Goal: Information Seeking & Learning: Learn about a topic

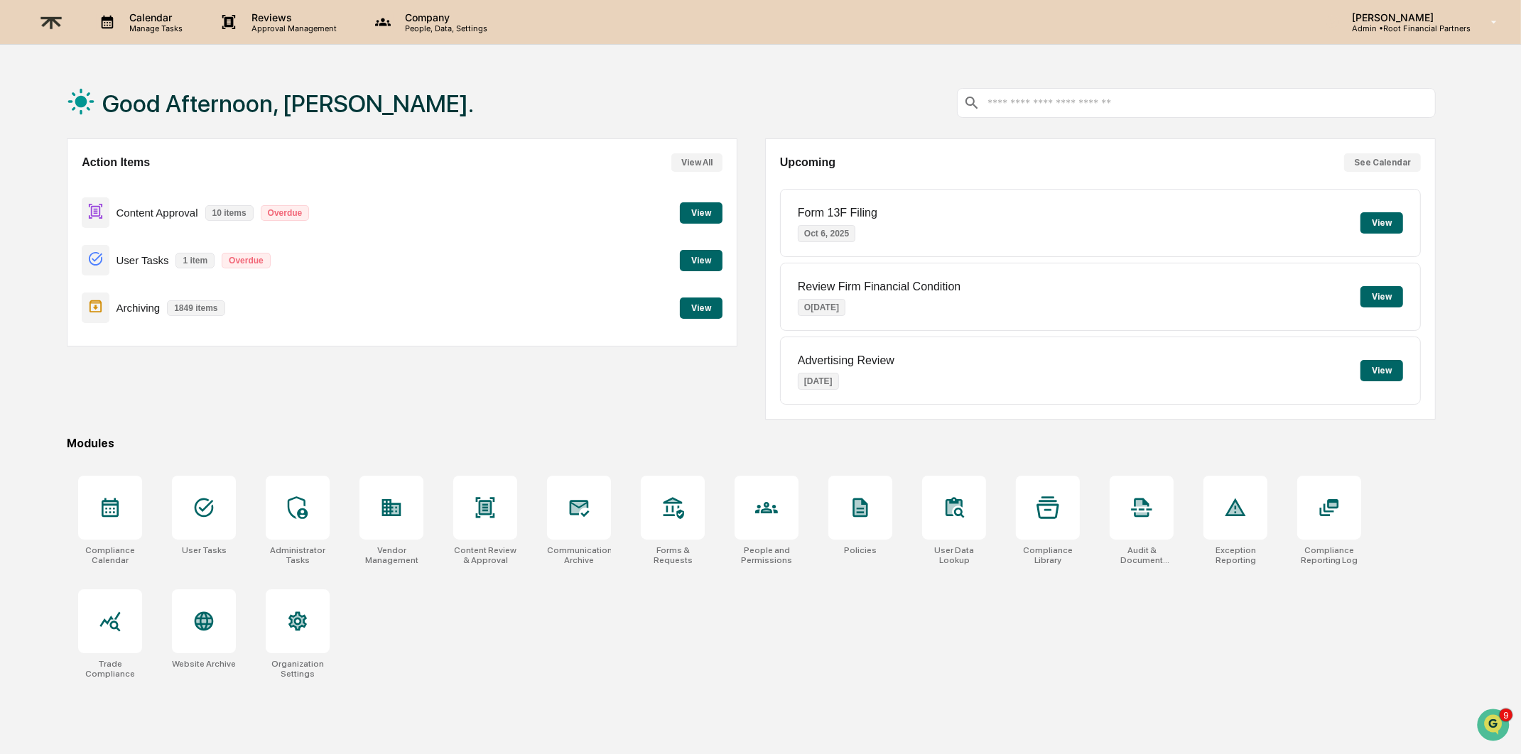
click at [709, 303] on button "View" at bounding box center [701, 308] width 43 height 21
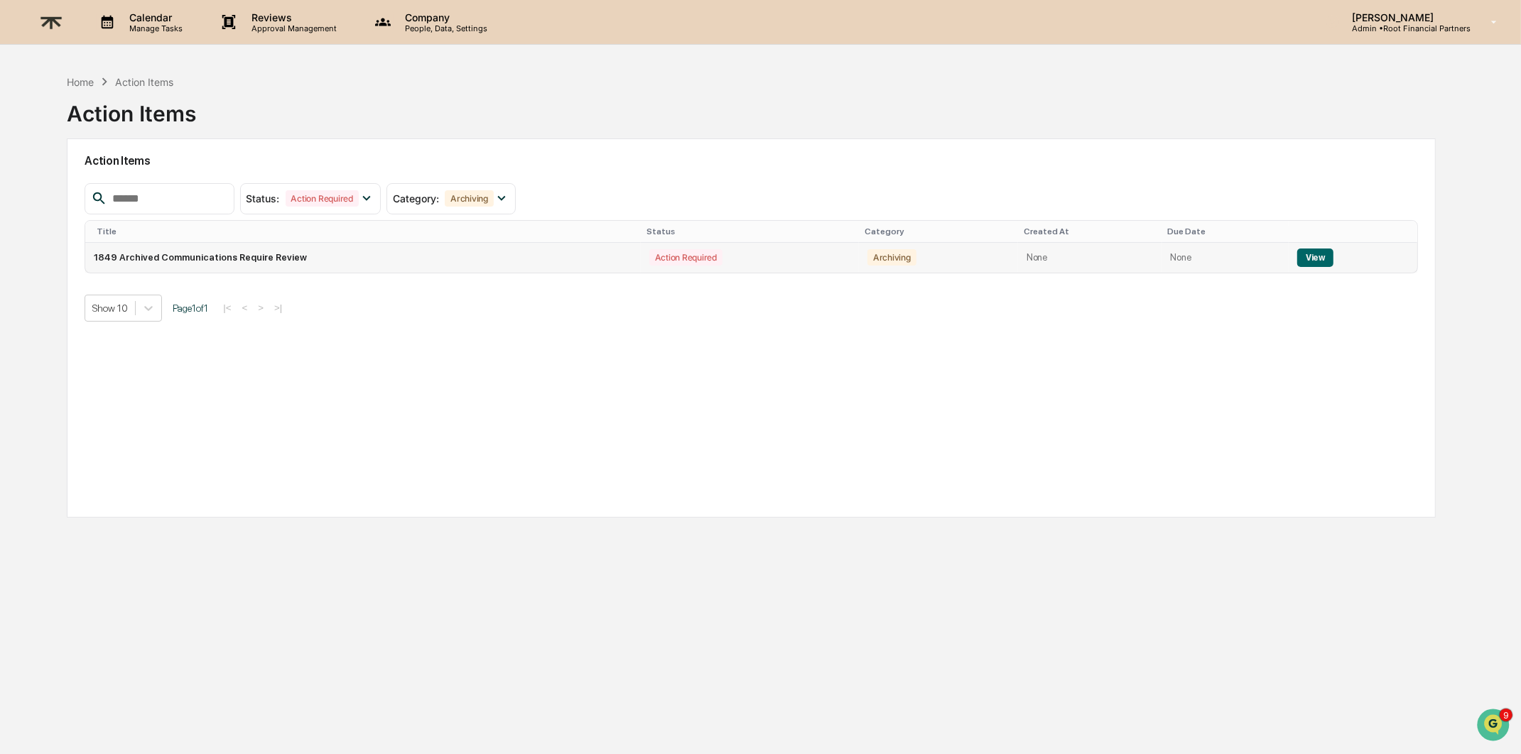
click at [1325, 249] on button "View" at bounding box center [1315, 258] width 36 height 18
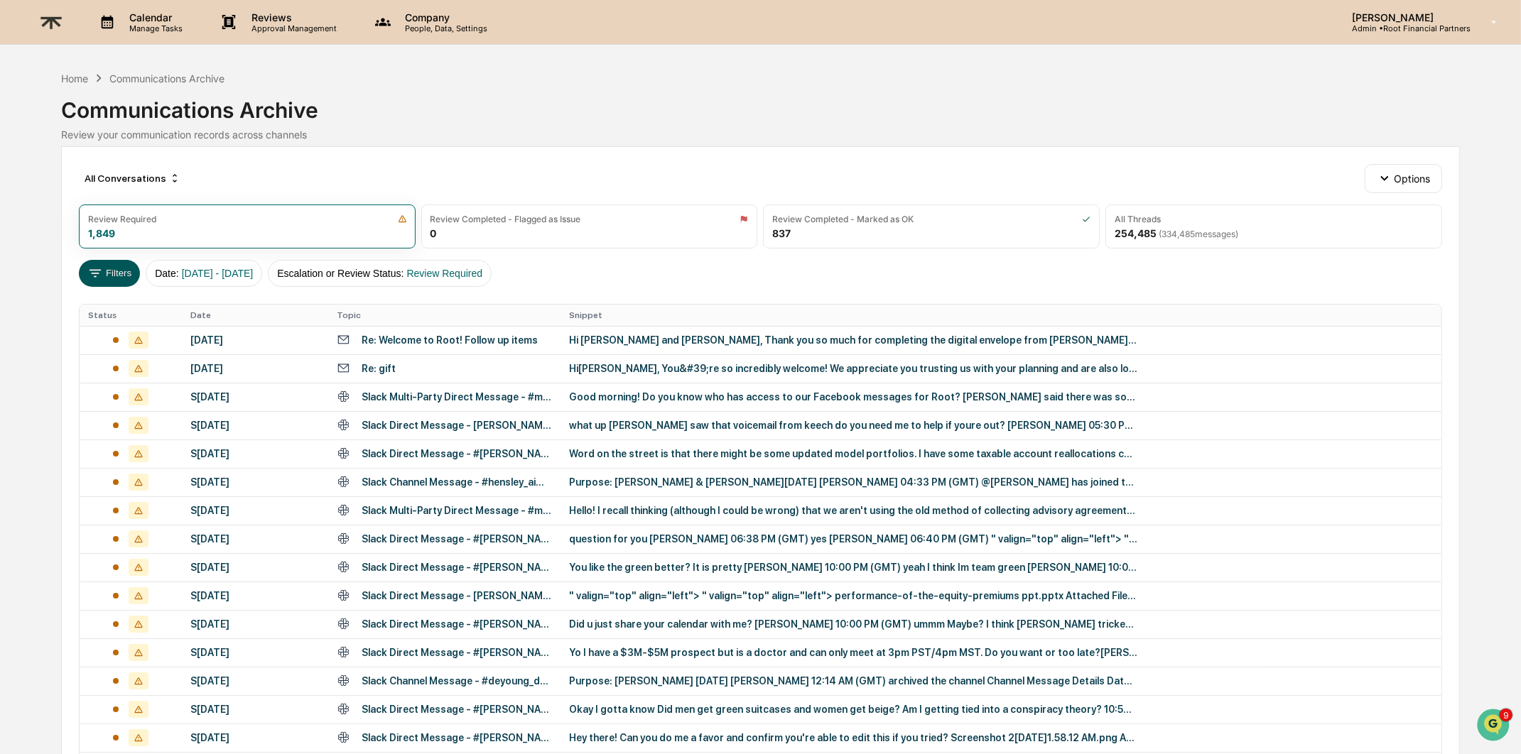
click at [106, 275] on button "Filters" at bounding box center [110, 273] width 62 height 27
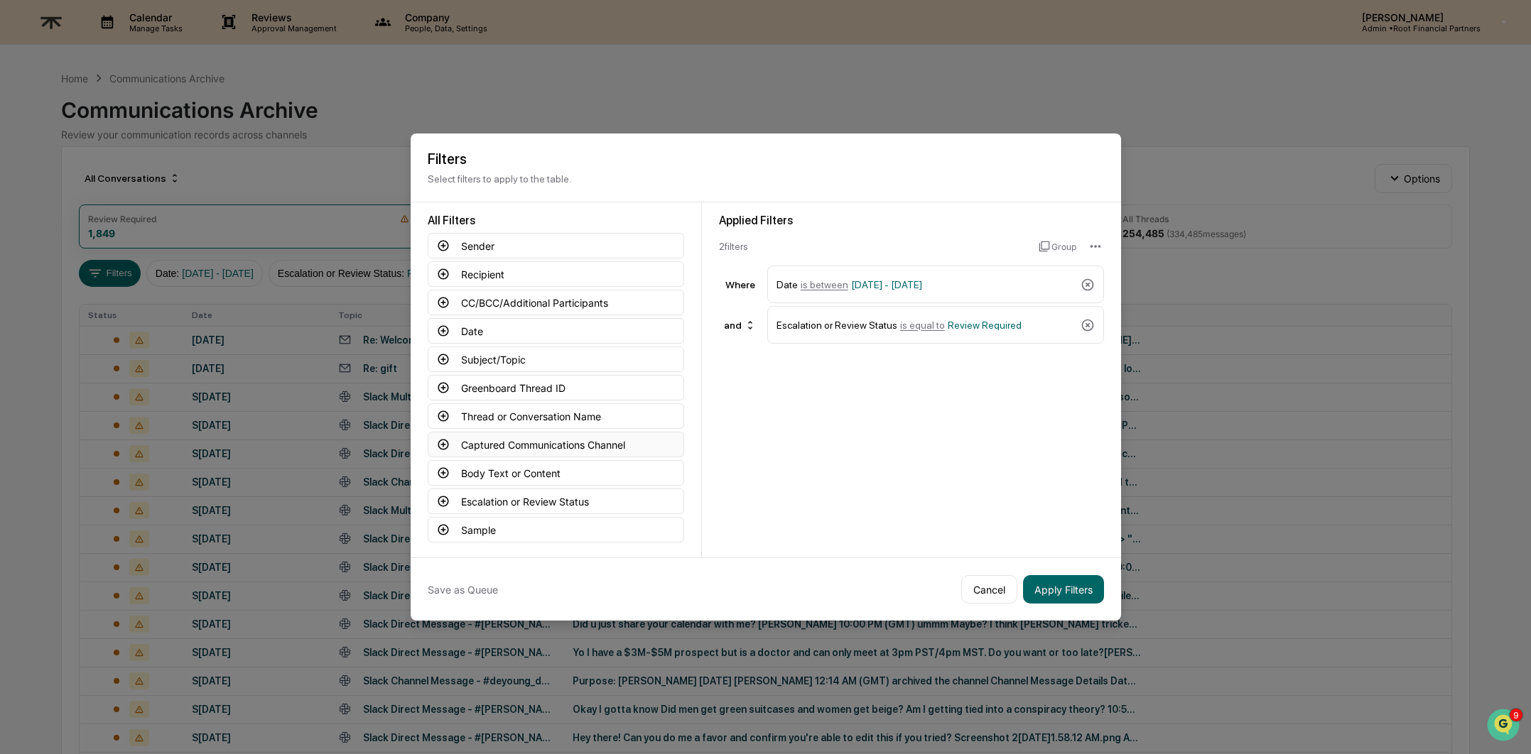
click at [566, 432] on button "Captured Communications Channel" at bounding box center [556, 445] width 256 height 26
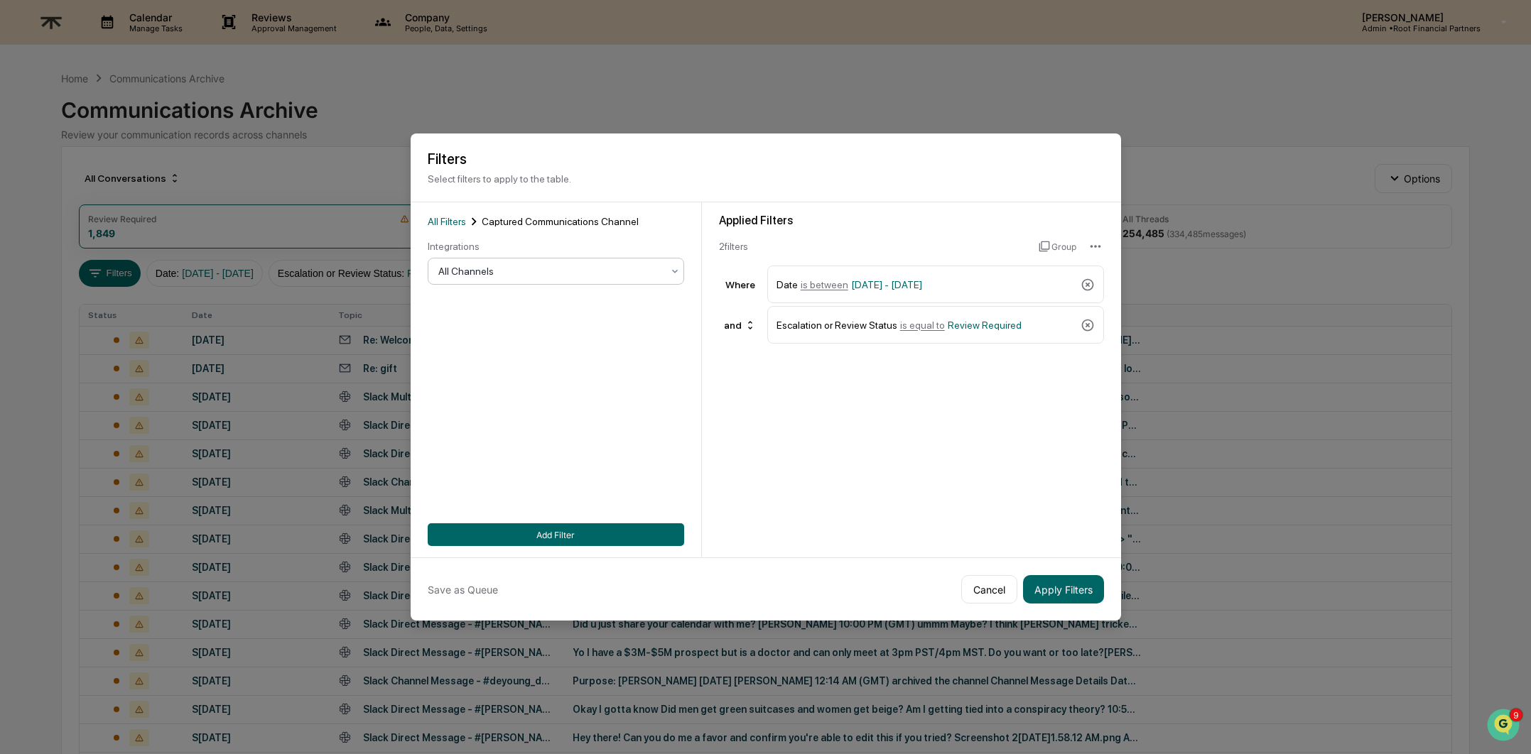
click at [534, 267] on div at bounding box center [550, 271] width 224 height 14
click at [484, 389] on div "Slack" at bounding box center [550, 387] width 255 height 28
click at [557, 529] on button "Add Filter" at bounding box center [556, 535] width 256 height 23
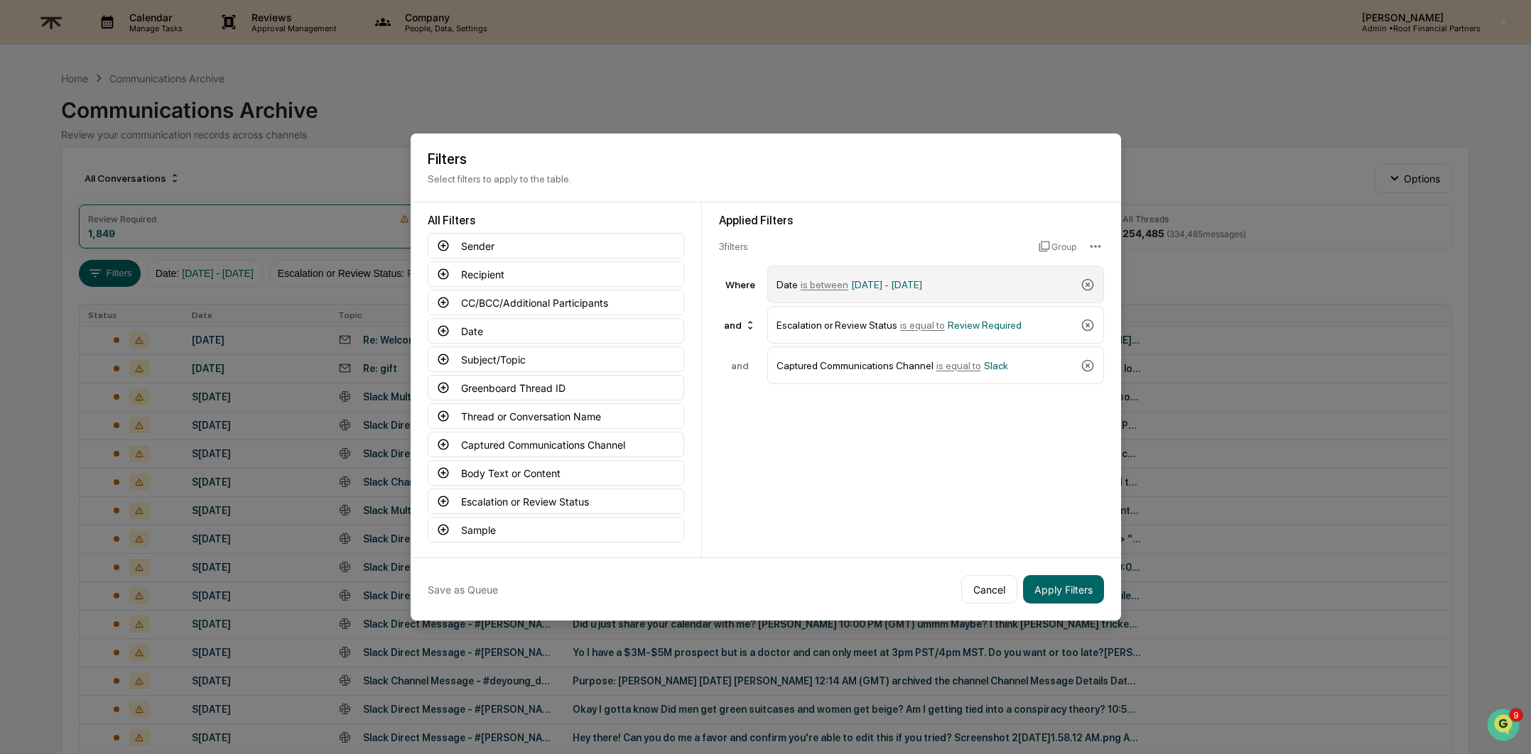
click at [860, 284] on span "[DATE] - [DATE]" at bounding box center [886, 284] width 71 height 11
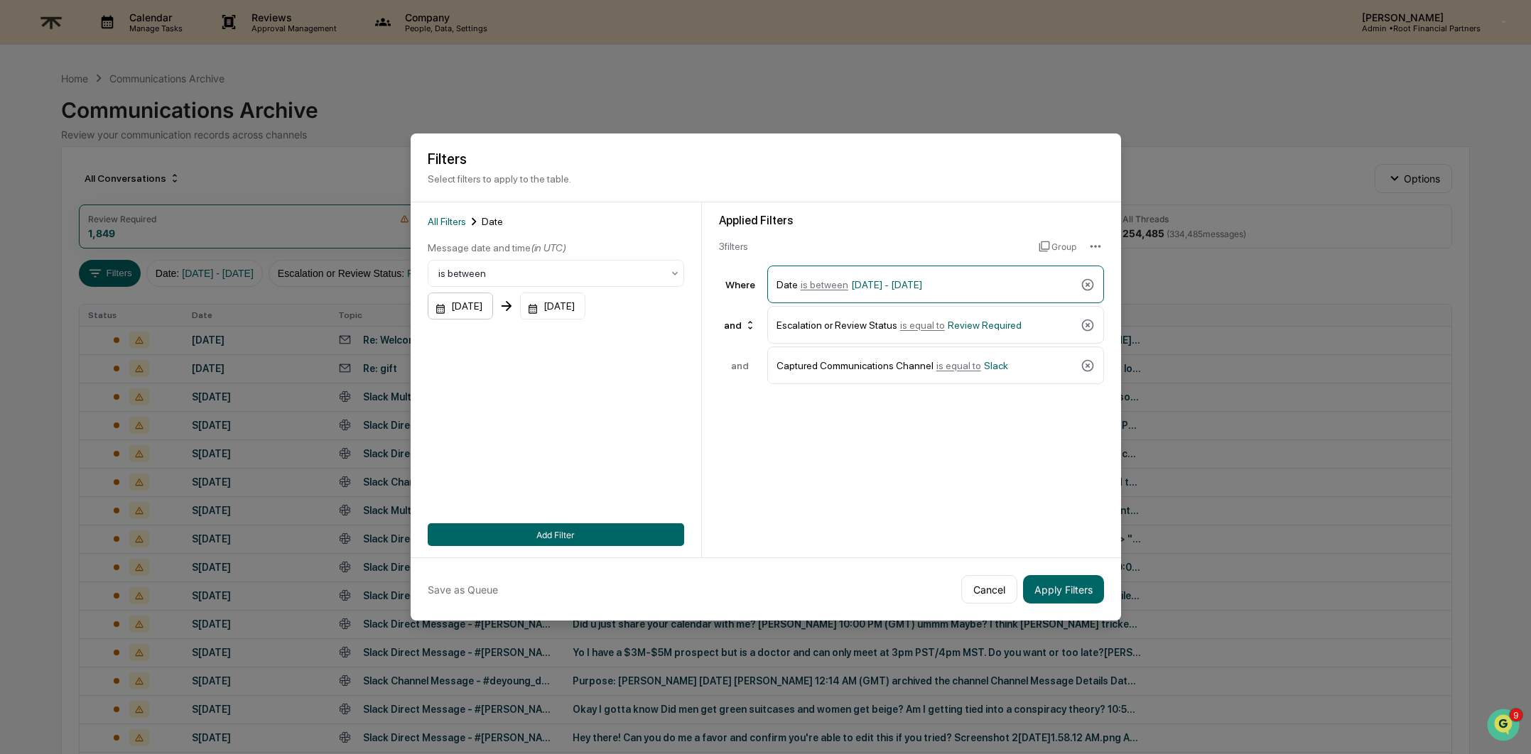
click at [468, 301] on div "[DATE]" at bounding box center [460, 306] width 65 height 27
click at [484, 333] on div "[DATE]" at bounding box center [462, 338] width 44 height 16
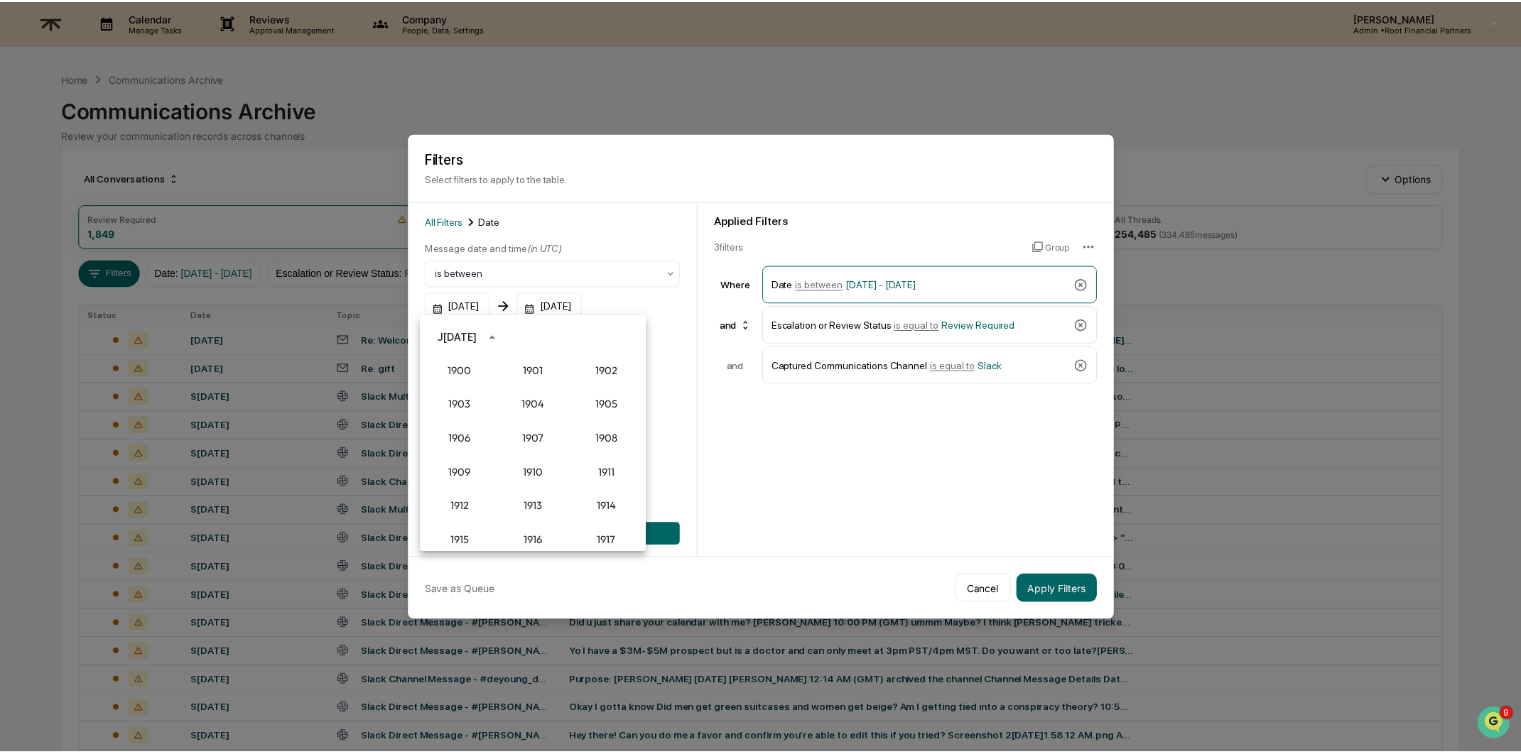
scroll to position [1315, 0]
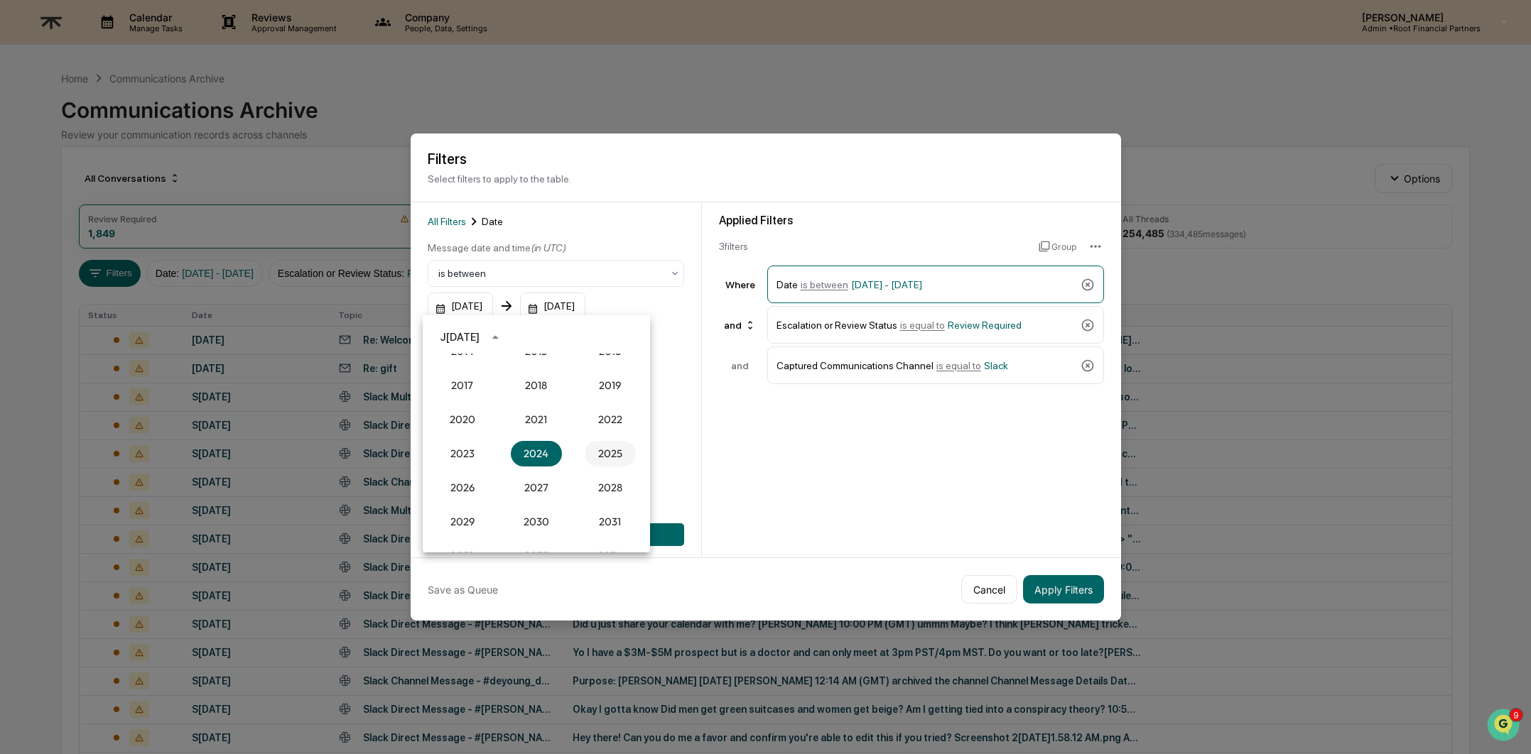
click at [613, 449] on button "2025" at bounding box center [610, 454] width 51 height 26
click at [600, 448] on button "Sep" at bounding box center [610, 446] width 51 height 26
click at [480, 391] on button "1" at bounding box center [480, 397] width 26 height 26
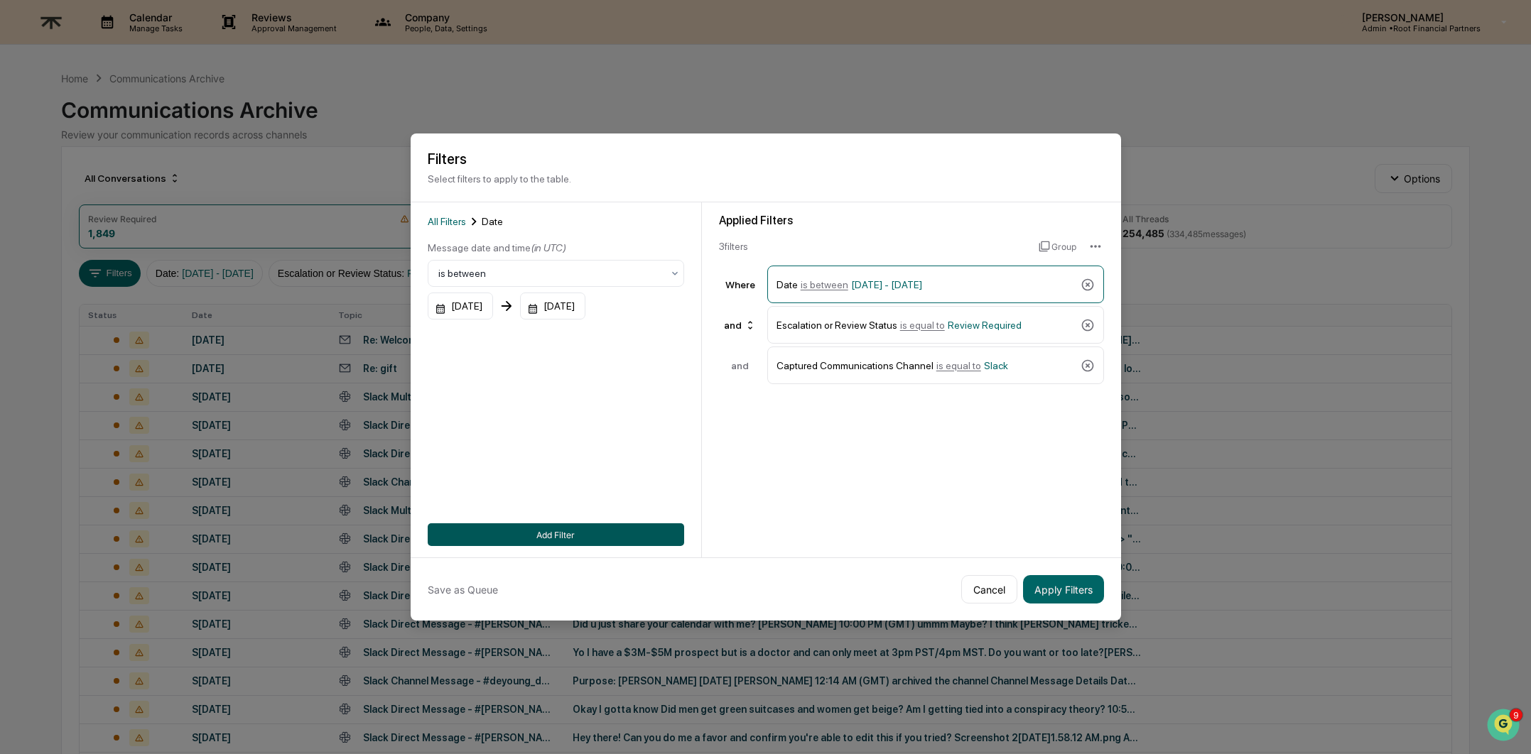
click at [551, 524] on button "Add Filter" at bounding box center [556, 535] width 256 height 23
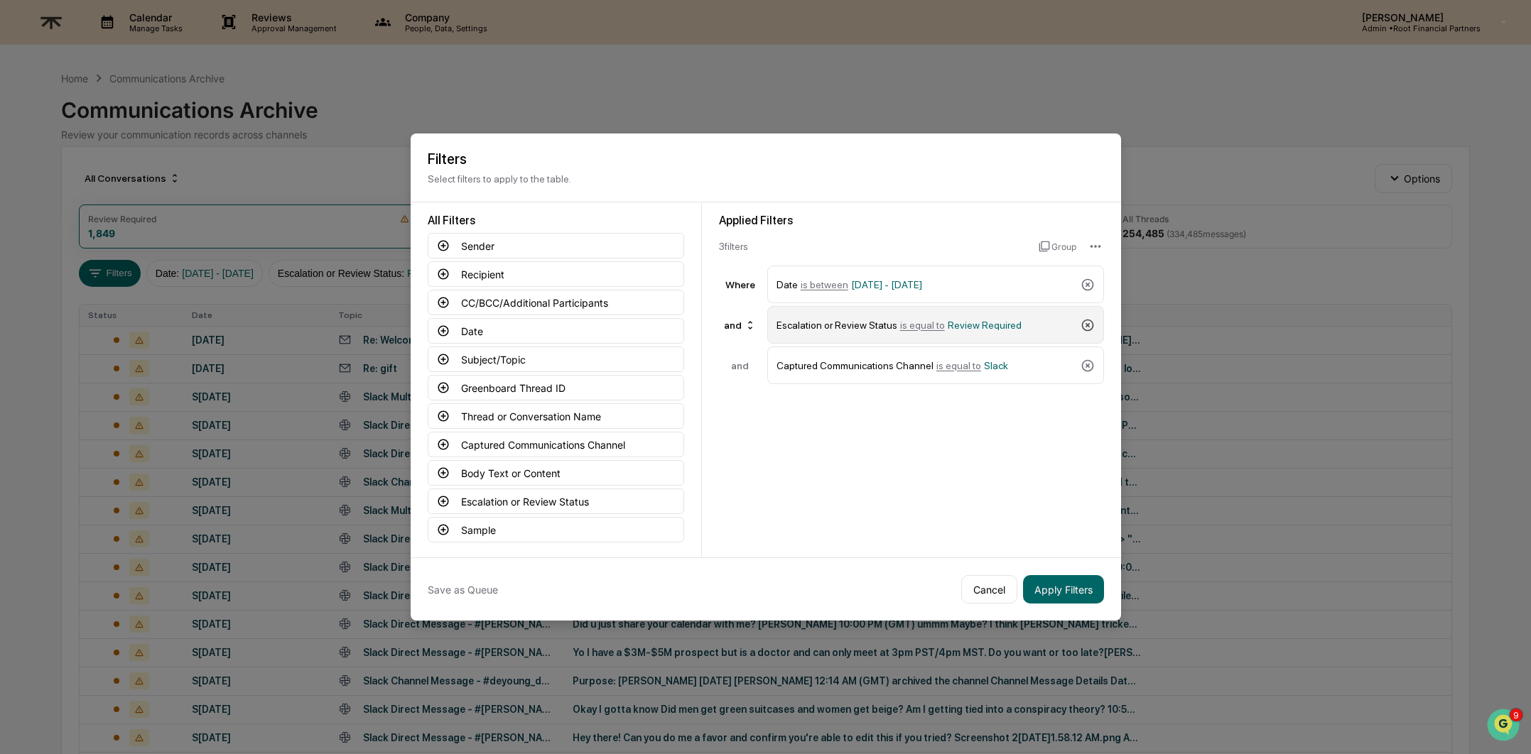
click at [1081, 318] on icon at bounding box center [1088, 325] width 14 height 14
click at [507, 239] on button "Sender" at bounding box center [556, 246] width 256 height 26
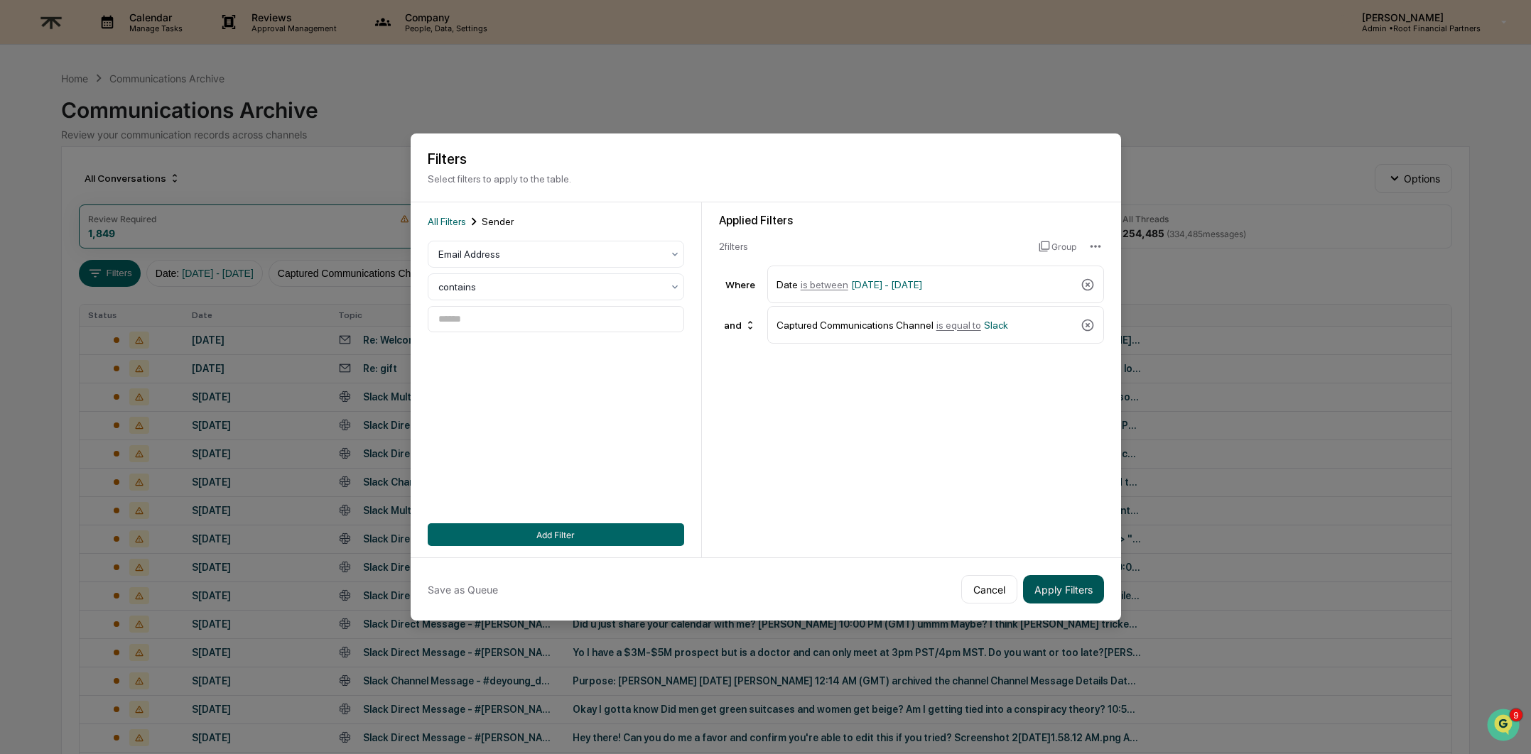
click at [1064, 587] on button "Apply Filters" at bounding box center [1063, 589] width 81 height 28
click at [450, 216] on span "All Filters" at bounding box center [447, 221] width 38 height 11
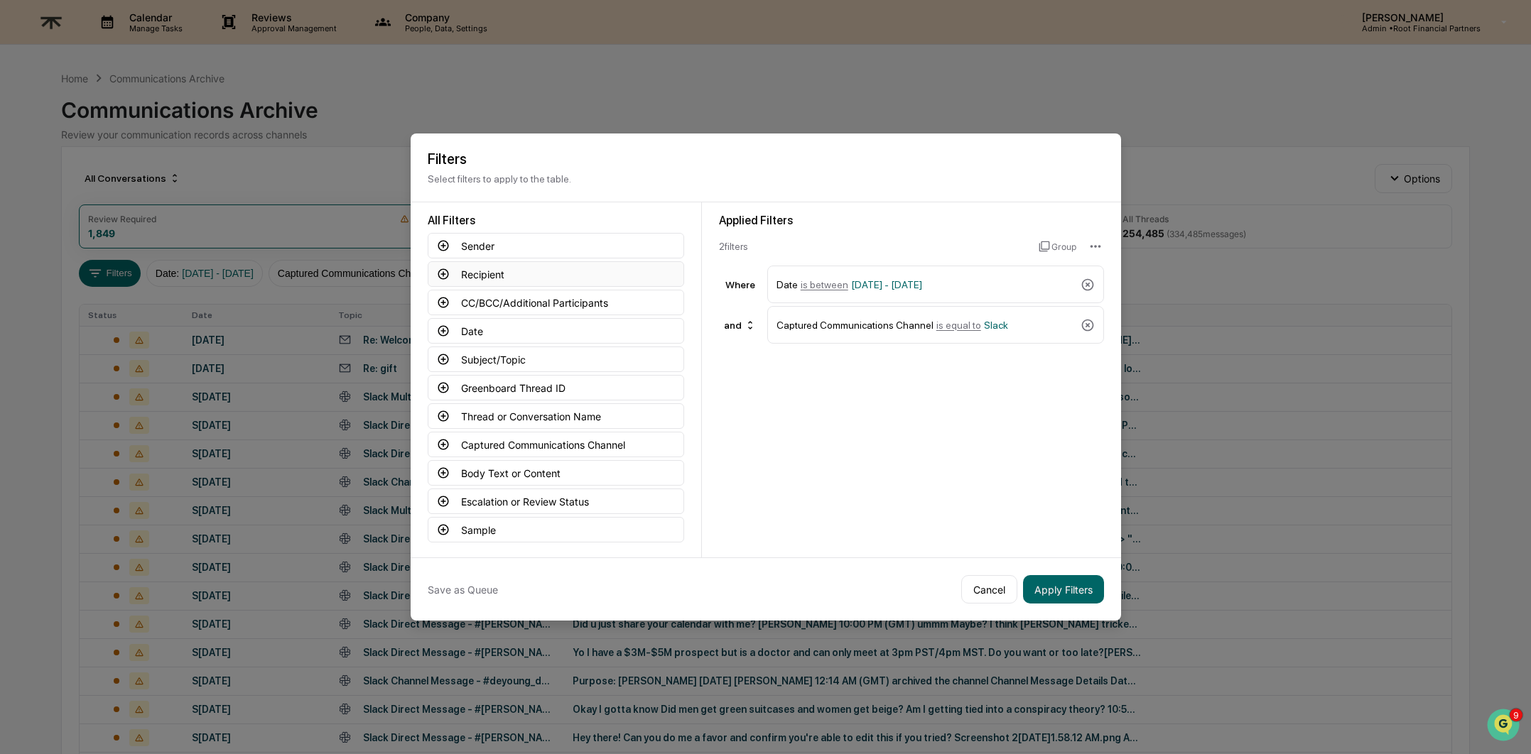
click at [568, 263] on button "Recipient" at bounding box center [556, 274] width 256 height 26
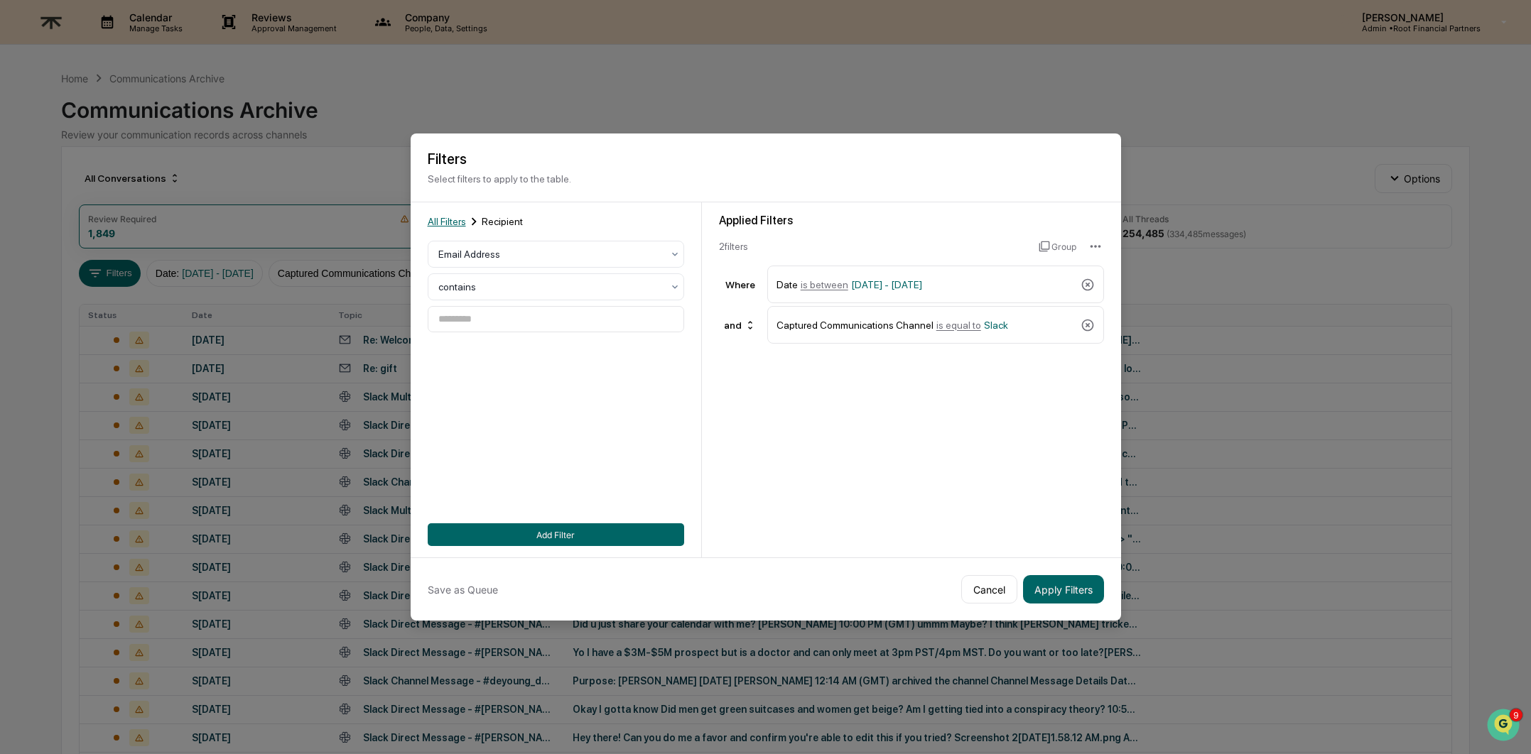
click at [436, 220] on span "All Filters" at bounding box center [447, 221] width 38 height 11
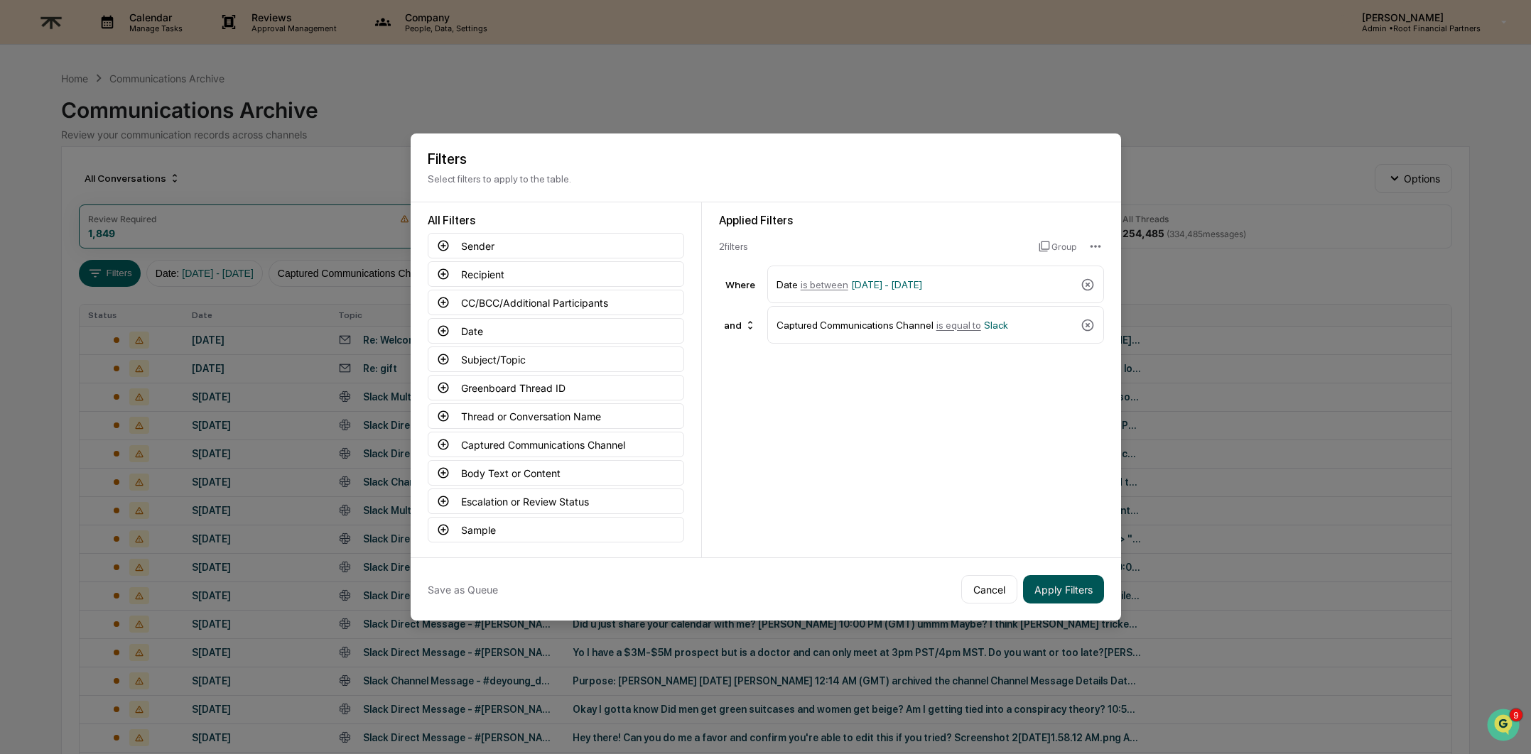
click at [1075, 580] on button "Apply Filters" at bounding box center [1063, 589] width 81 height 28
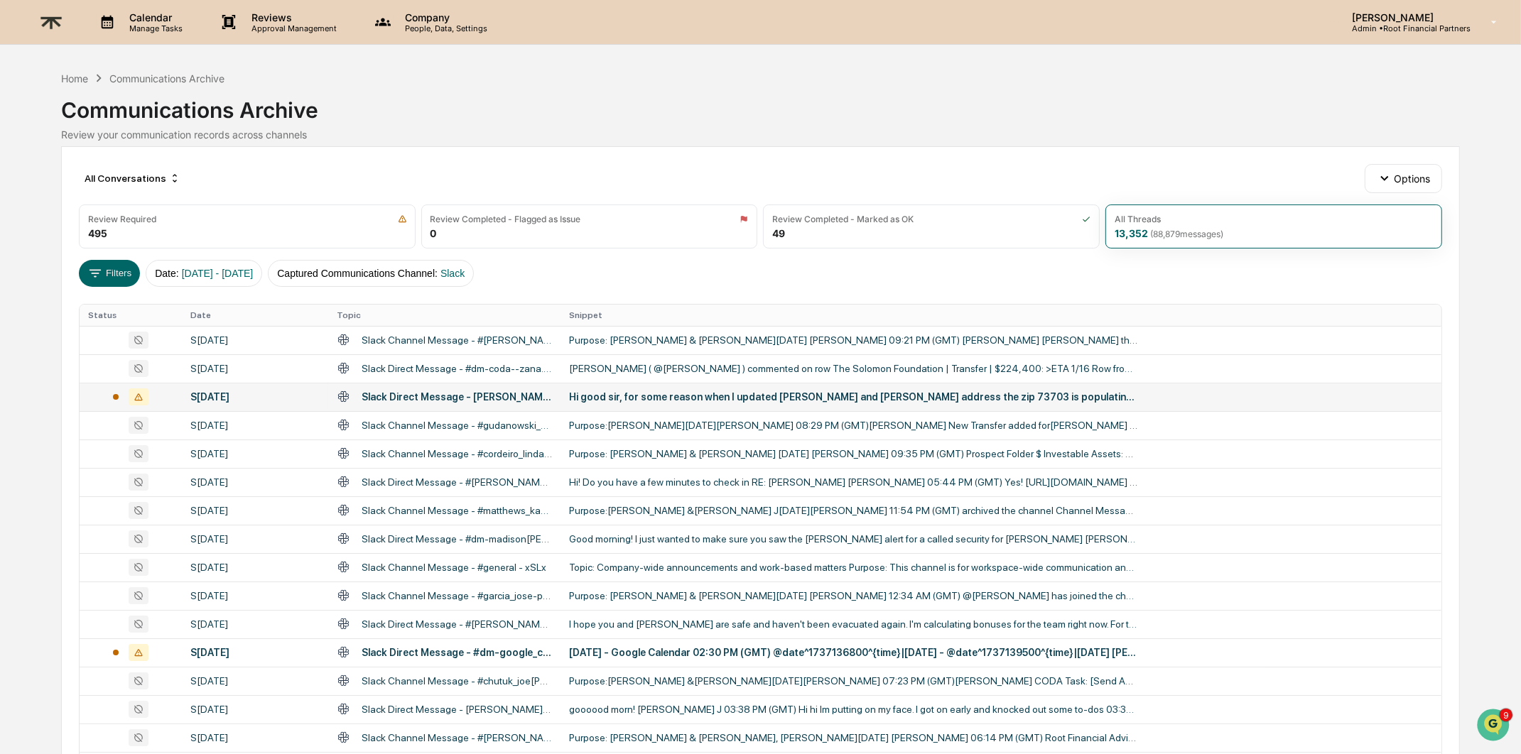
click at [961, 398] on div "Hi good sir, for some reason when I updated [PERSON_NAME] and [PERSON_NAME] add…" at bounding box center [853, 396] width 568 height 11
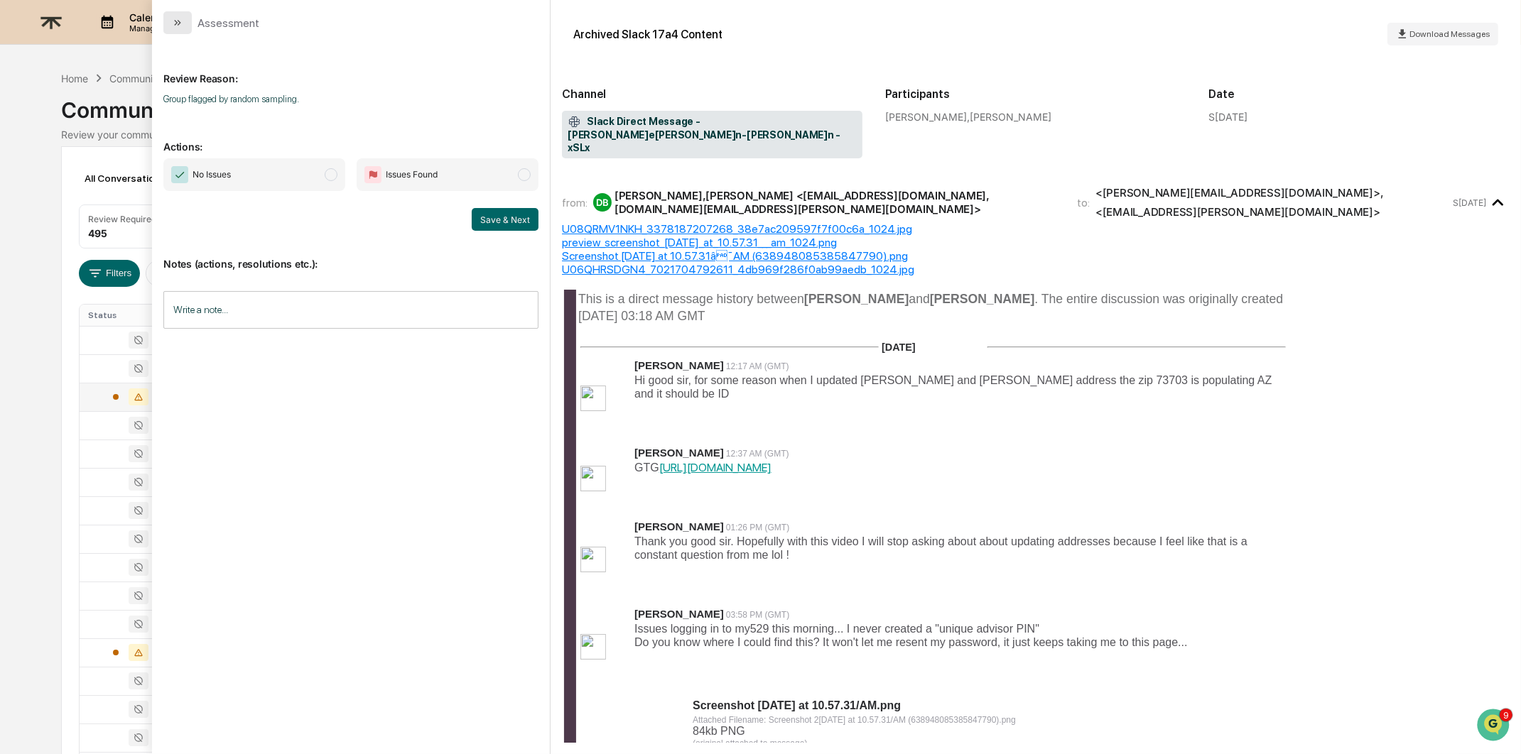
click at [175, 23] on icon "modal" at bounding box center [176, 23] width 4 height 6
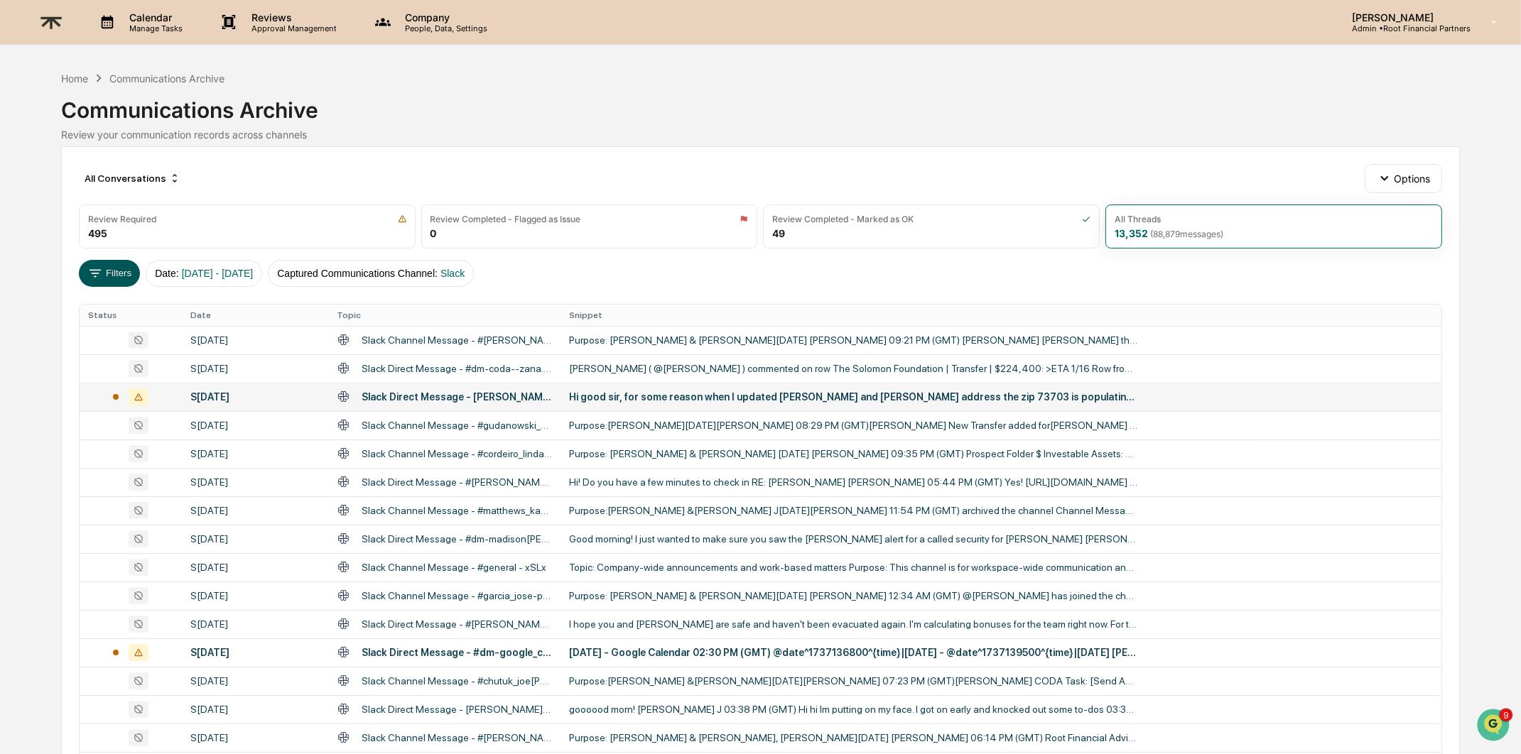
click at [109, 275] on button "Filters" at bounding box center [110, 273] width 62 height 27
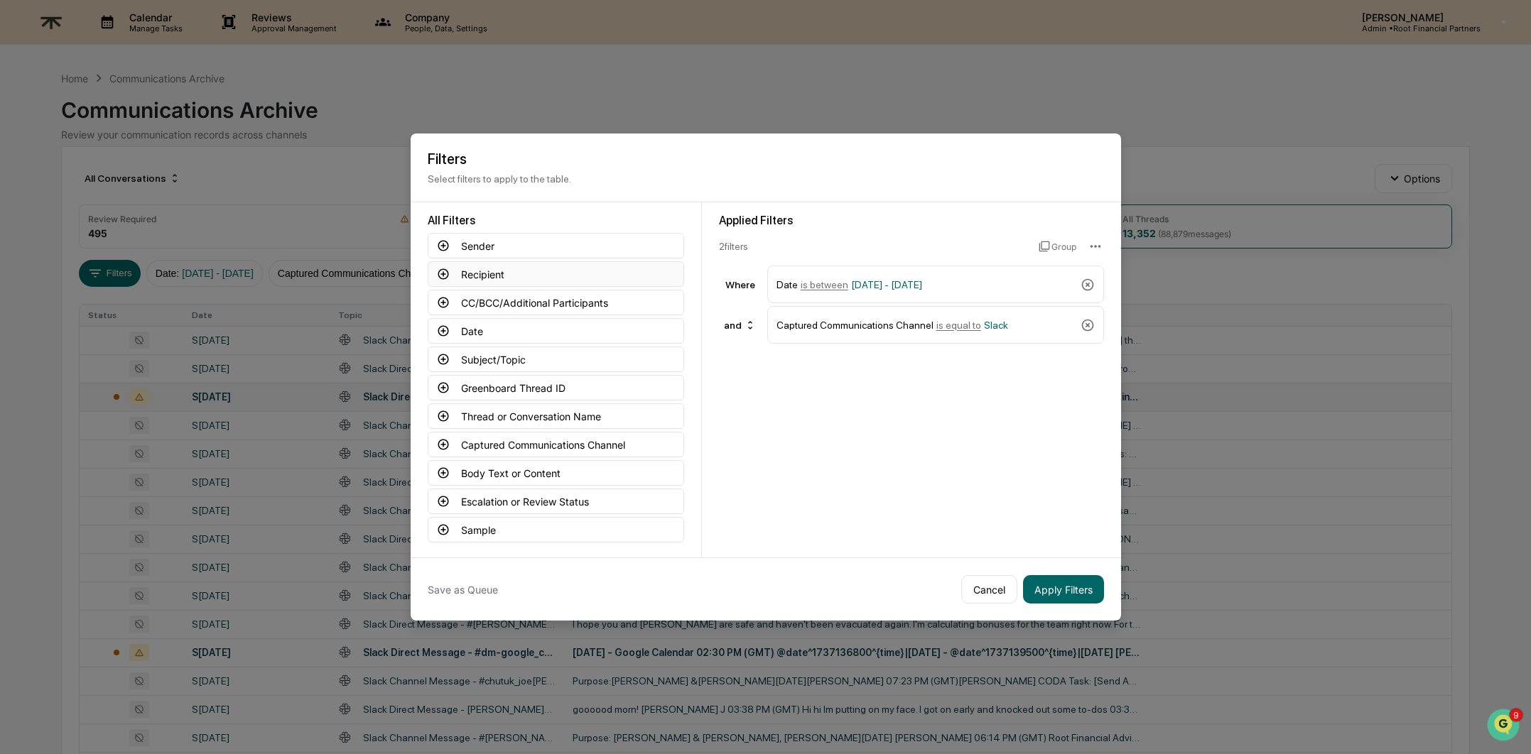
click at [499, 266] on button "Recipient" at bounding box center [556, 274] width 256 height 26
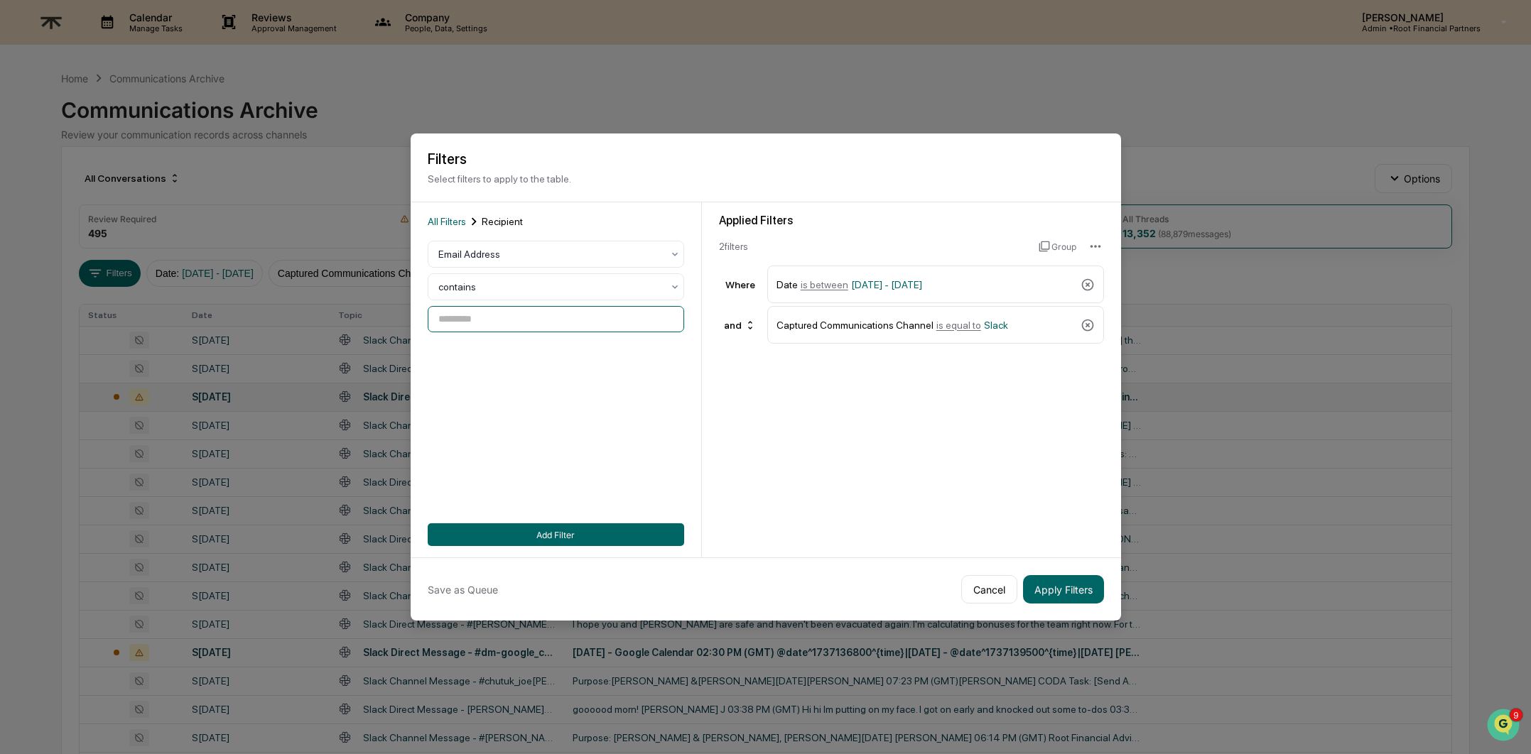
click at [515, 315] on input at bounding box center [556, 319] width 256 height 26
click at [510, 247] on div at bounding box center [550, 254] width 224 height 14
click at [453, 216] on span "All Filters" at bounding box center [447, 221] width 38 height 11
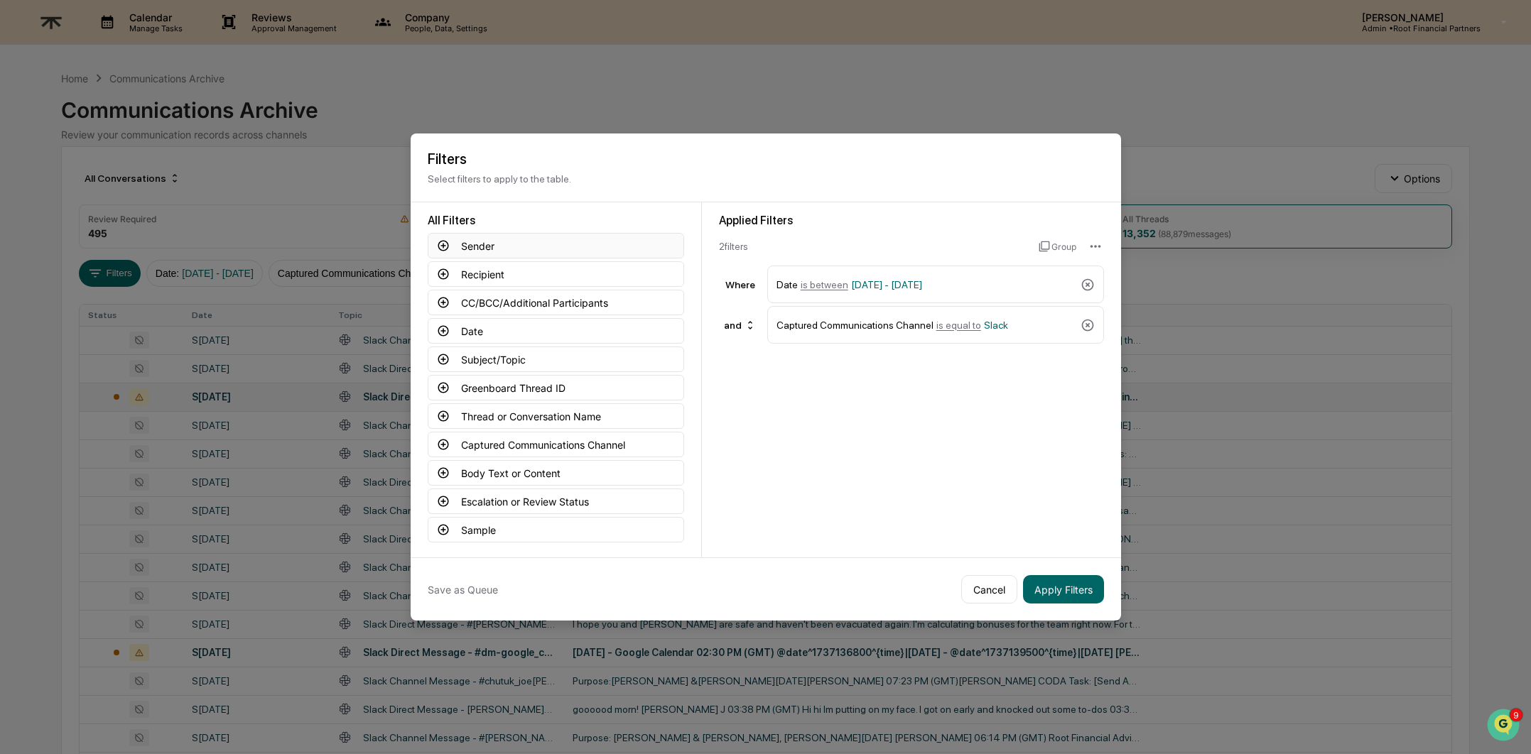
click at [536, 239] on button "Sender" at bounding box center [556, 246] width 256 height 26
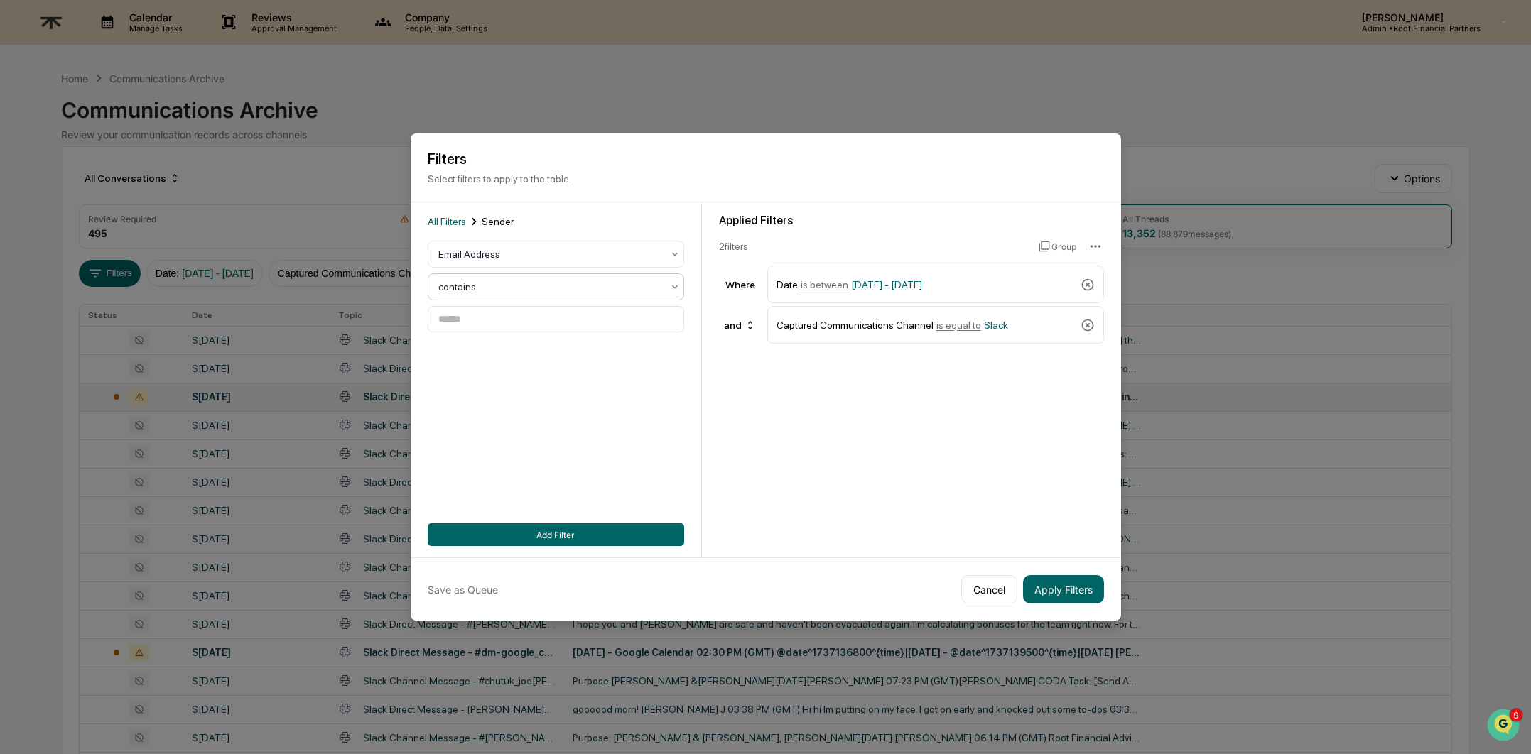
click at [527, 280] on div at bounding box center [550, 287] width 224 height 14
click at [524, 315] on div "is equal to" at bounding box center [550, 317] width 255 height 28
click at [524, 315] on input at bounding box center [556, 319] width 256 height 26
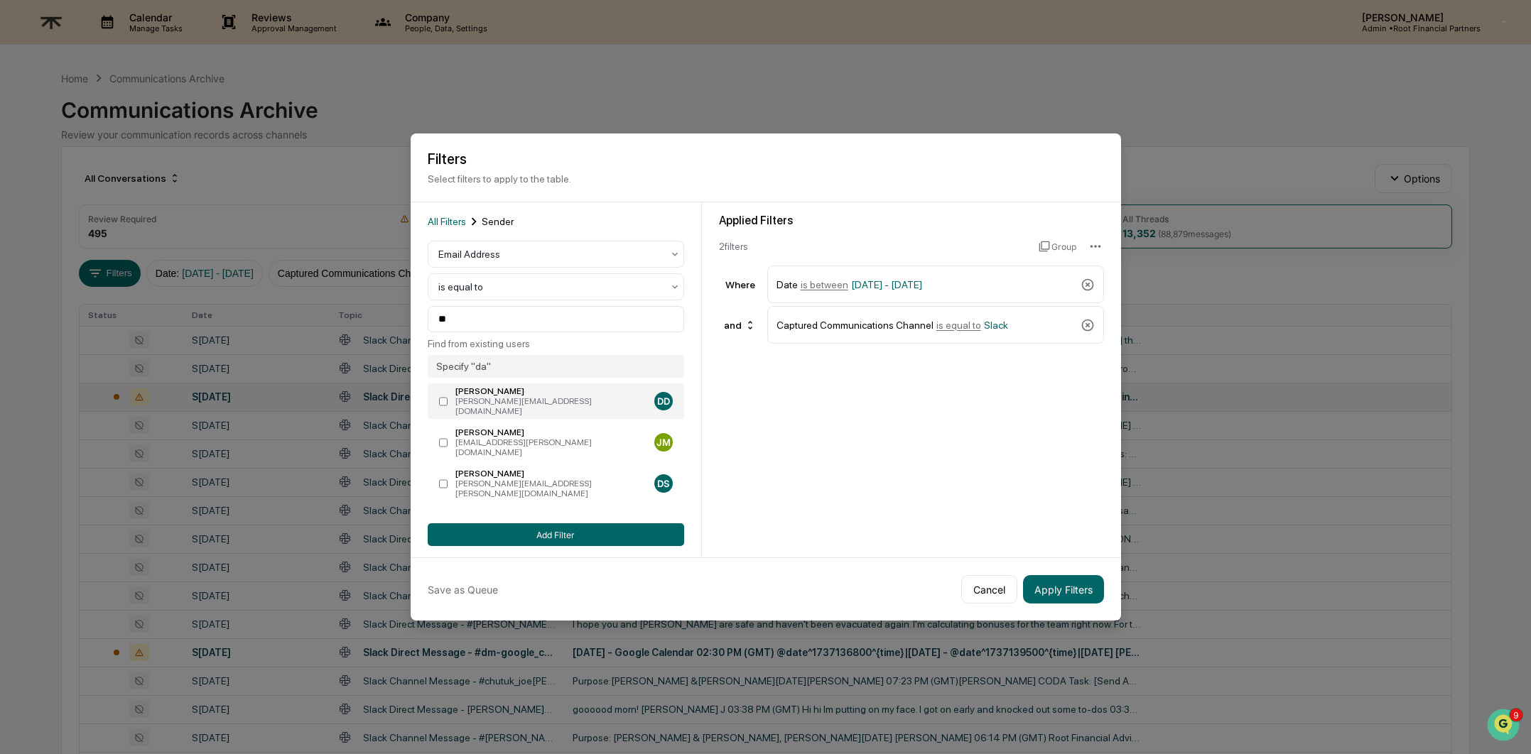
click at [526, 389] on div "[PERSON_NAME]" at bounding box center [551, 391] width 193 height 10
type input "**********"
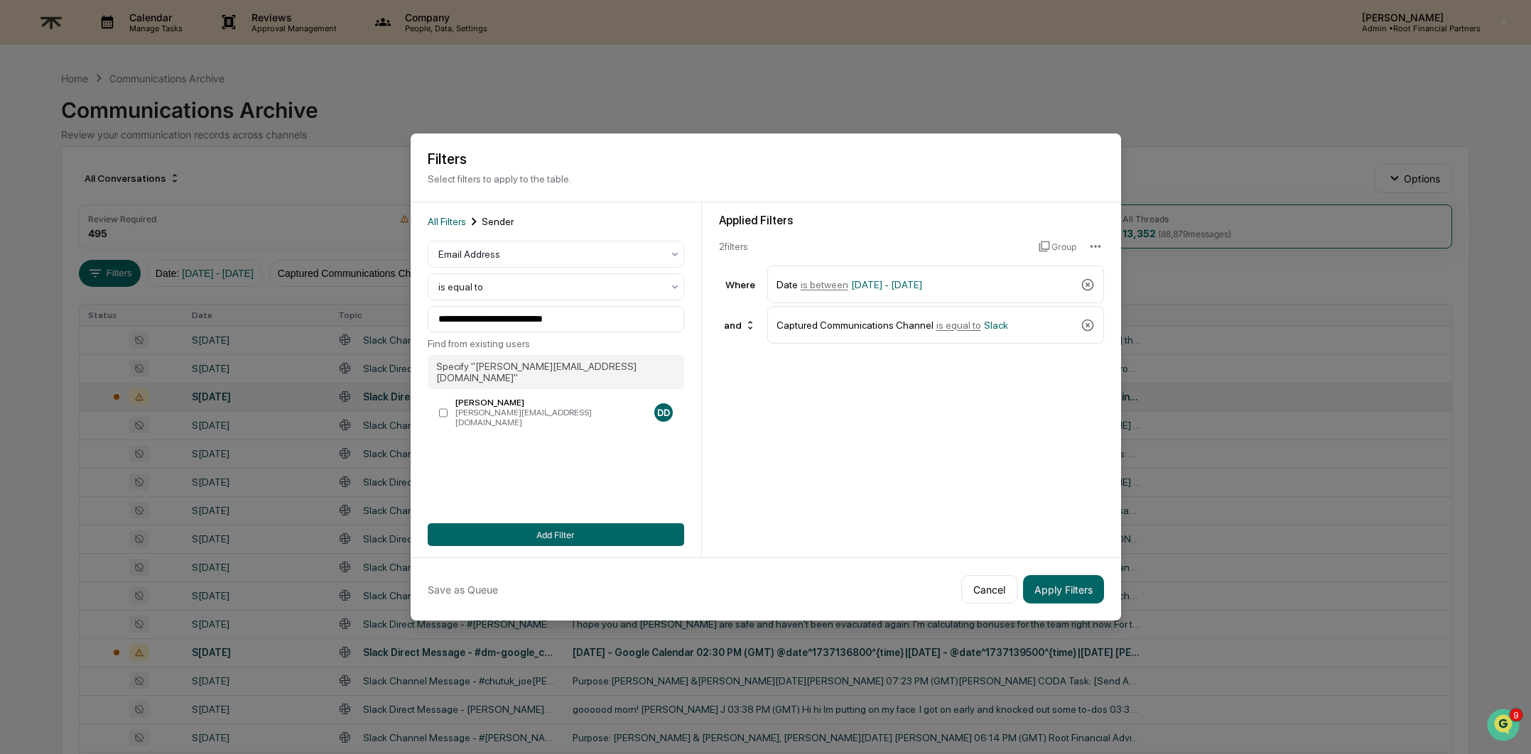
click at [808, 422] on div "Applied Filters 2 filter s Group Where Date is between 09/01/2025 - 12/31/2025 …" at bounding box center [911, 379] width 419 height 355
click at [534, 537] on button "Add Filter" at bounding box center [556, 535] width 256 height 23
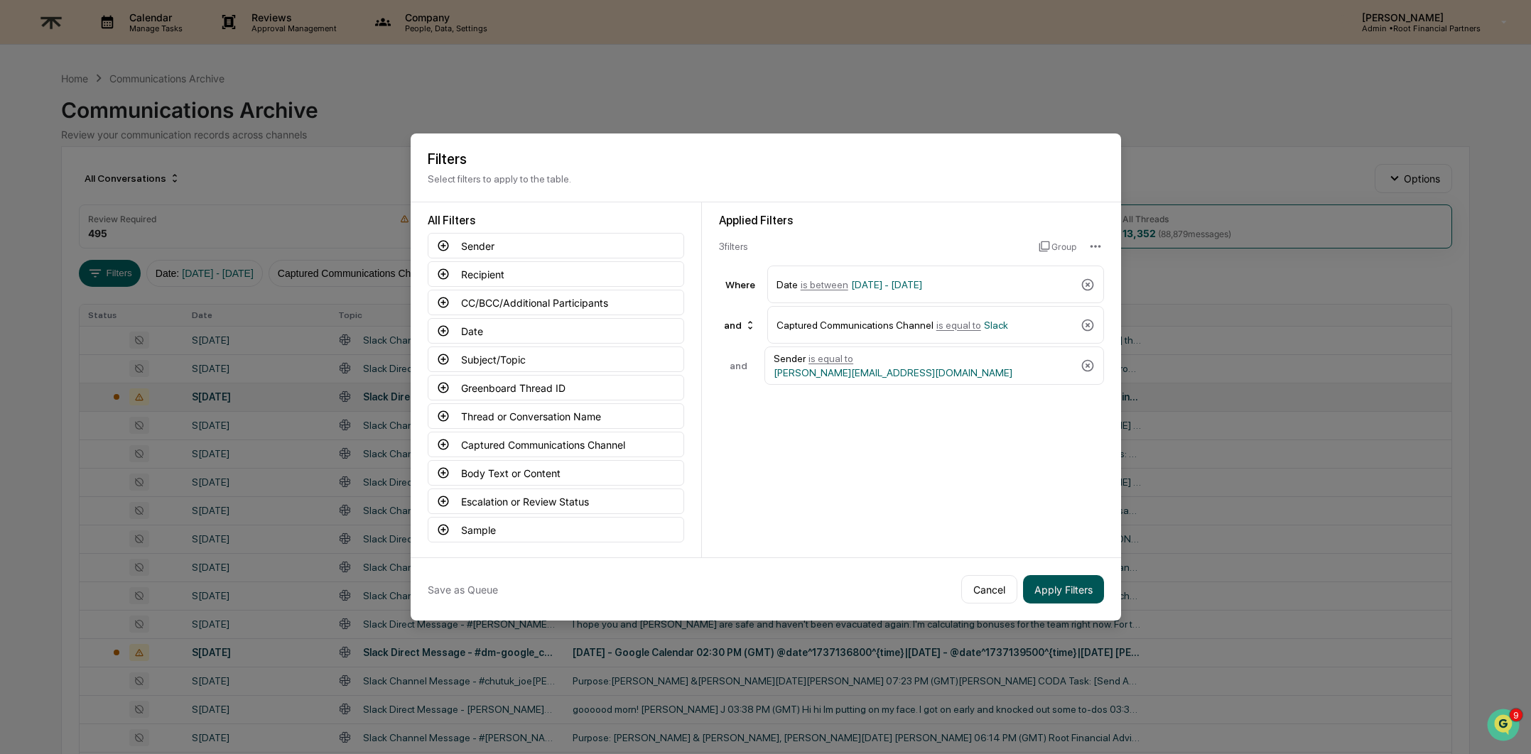
click at [1050, 586] on button "Apply Filters" at bounding box center [1063, 589] width 81 height 28
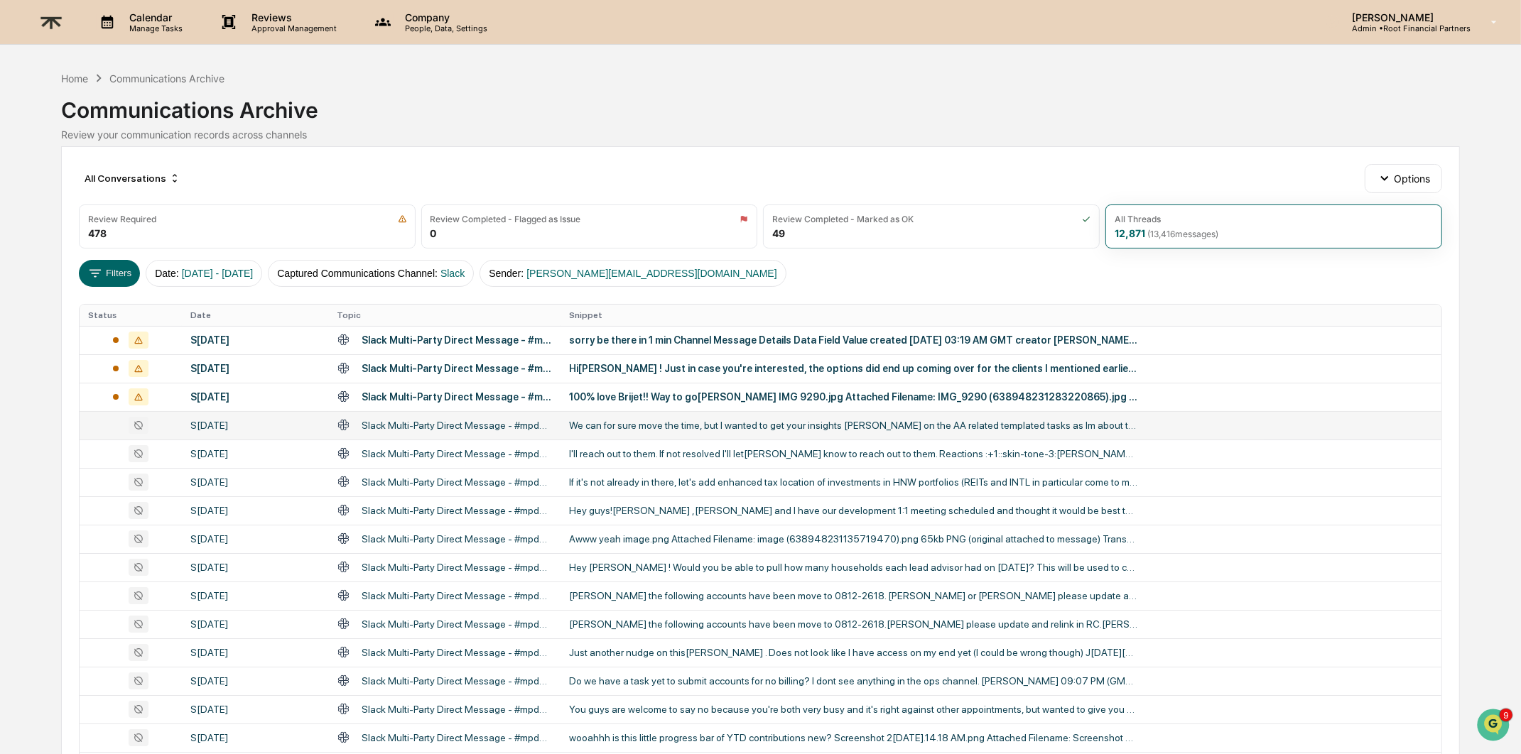
click at [620, 428] on div "We can for sure move the time, but I wanted to get your insights [PERSON_NAME] …" at bounding box center [853, 425] width 568 height 11
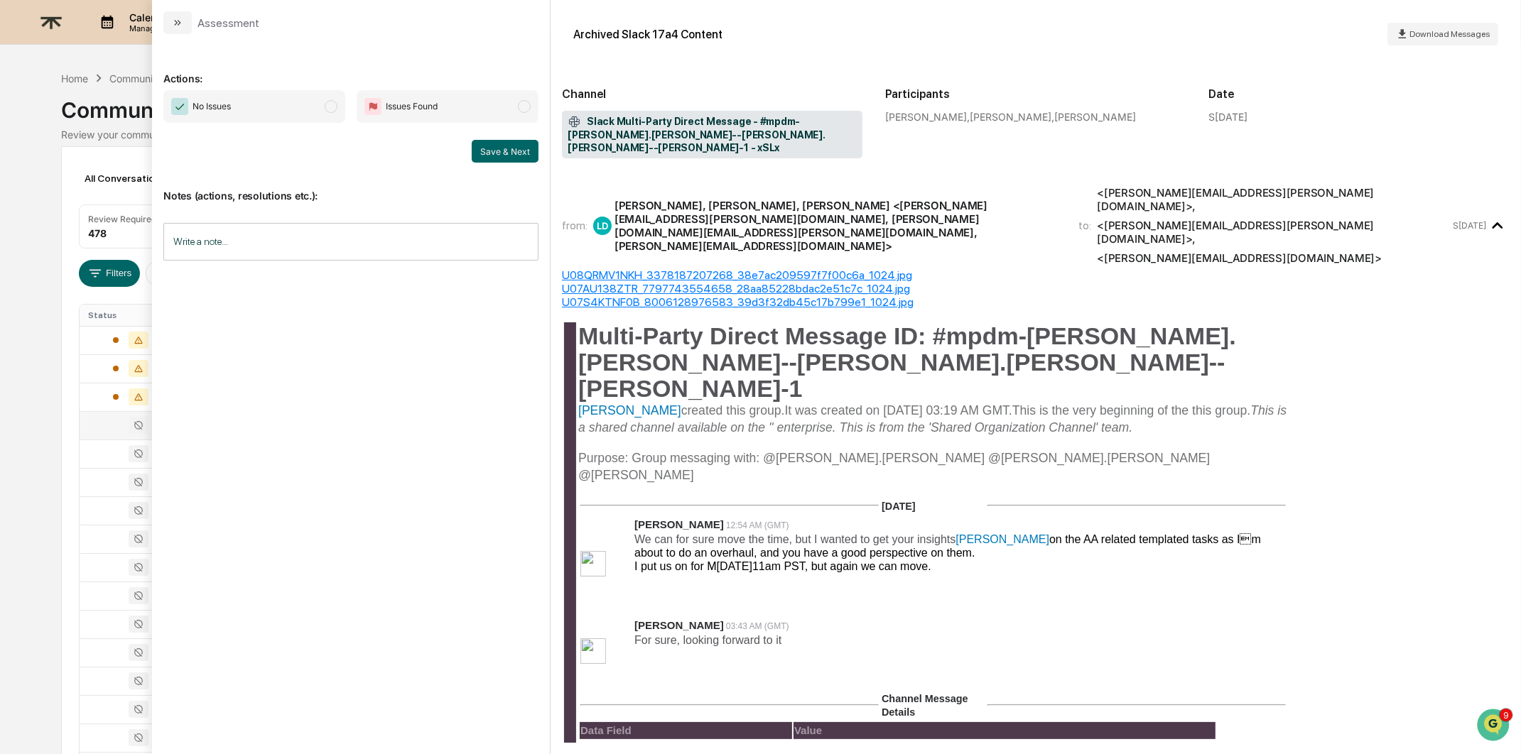
click at [1495, 708] on div "9" at bounding box center [1494, 725] width 38 height 36
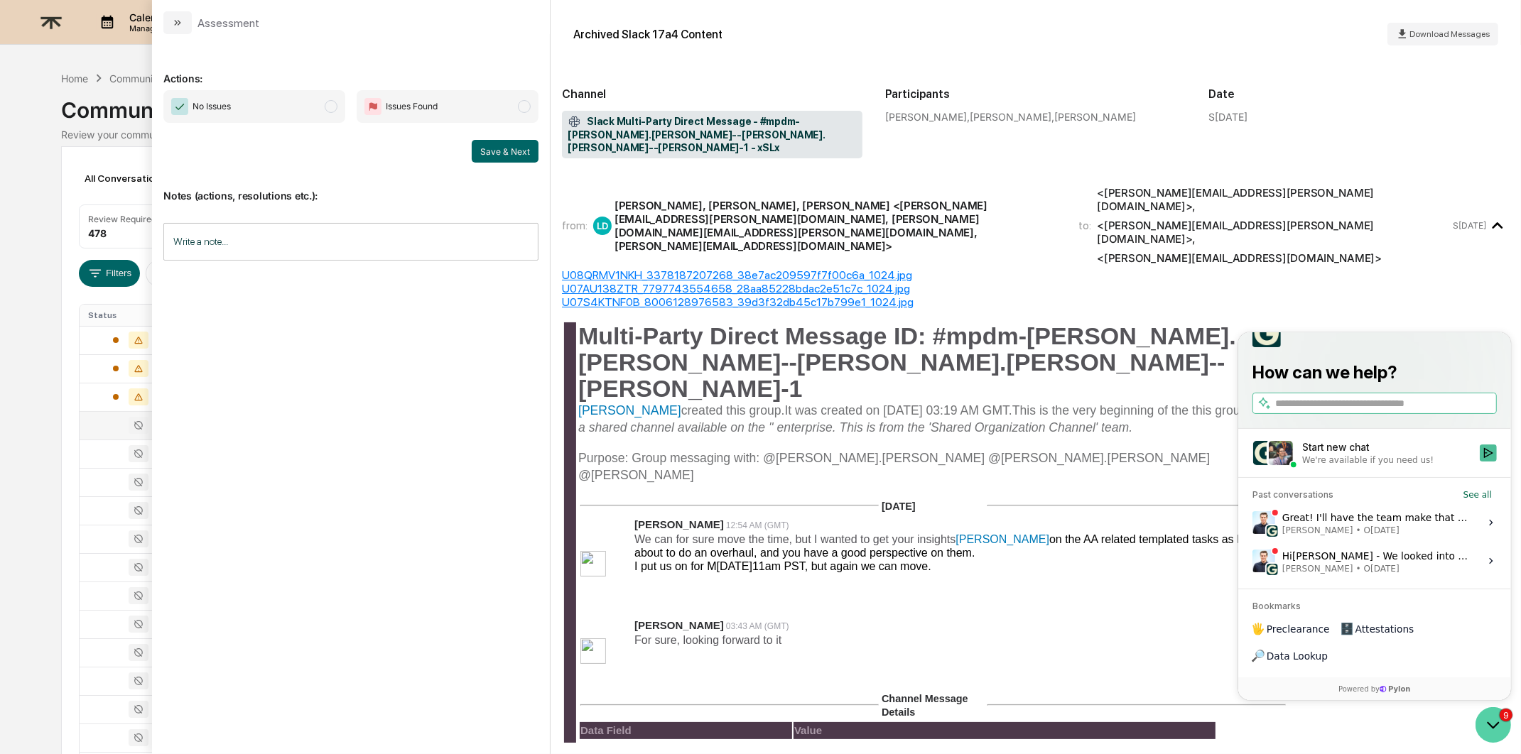
click at [1498, 720] on icon "Open customer support" at bounding box center [1493, 725] width 36 height 36
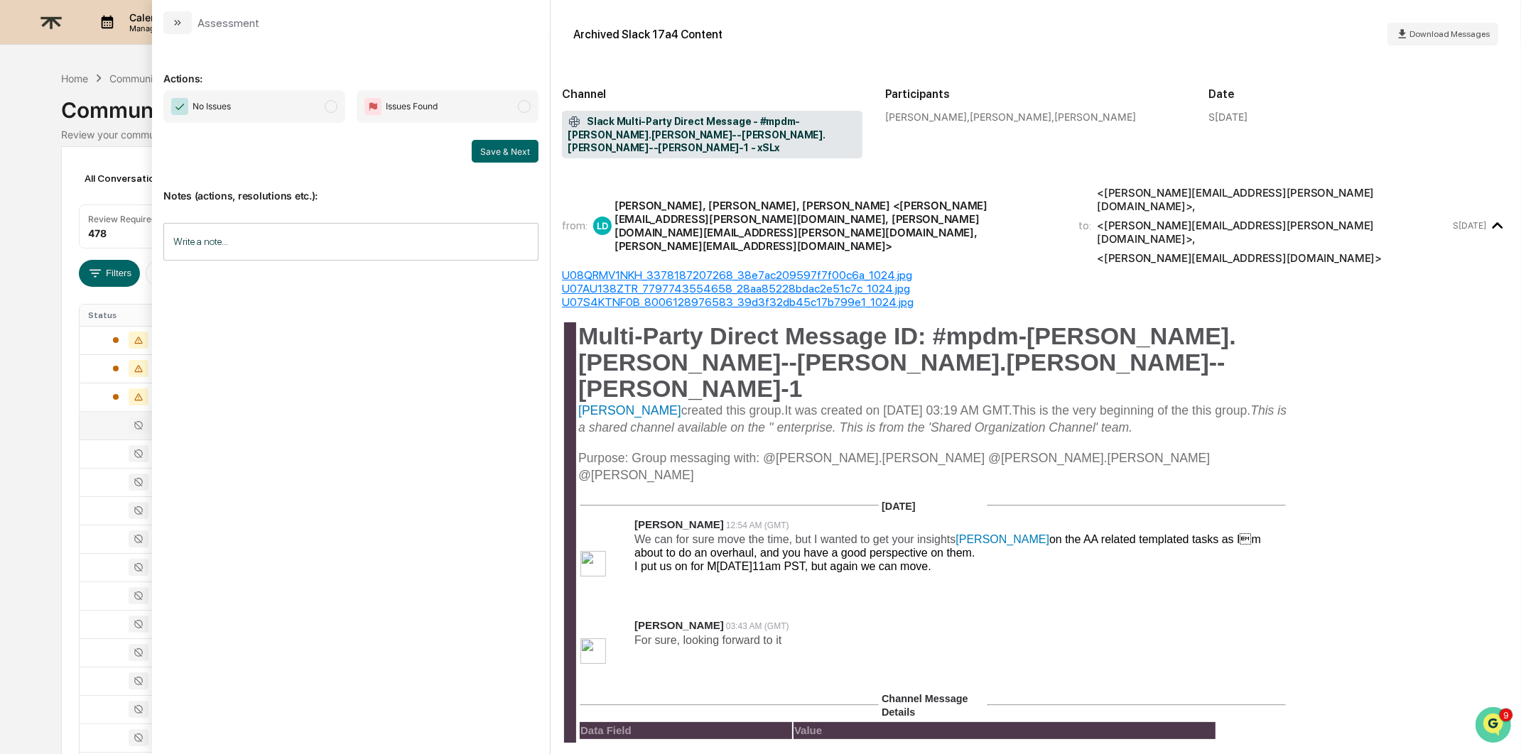
click at [1488, 723] on img "Open customer support" at bounding box center [1493, 724] width 36 height 28
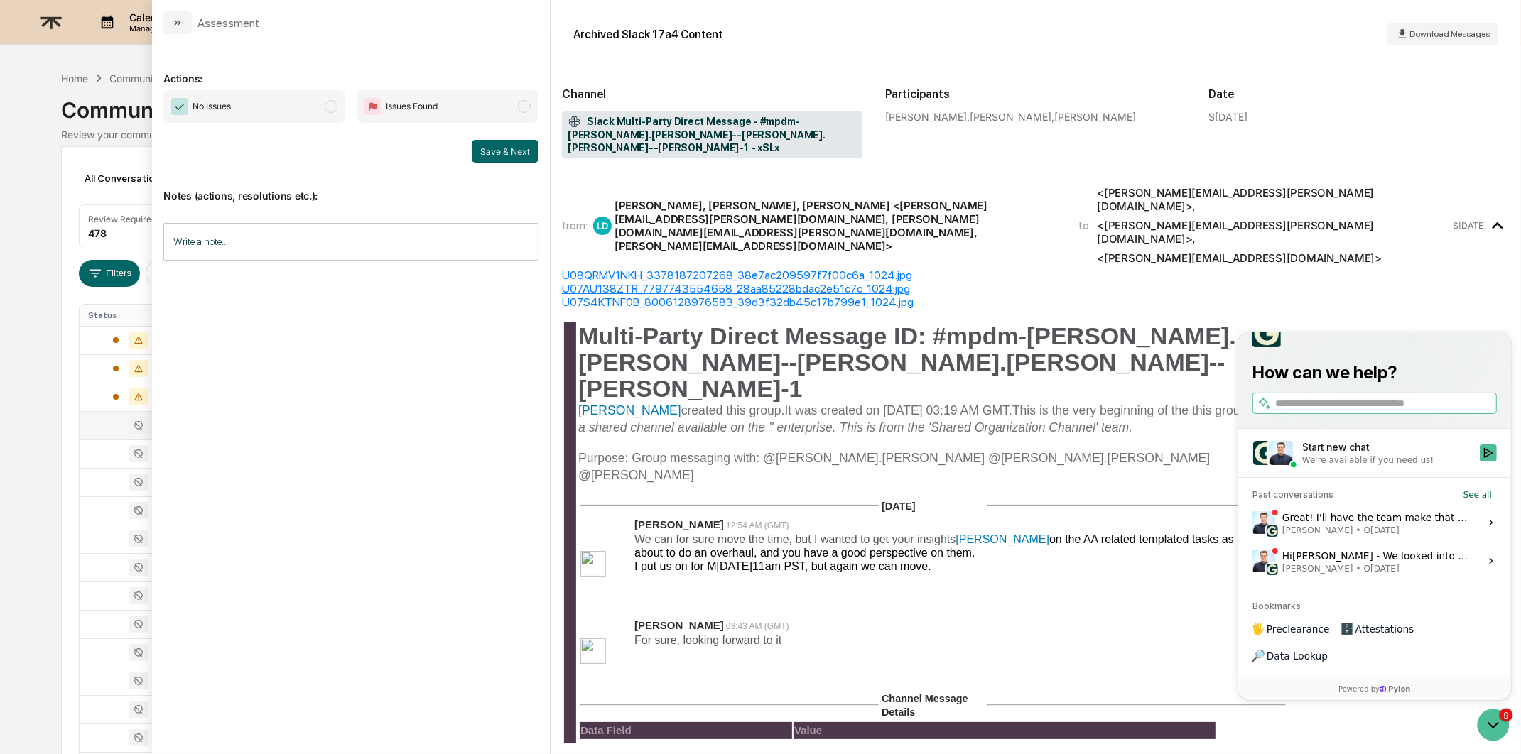
click at [1398, 575] on div "Hi Alex - We looked into this and we believe this is a corrupted file. Can you …" at bounding box center [1376, 561] width 189 height 27
click at [1252, 562] on button "View issue" at bounding box center [1251, 561] width 1 height 1
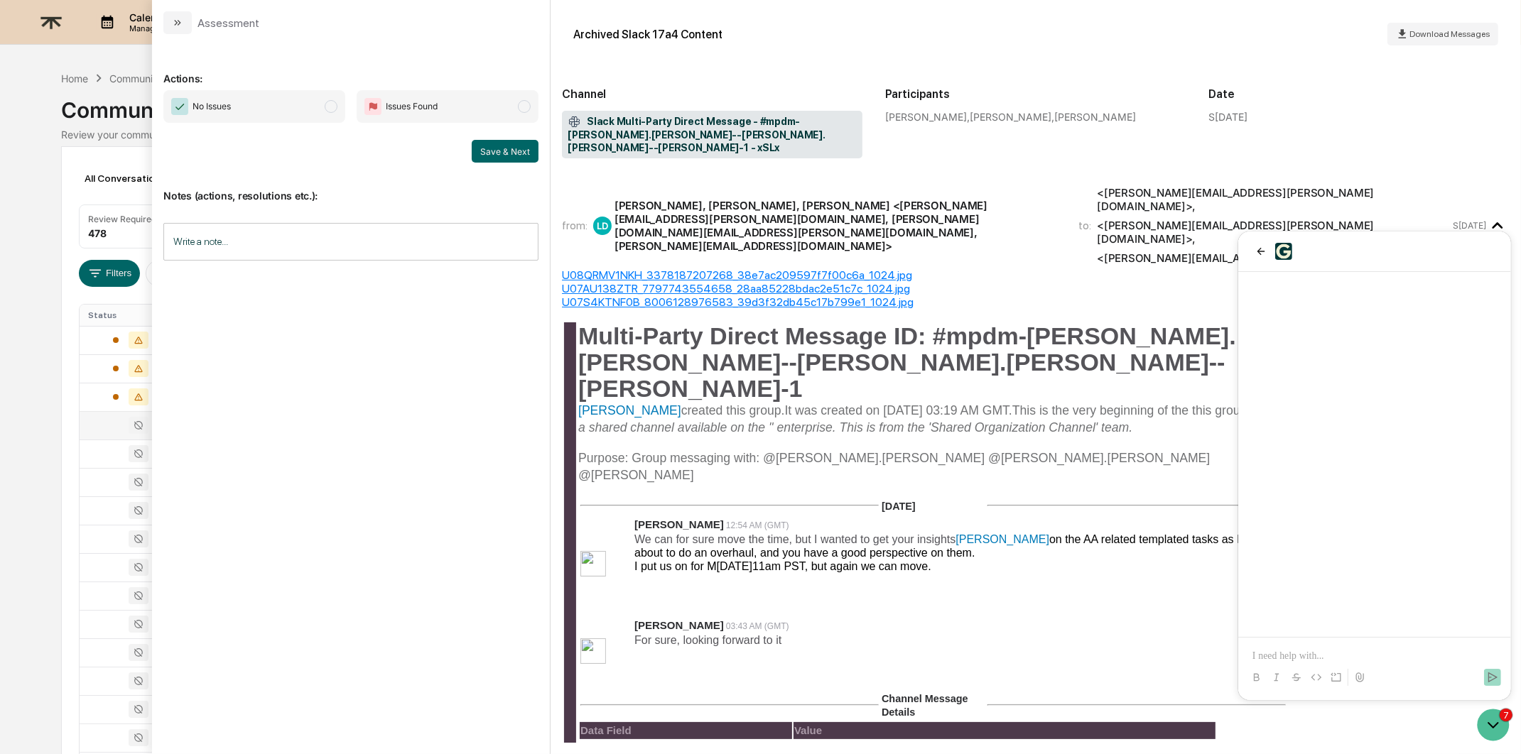
scroll to position [66, 0]
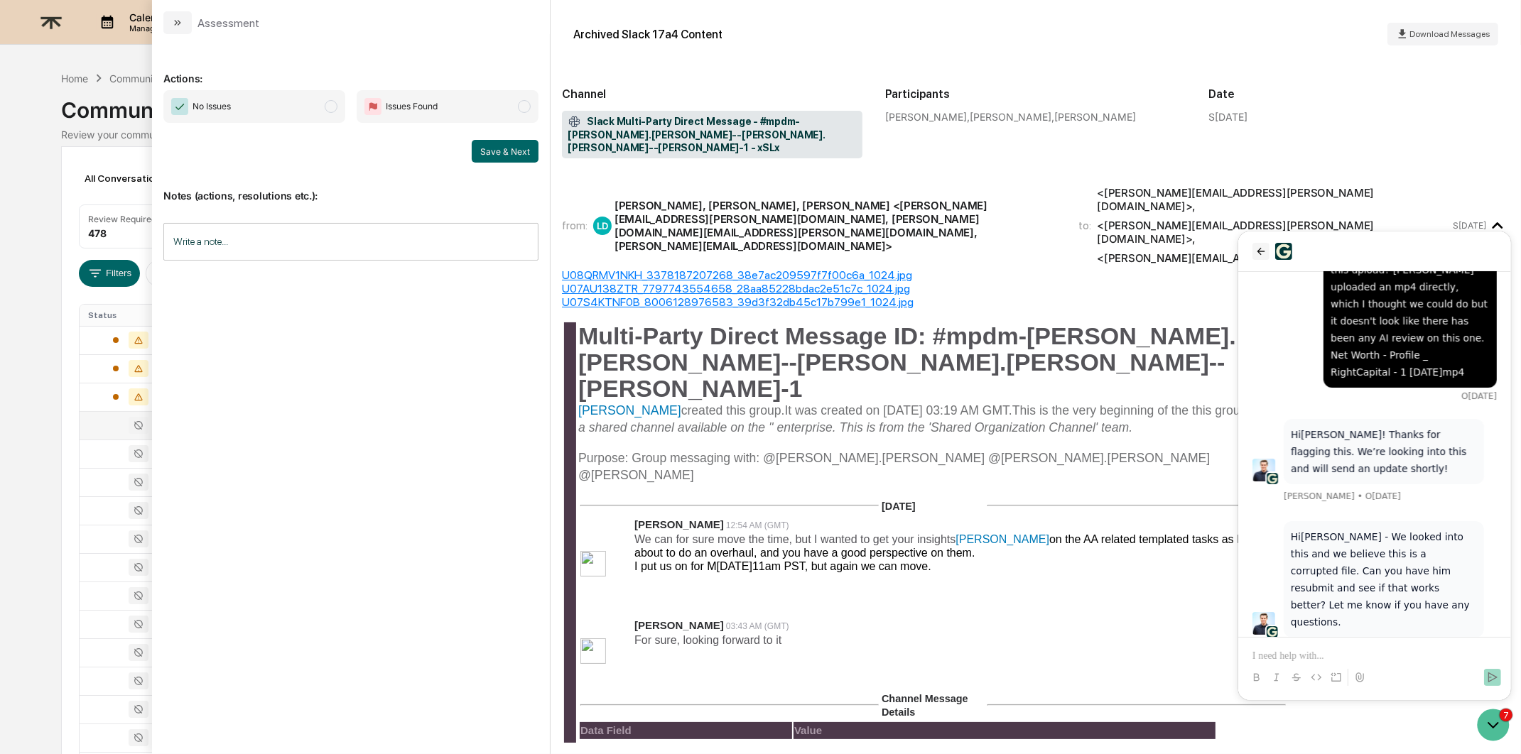
click at [1258, 247] on icon "back" at bounding box center [1260, 250] width 11 height 11
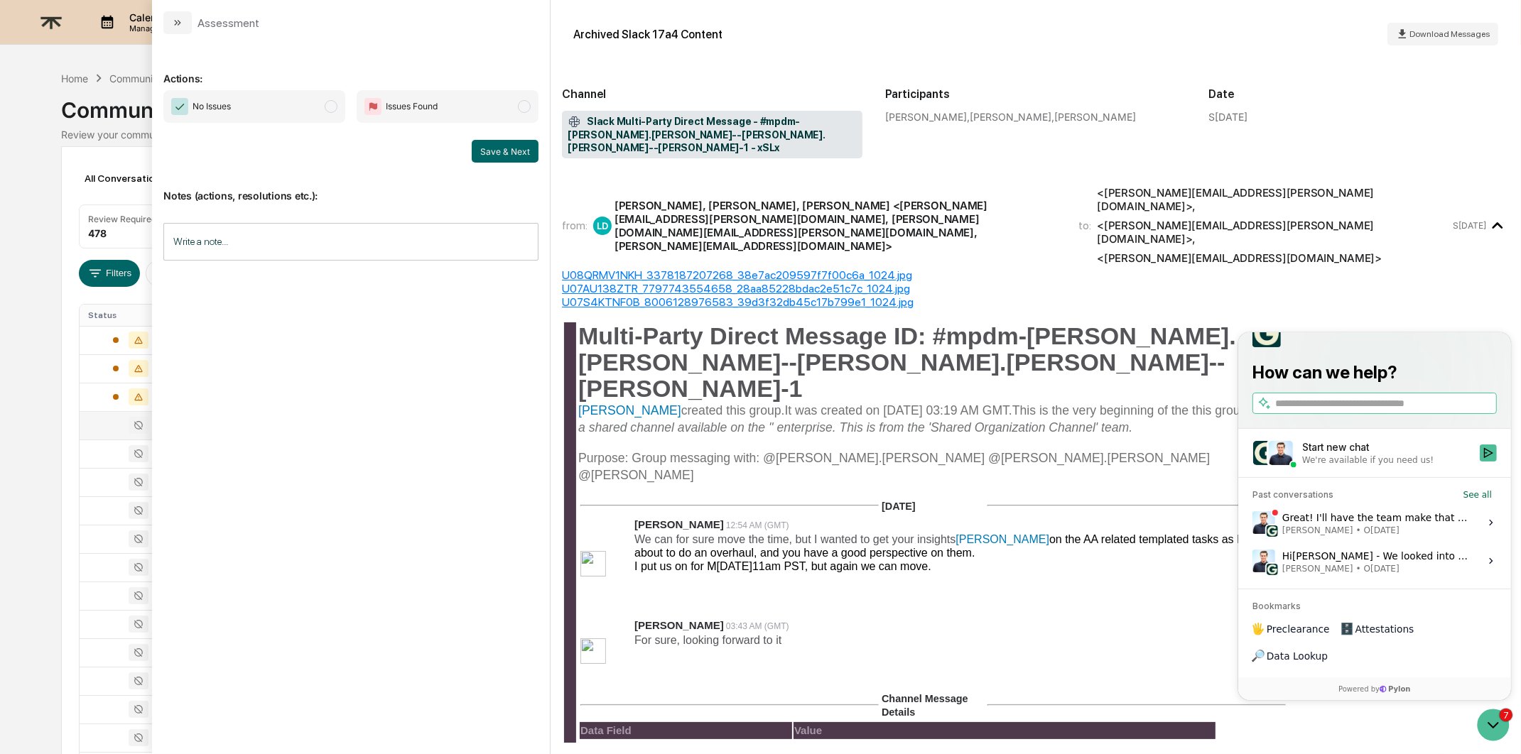
click at [1392, 536] on div "Great! I'll have the team make that adjustment. Jack Rasmussen • Oct 2" at bounding box center [1376, 522] width 189 height 27
click at [1252, 524] on button "View issue" at bounding box center [1251, 523] width 1 height 1
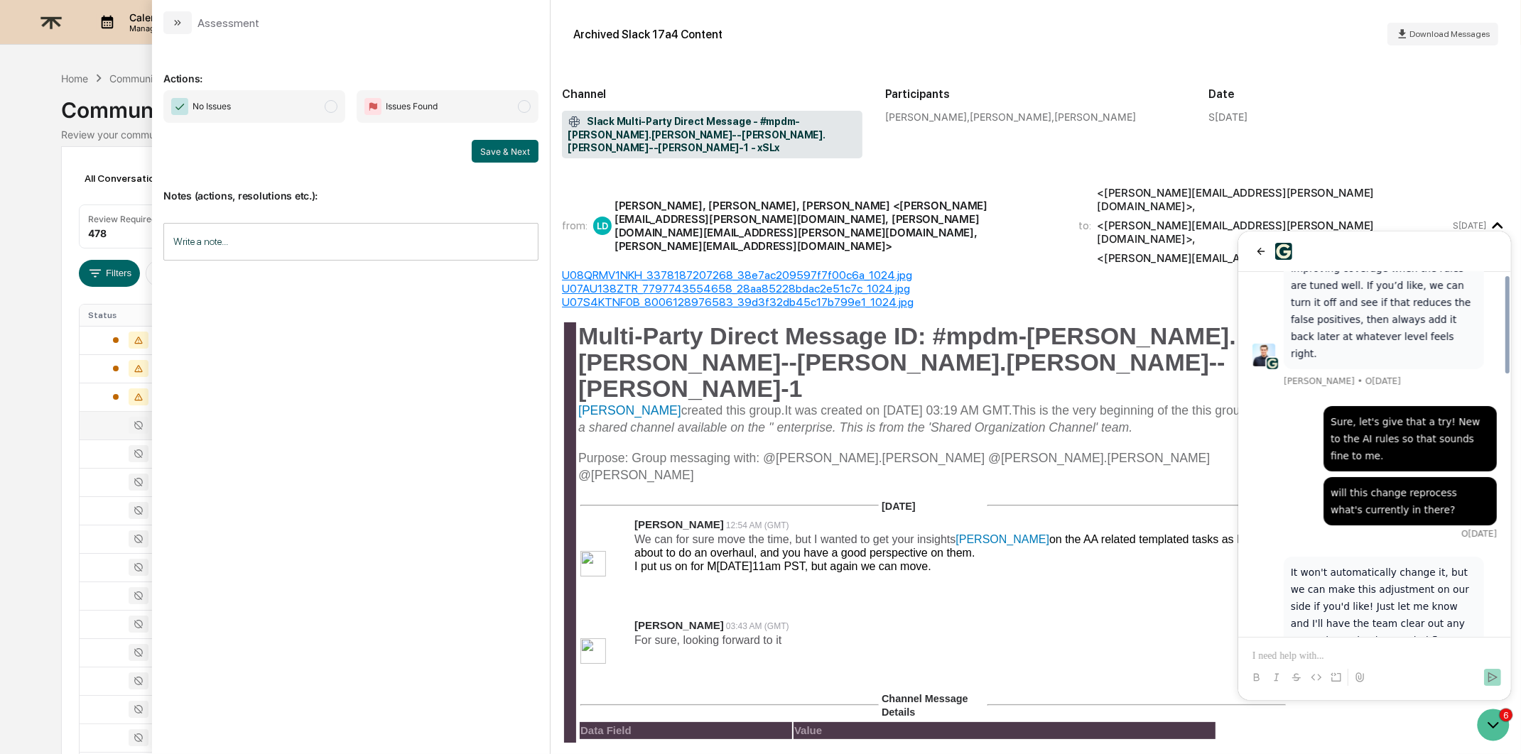
scroll to position [1121, 0]
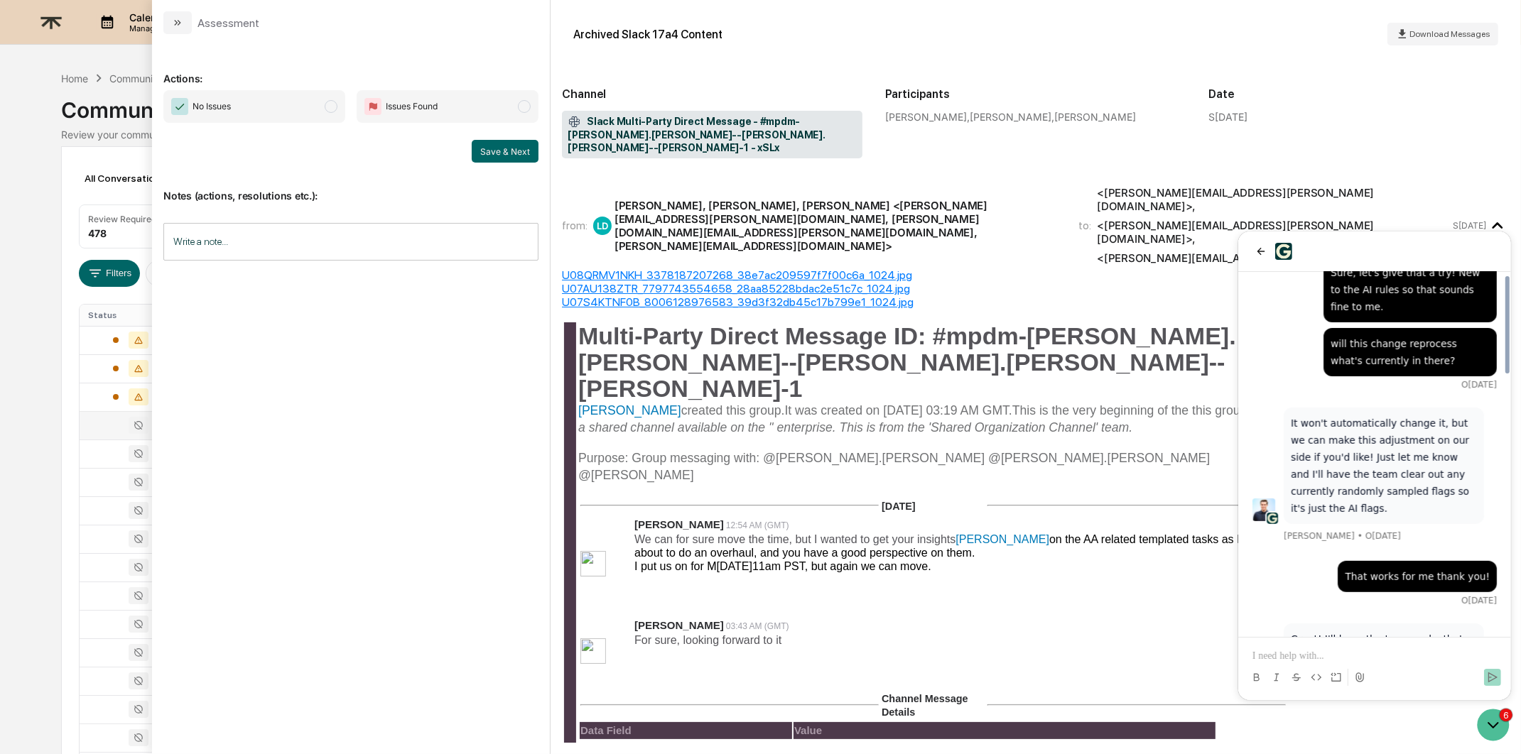
click at [1363, 659] on p at bounding box center [1374, 656] width 244 height 14
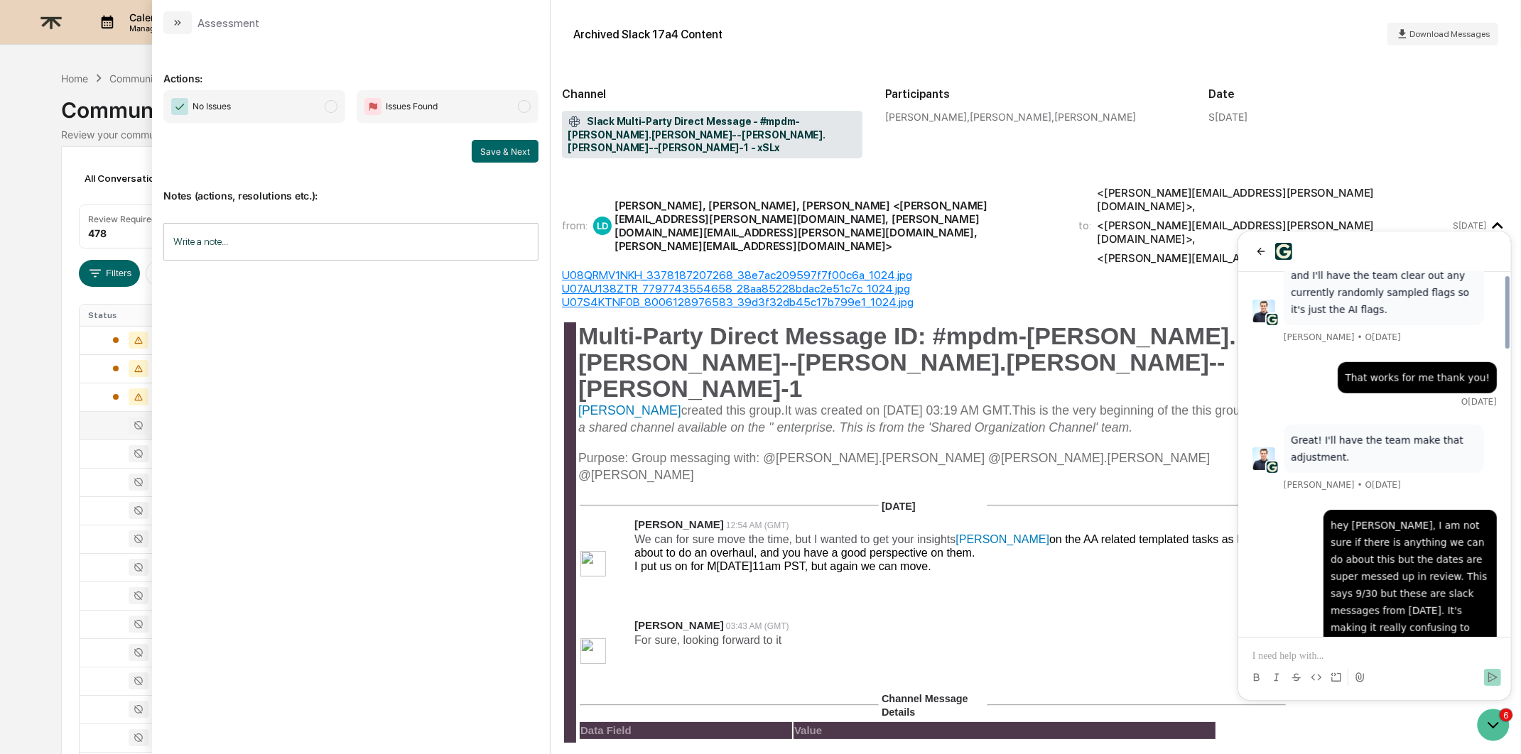
scroll to position [1437, 0]
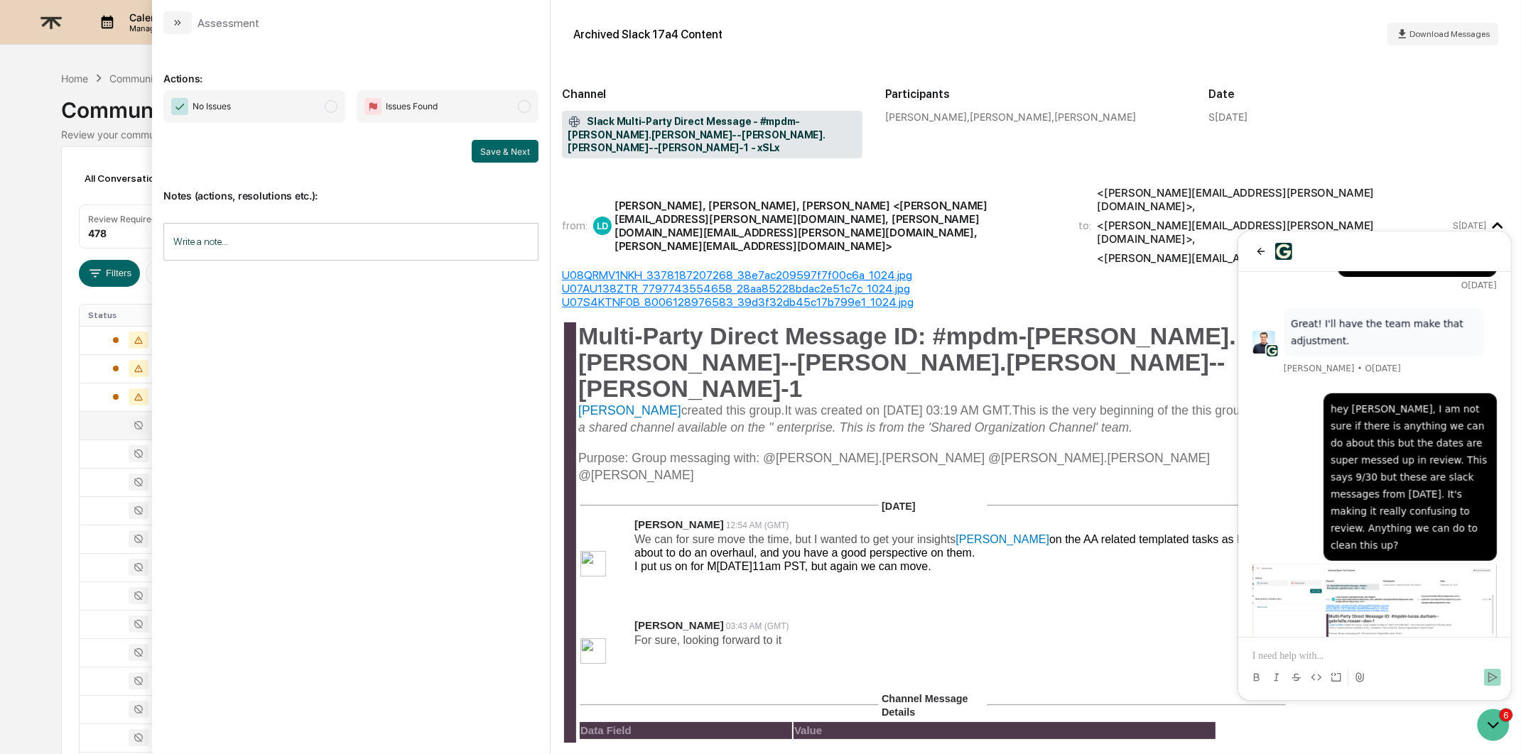
click at [559, 560] on div "Archived Slack 17a4 Content Download Messages Channel Slack Multi-Party Direct …" at bounding box center [1036, 377] width 970 height 754
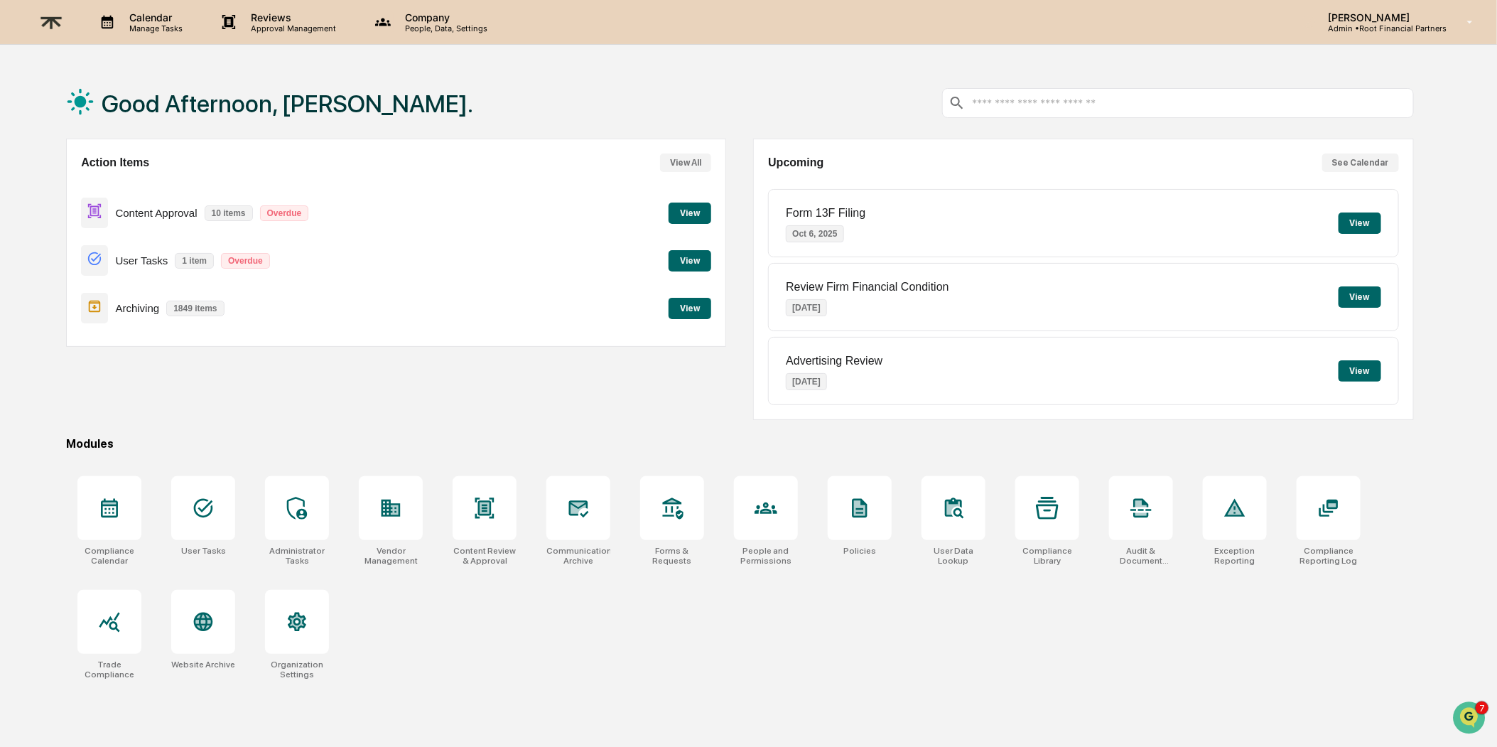
click at [319, 383] on div "Action Items View All Content Approval 10 items Overdue View User Tasks 1 item …" at bounding box center [396, 279] width 660 height 281
click at [684, 308] on button "View" at bounding box center [690, 308] width 43 height 21
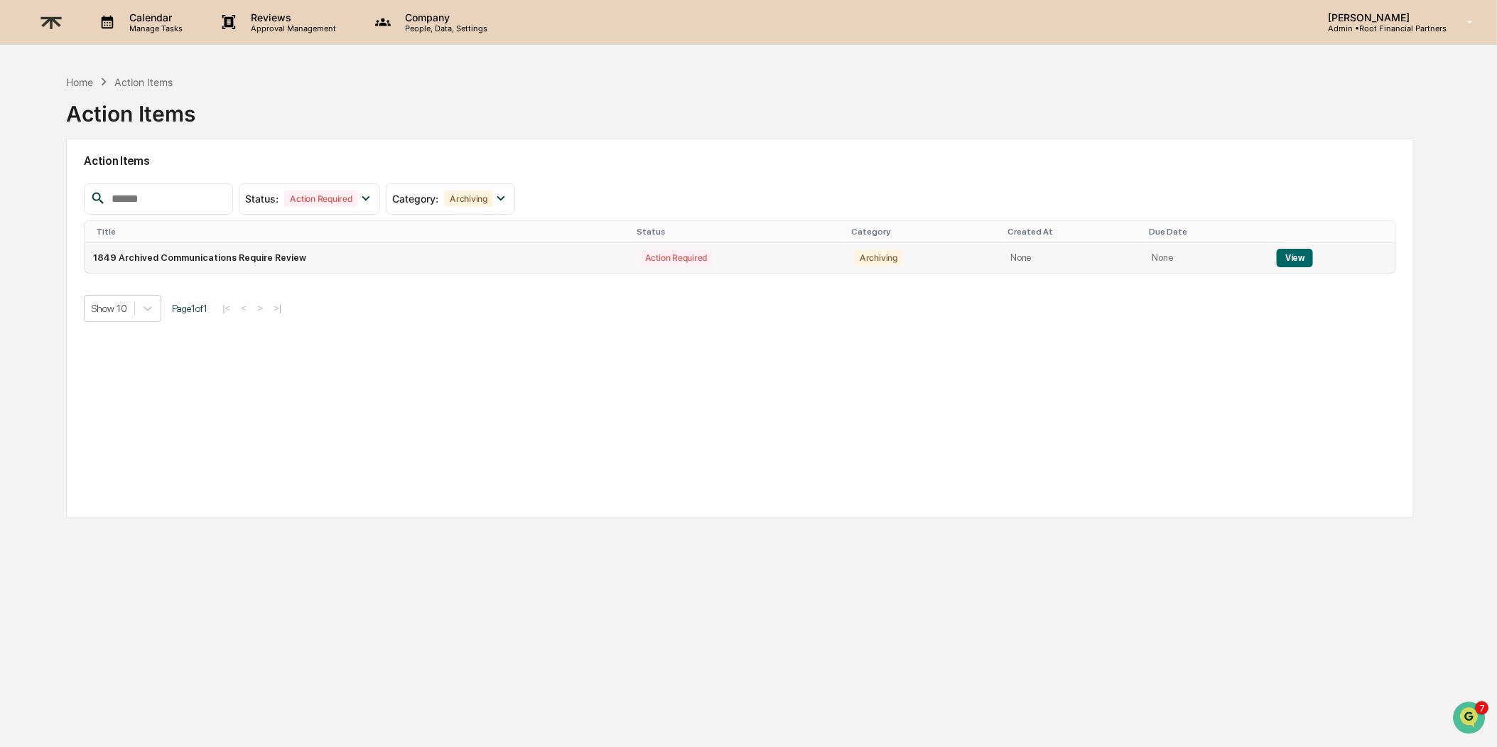
click at [1299, 251] on button "View" at bounding box center [1295, 258] width 36 height 18
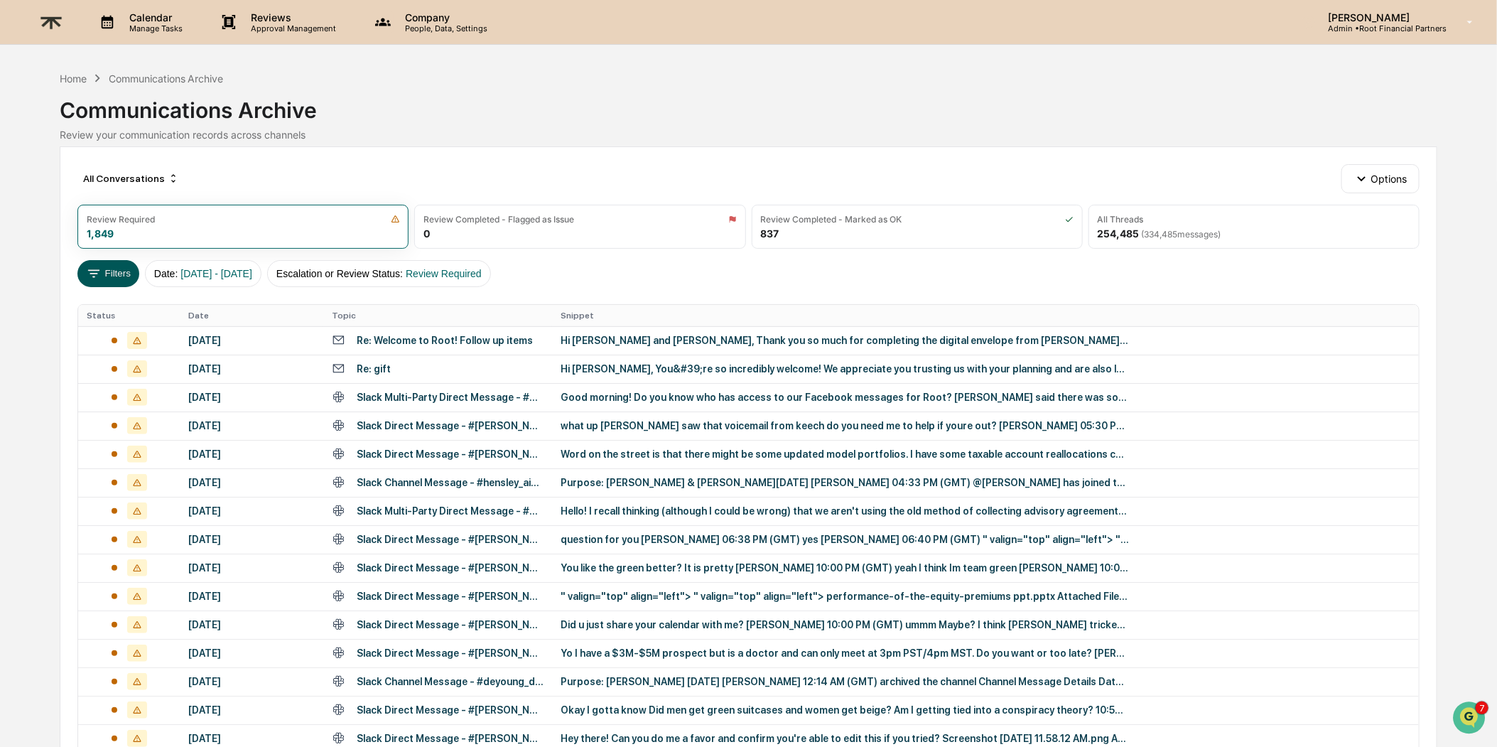
click at [111, 275] on button "Filters" at bounding box center [108, 273] width 62 height 27
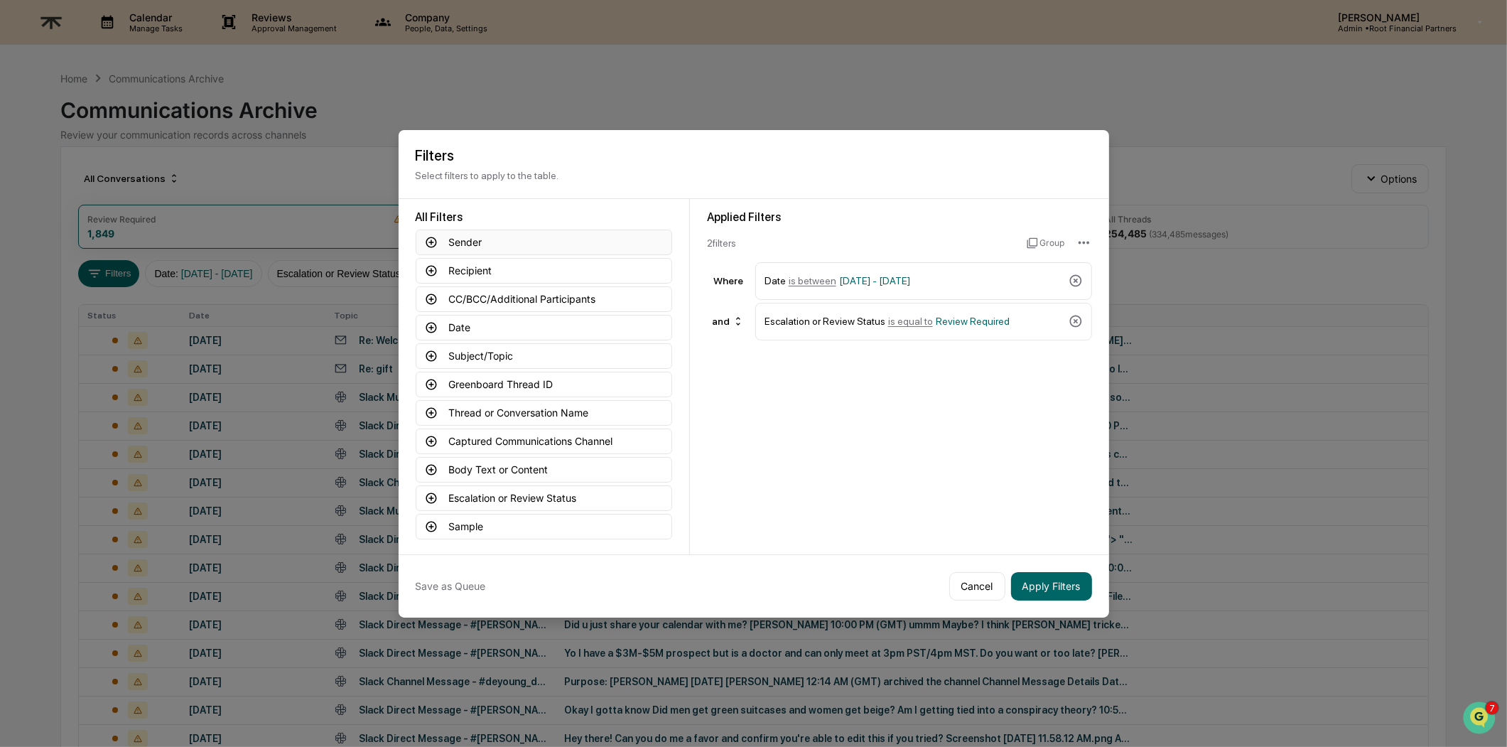
click at [480, 235] on button "Sender" at bounding box center [544, 242] width 256 height 26
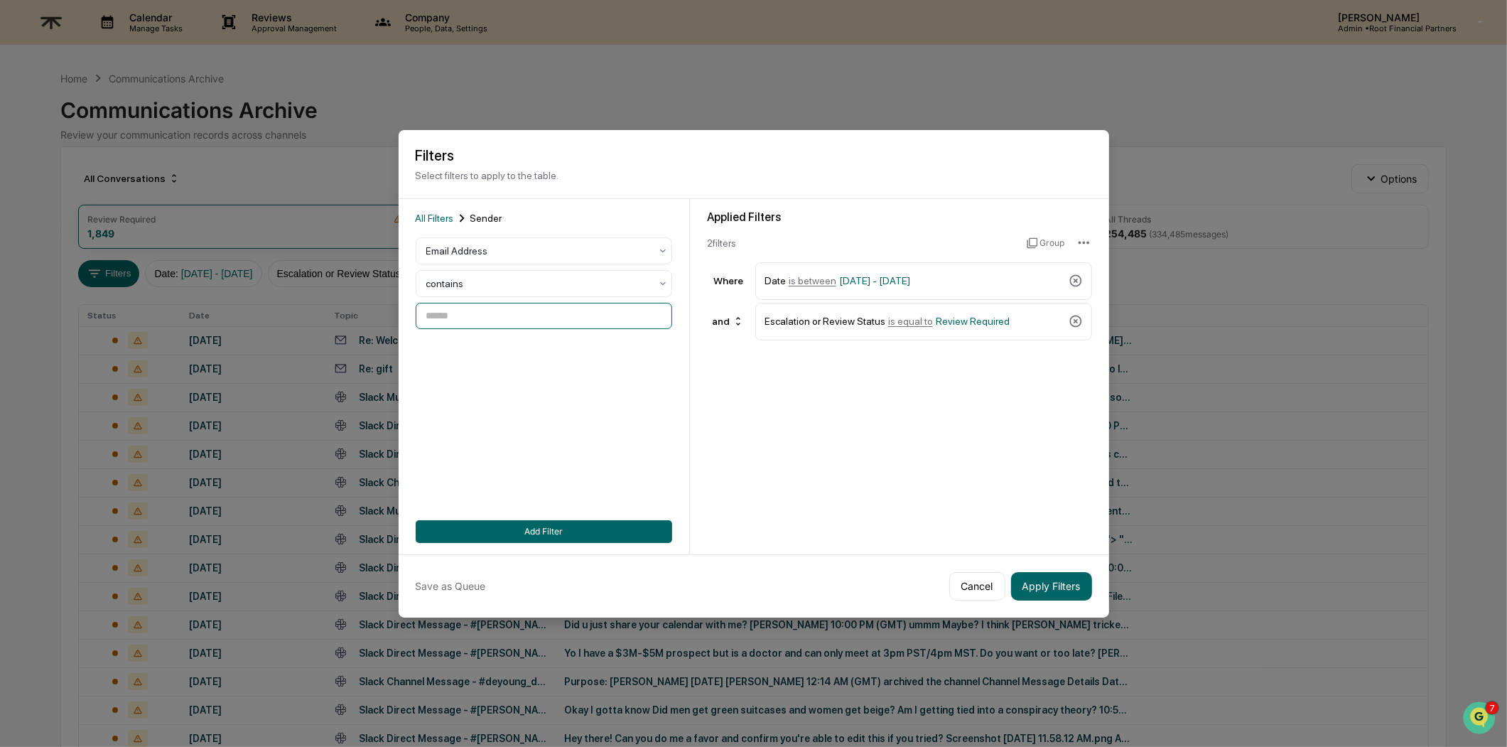
click at [509, 308] on input at bounding box center [544, 316] width 256 height 26
click at [489, 510] on div "All Filters Sender Email Address contains Add Filter" at bounding box center [544, 376] width 256 height 332
click at [492, 520] on button "Add Filter" at bounding box center [544, 531] width 256 height 23
click at [557, 520] on button "Add Filter" at bounding box center [544, 531] width 256 height 23
click at [959, 577] on button "Cancel" at bounding box center [977, 586] width 56 height 28
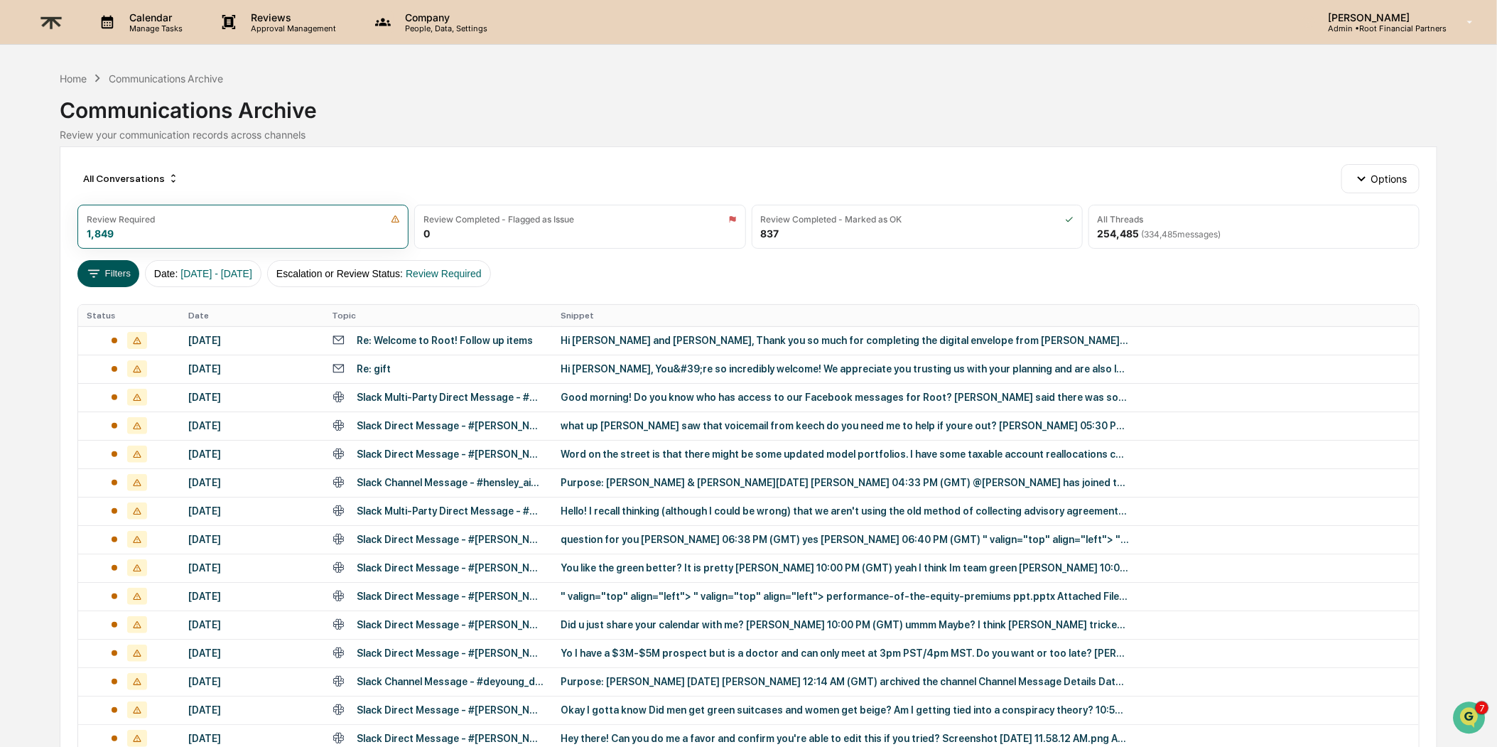
click at [107, 266] on button "Filters" at bounding box center [108, 273] width 62 height 27
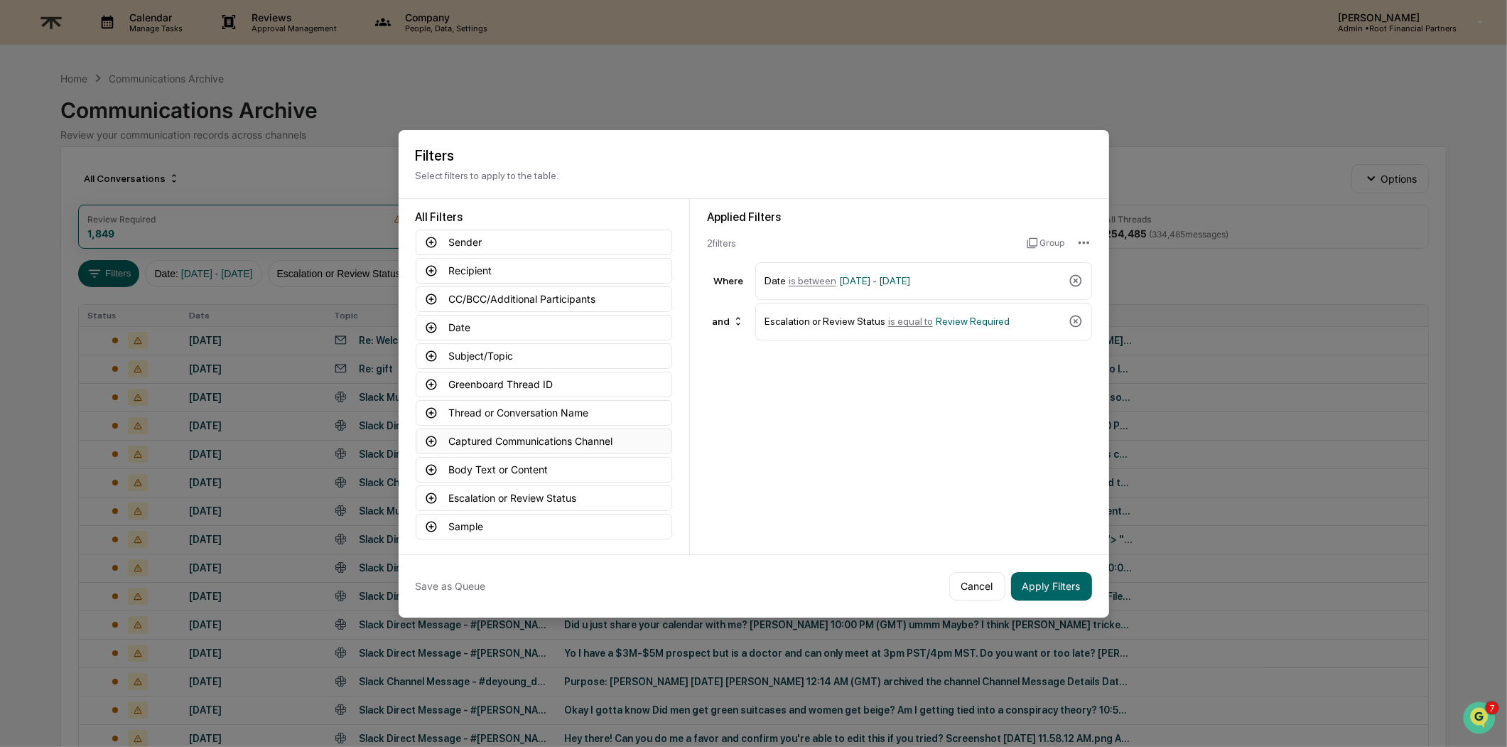
click at [501, 431] on button "Captured Communications Channel" at bounding box center [544, 441] width 256 height 26
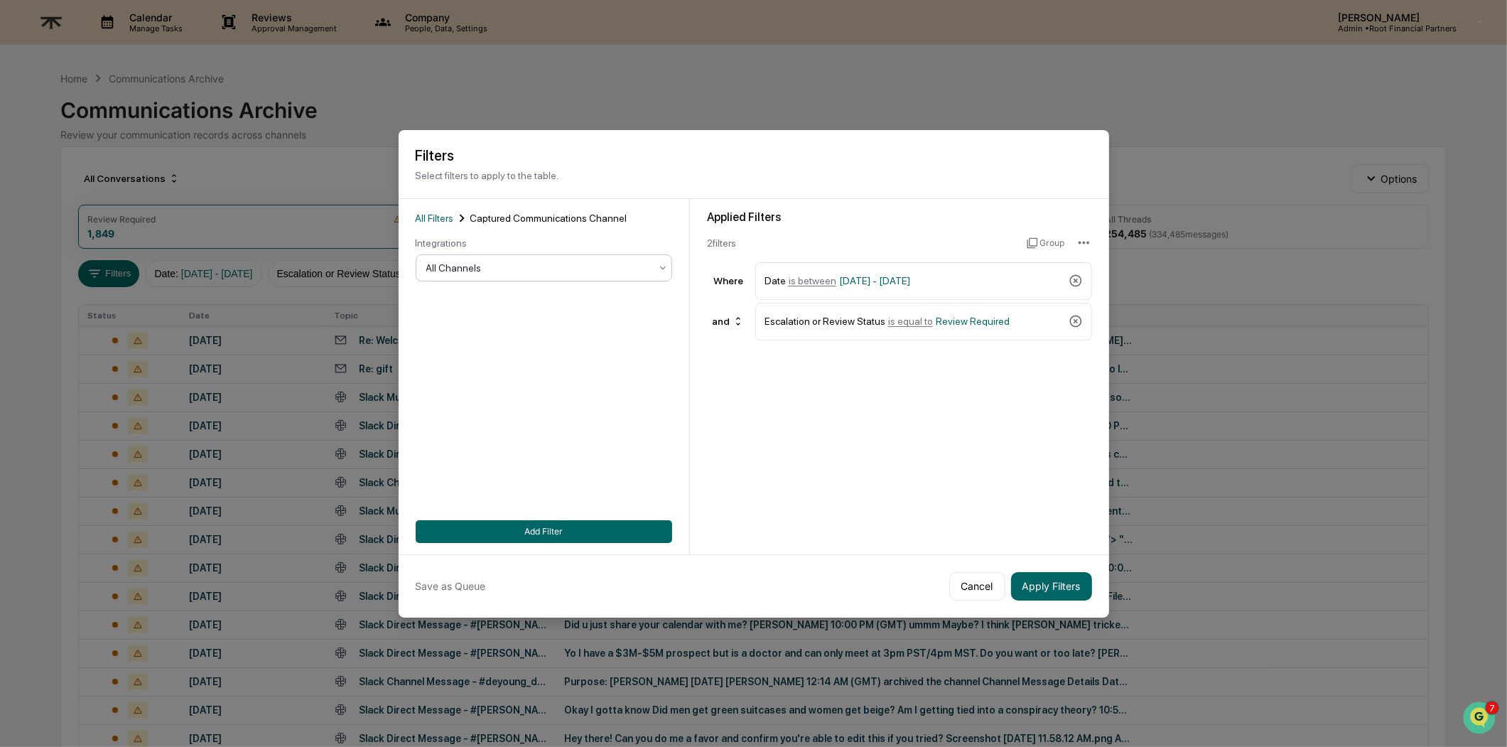
click at [526, 268] on div at bounding box center [538, 268] width 224 height 14
click at [499, 380] on div "Slack" at bounding box center [538, 383] width 255 height 28
click at [574, 520] on button "Add Filter" at bounding box center [544, 531] width 256 height 23
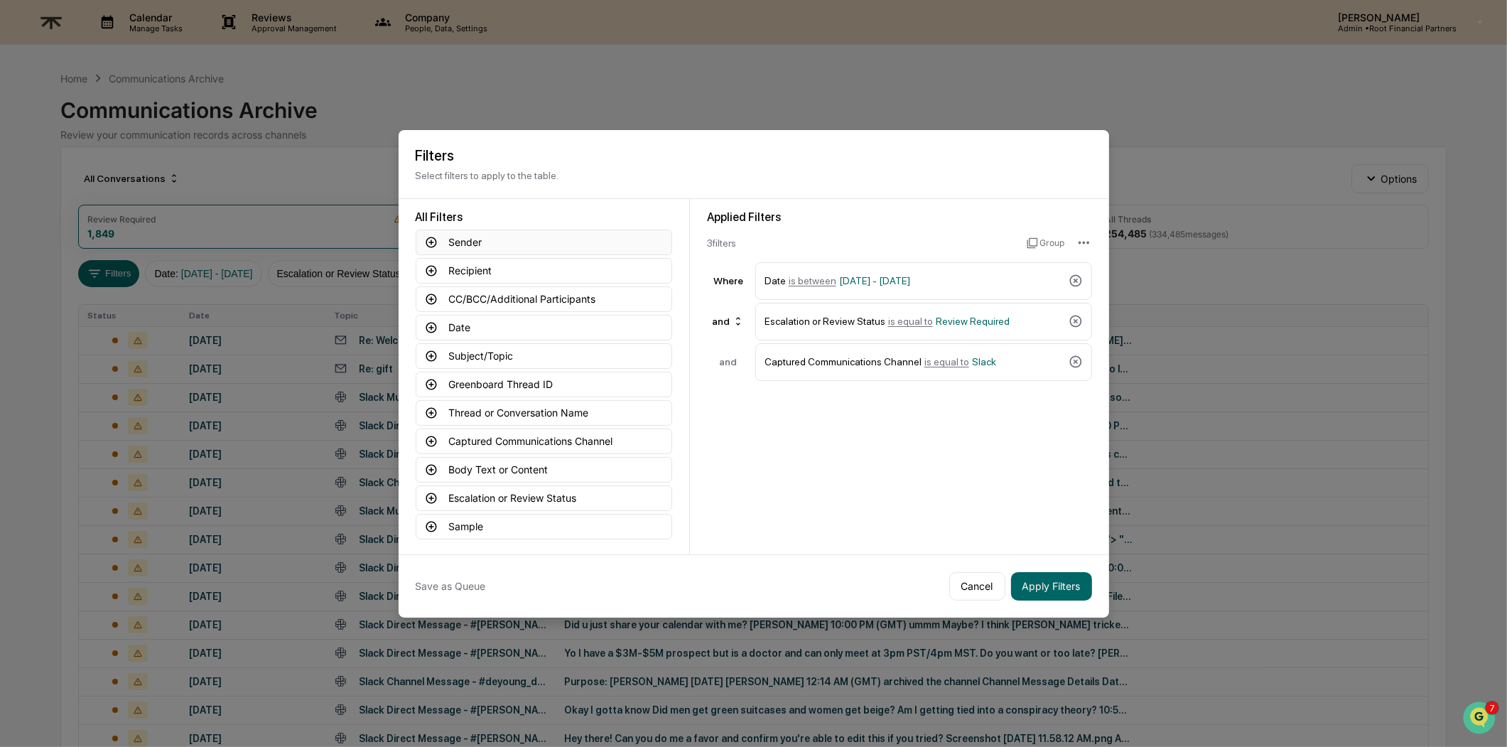
click at [458, 242] on button "Sender" at bounding box center [544, 242] width 256 height 26
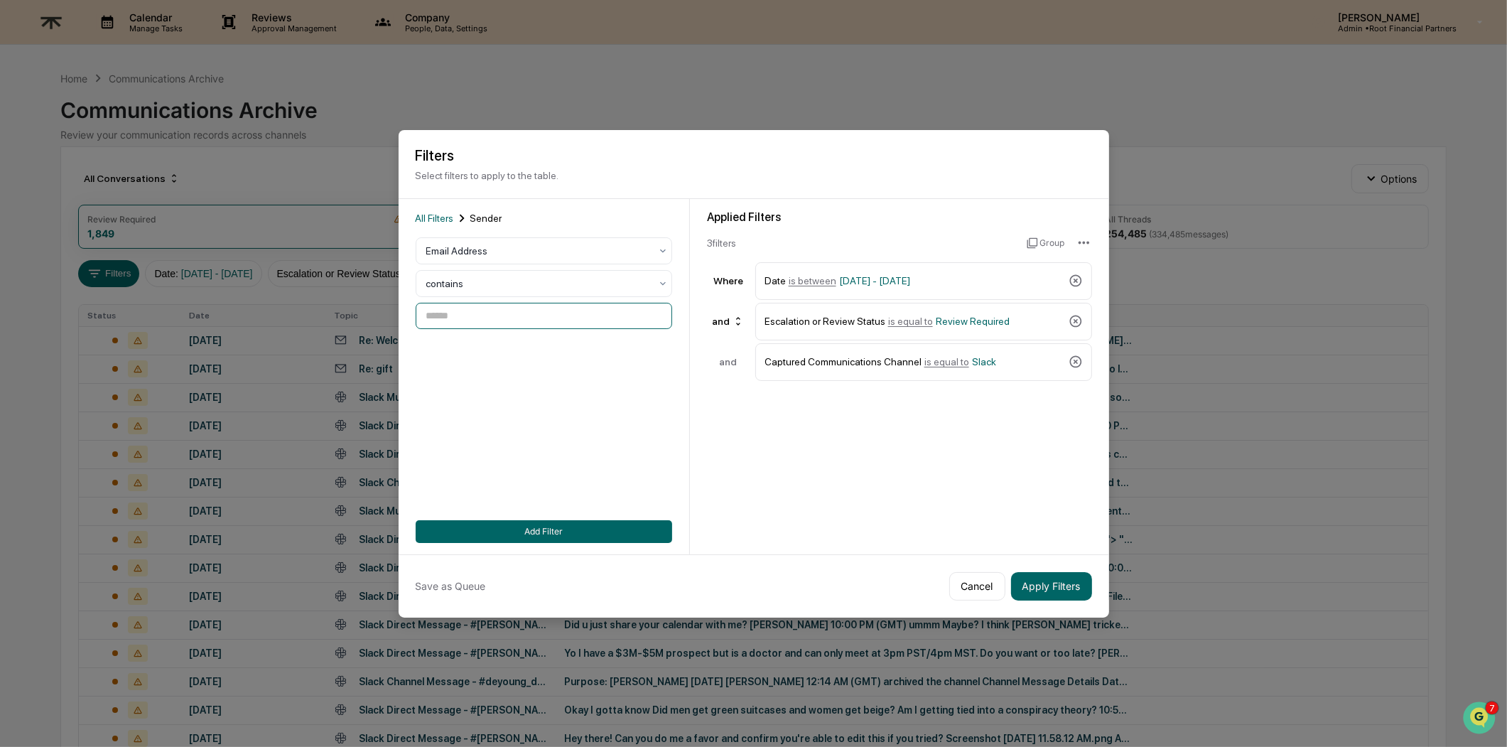
click at [496, 313] on input at bounding box center [544, 316] width 256 height 26
click at [504, 282] on div at bounding box center [538, 283] width 224 height 14
click at [515, 316] on div "is equal to" at bounding box center [538, 312] width 255 height 28
click at [511, 314] on input at bounding box center [544, 316] width 256 height 26
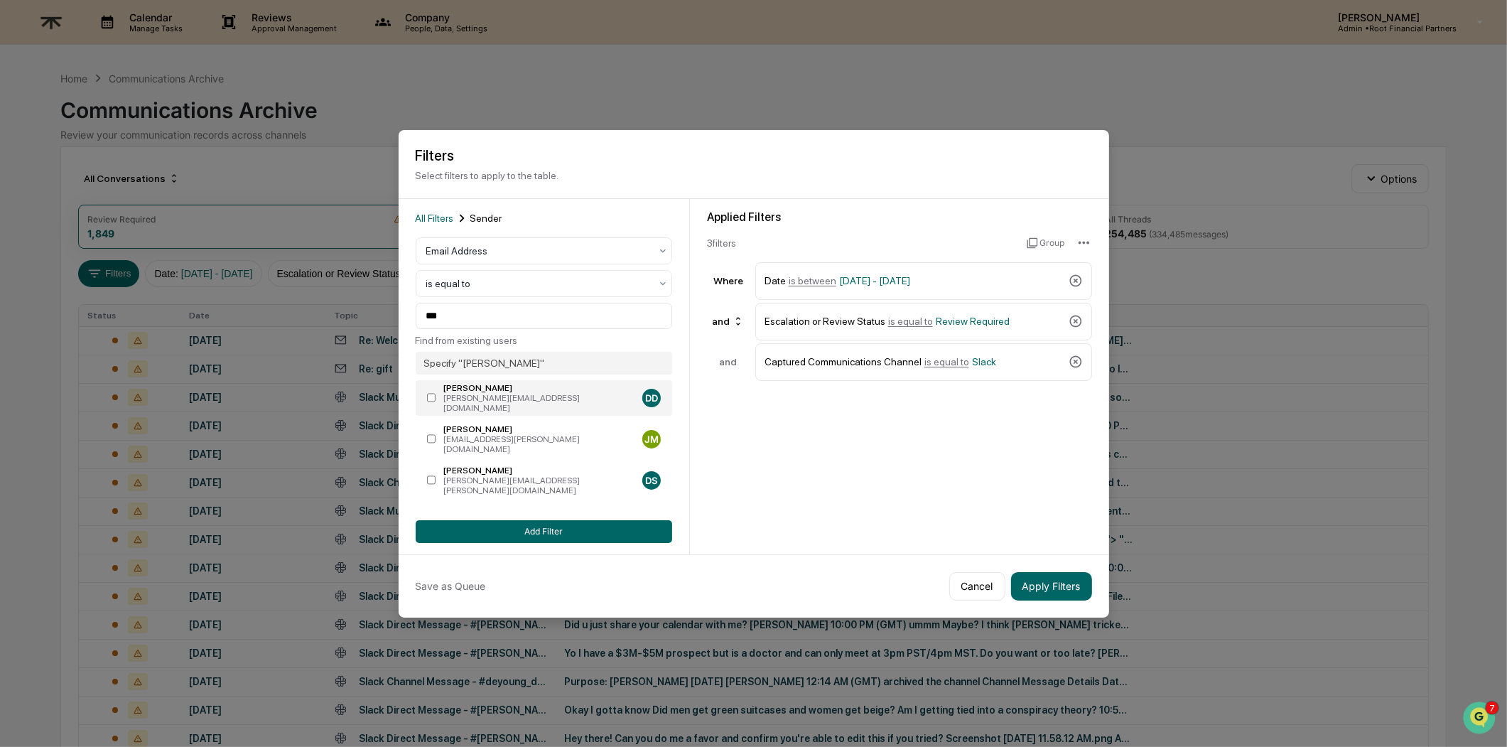
click at [460, 398] on div "[PERSON_NAME][EMAIL_ADDRESS][DOMAIN_NAME]" at bounding box center [539, 403] width 193 height 20
type input "**********"
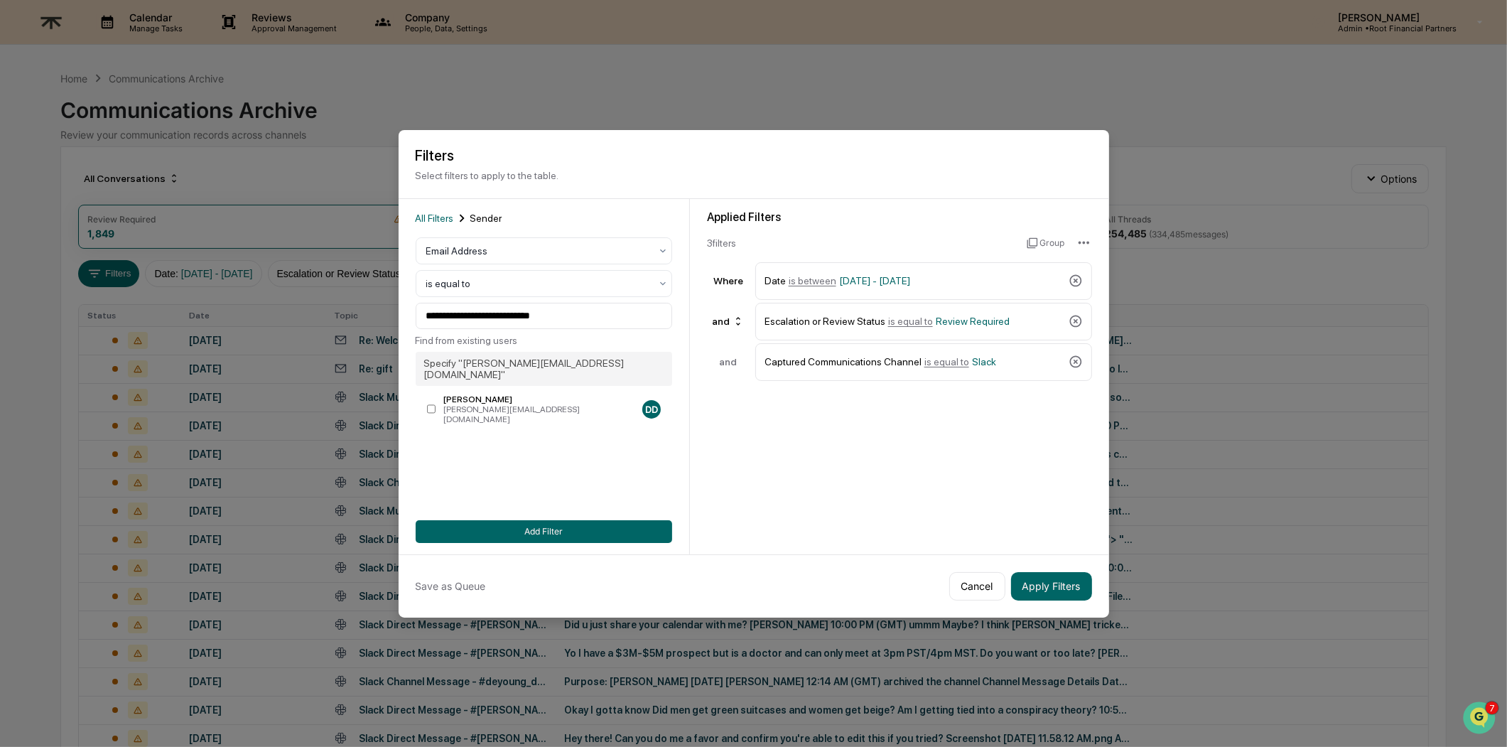
click at [879, 425] on div "Applied Filters 3 filter s Group Where Date is between [DATE] - [DATE] and Esca…" at bounding box center [899, 376] width 419 height 355
click at [1071, 315] on icon at bounding box center [1076, 321] width 14 height 14
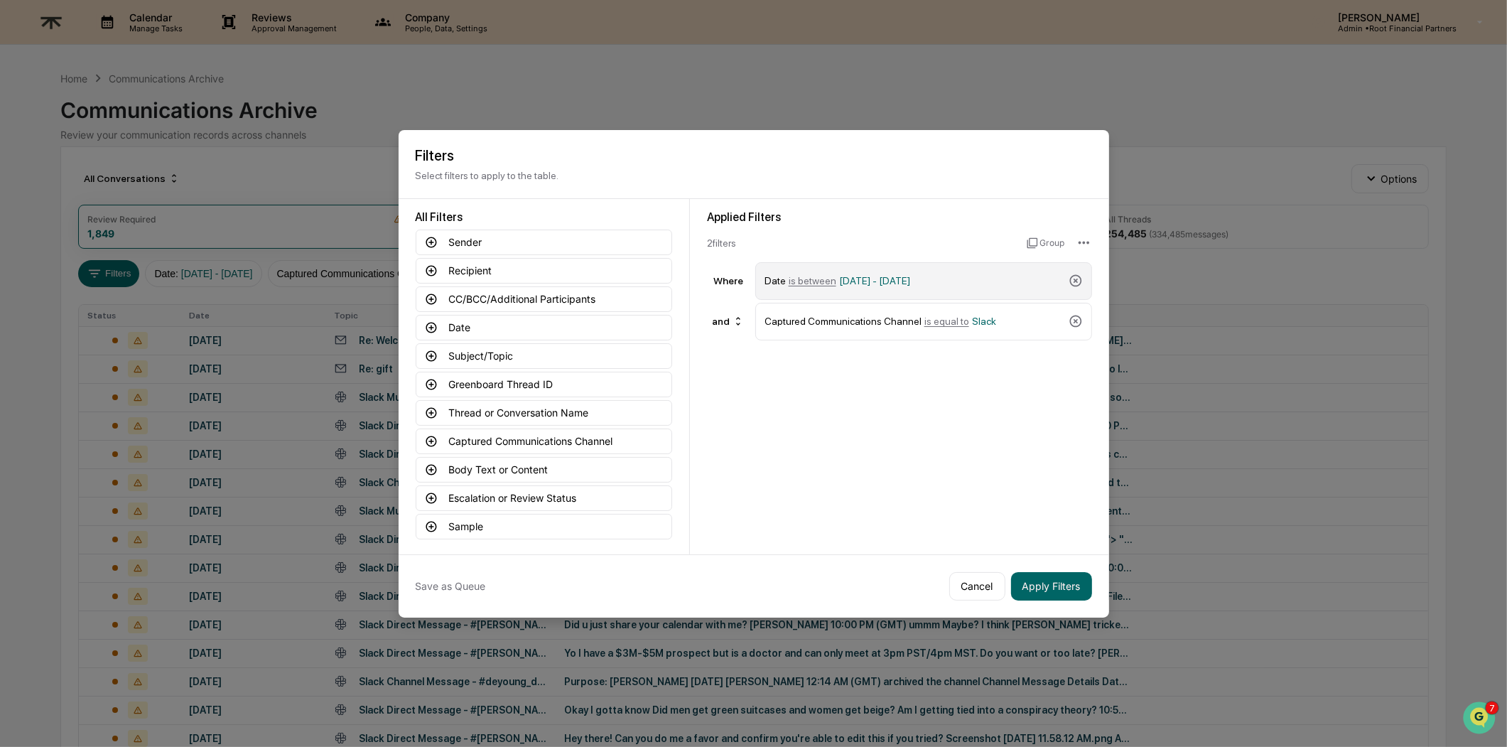
click at [967, 274] on div "Date is between [DATE] - [DATE]" at bounding box center [913, 281] width 298 height 25
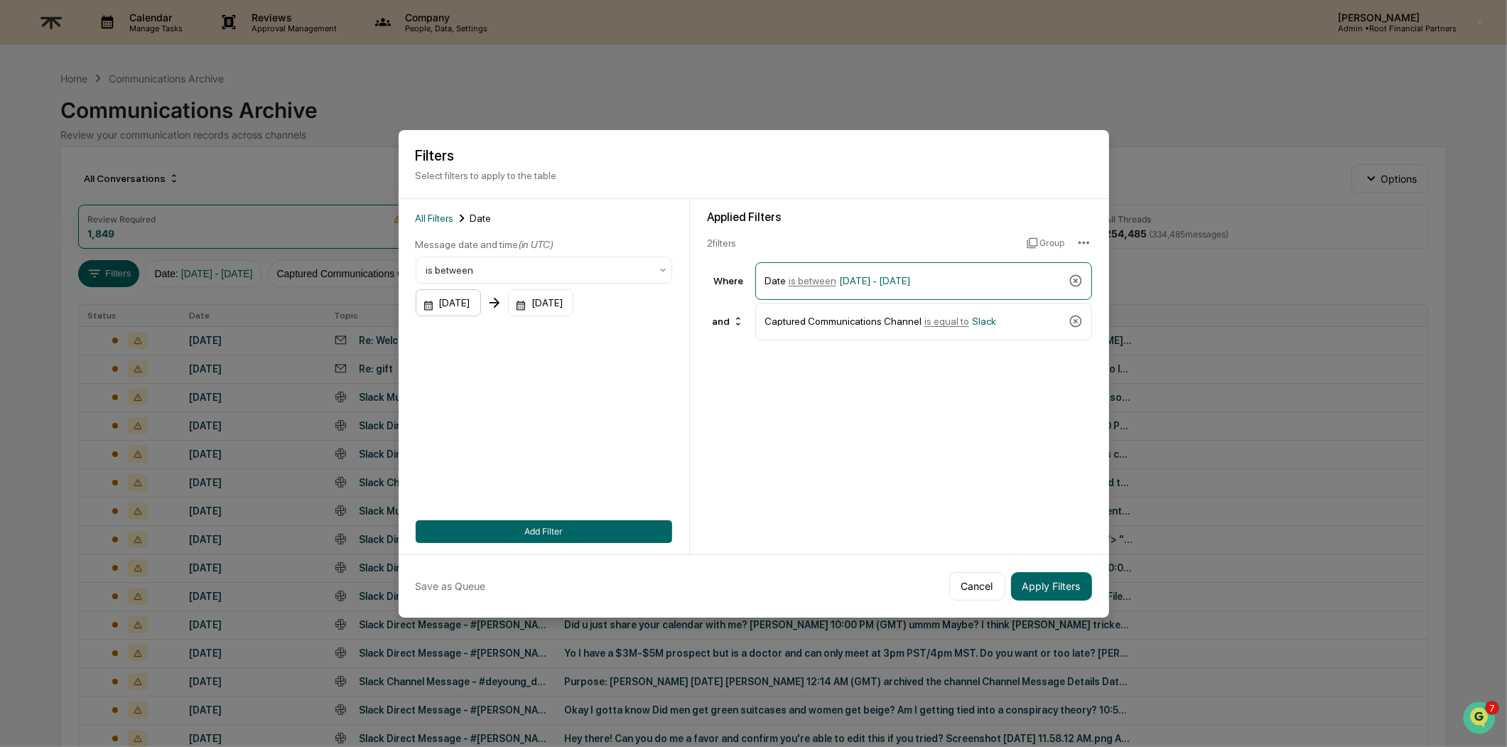
click at [427, 301] on div "[DATE]" at bounding box center [448, 302] width 65 height 27
click at [461, 332] on div "[DATE]" at bounding box center [444, 333] width 33 height 16
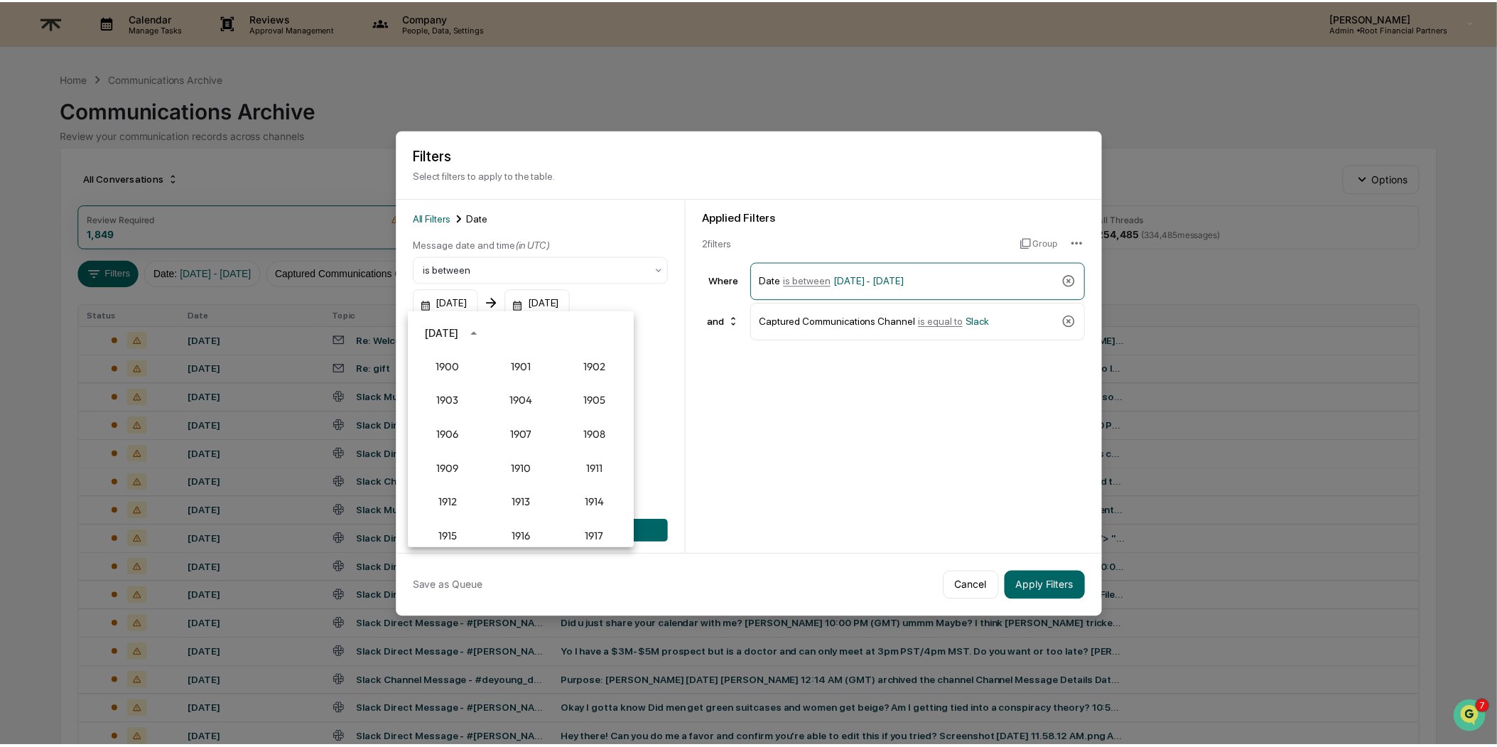
scroll to position [1315, 0]
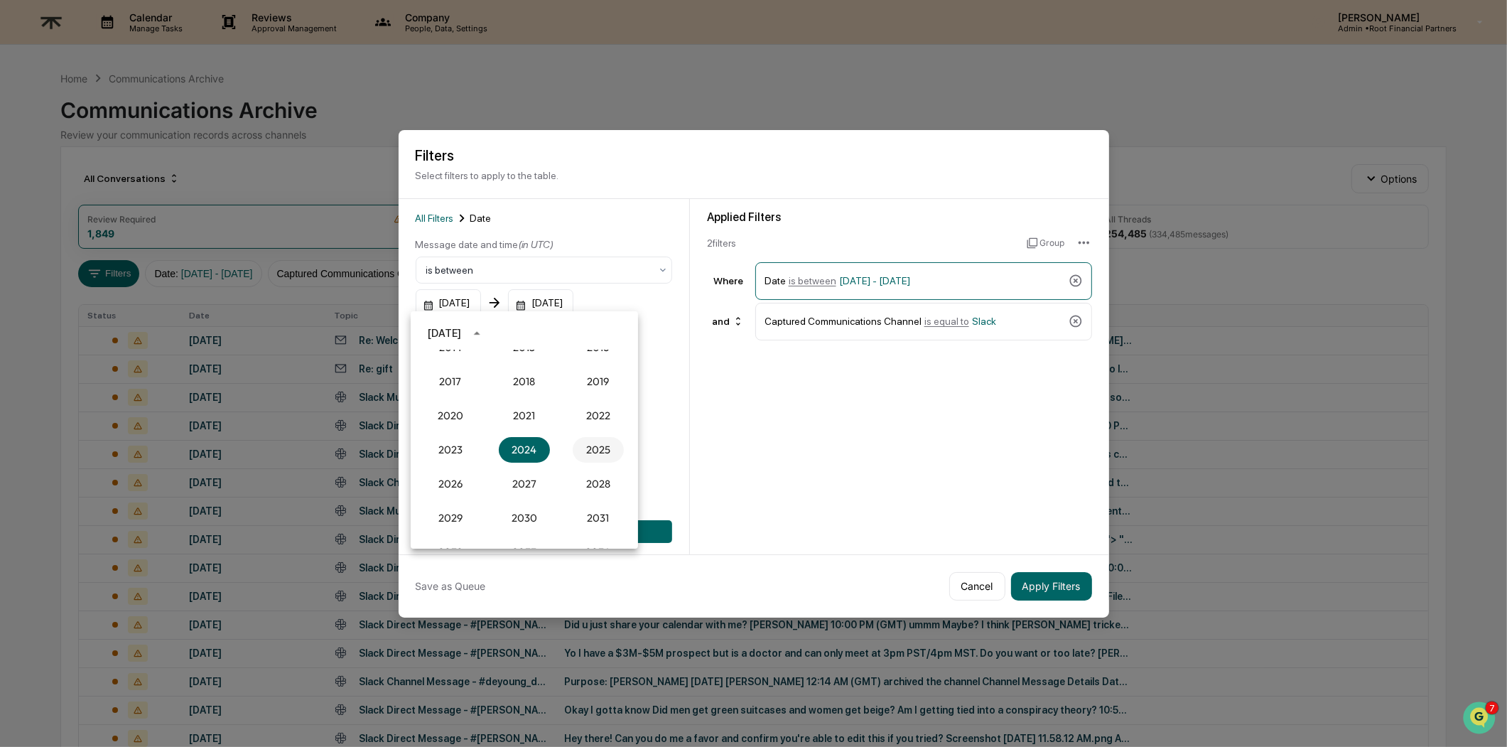
click at [579, 445] on button "2025" at bounding box center [598, 450] width 51 height 26
click at [459, 485] on button "Oct" at bounding box center [450, 479] width 51 height 26
click at [529, 391] on button "1" at bounding box center [525, 392] width 26 height 26
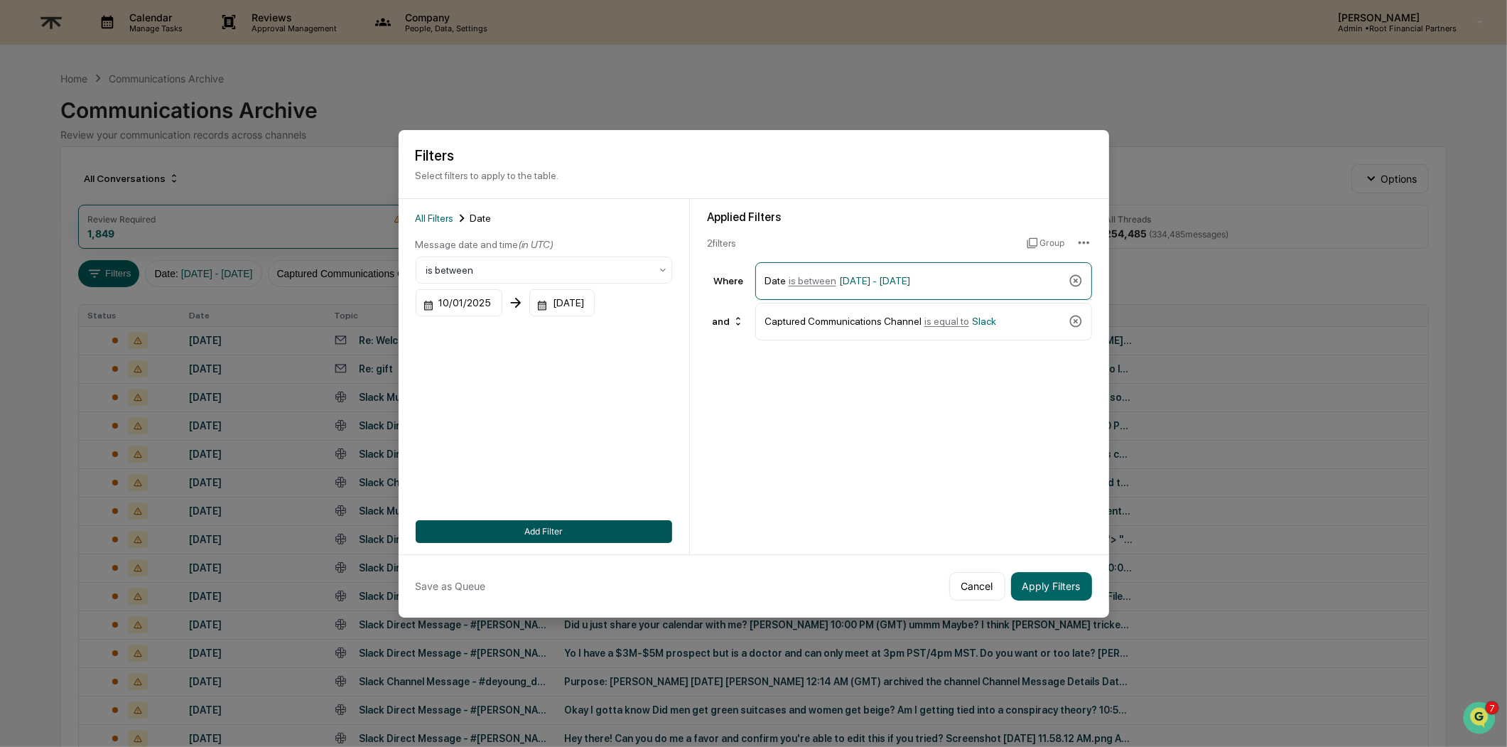
click at [552, 523] on button "Add Filter" at bounding box center [544, 531] width 256 height 23
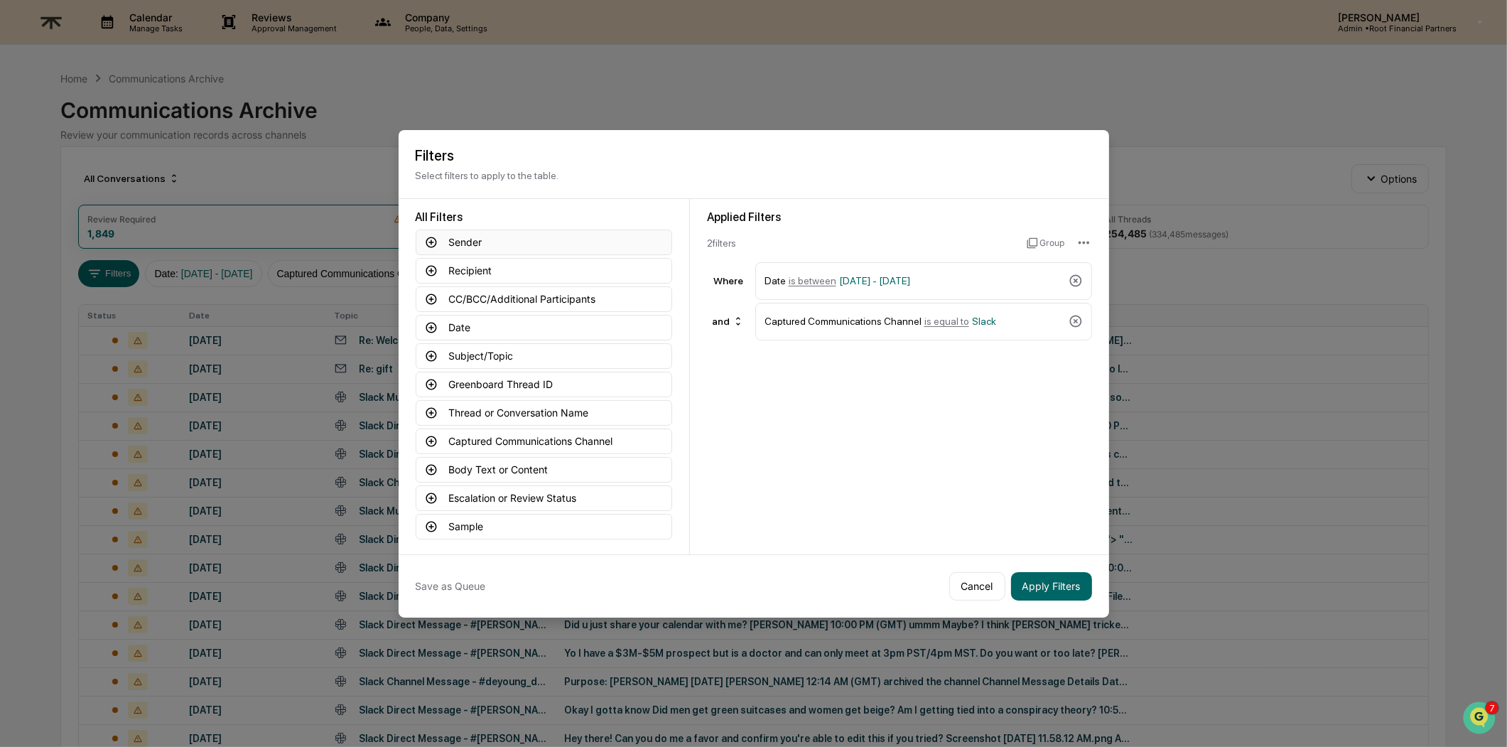
click at [474, 234] on button "Sender" at bounding box center [544, 242] width 256 height 26
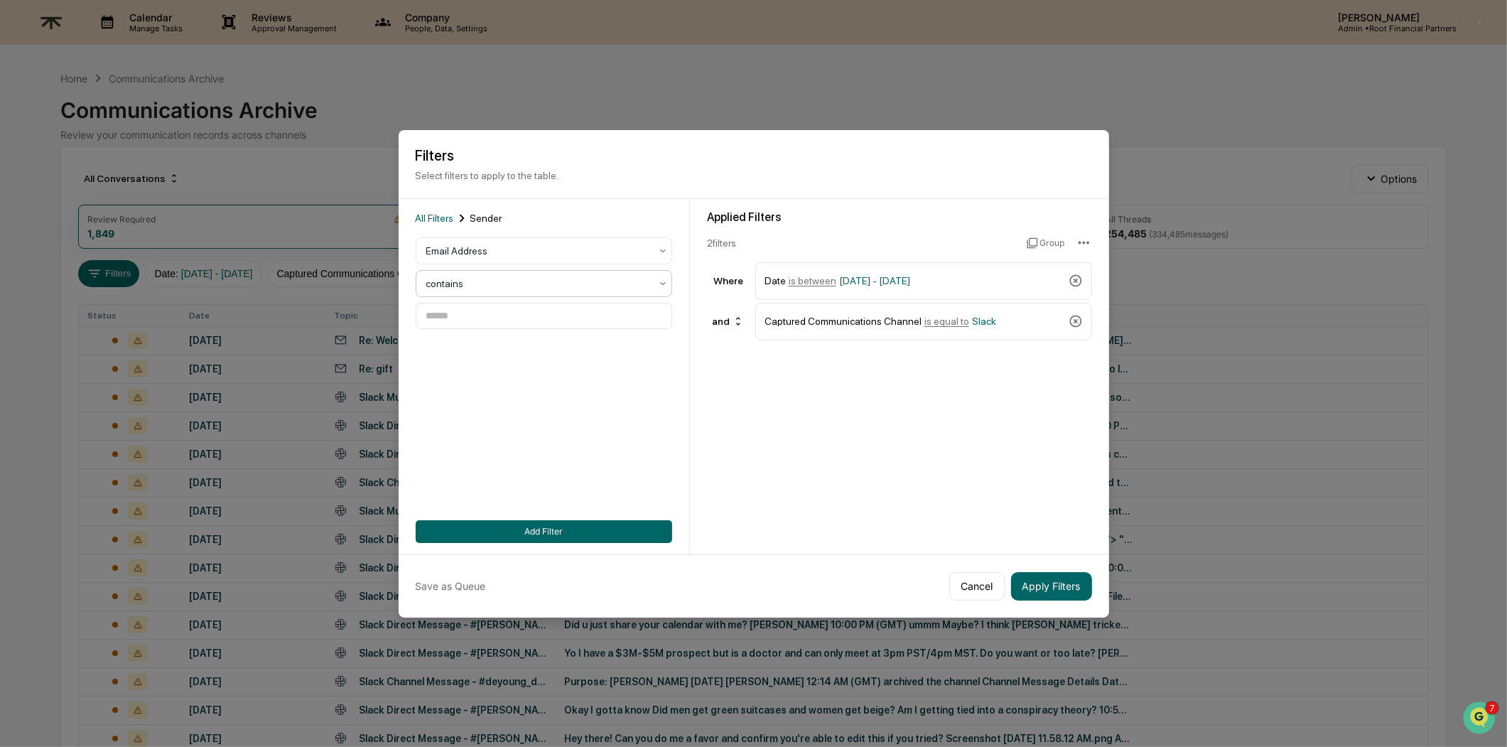
click at [476, 278] on div at bounding box center [538, 283] width 224 height 14
click at [476, 316] on div "is equal to" at bounding box center [538, 312] width 255 height 28
click at [482, 317] on input at bounding box center [544, 316] width 256 height 26
click at [504, 279] on div at bounding box center [538, 283] width 224 height 14
click at [487, 363] on div "contains" at bounding box center [538, 369] width 255 height 28
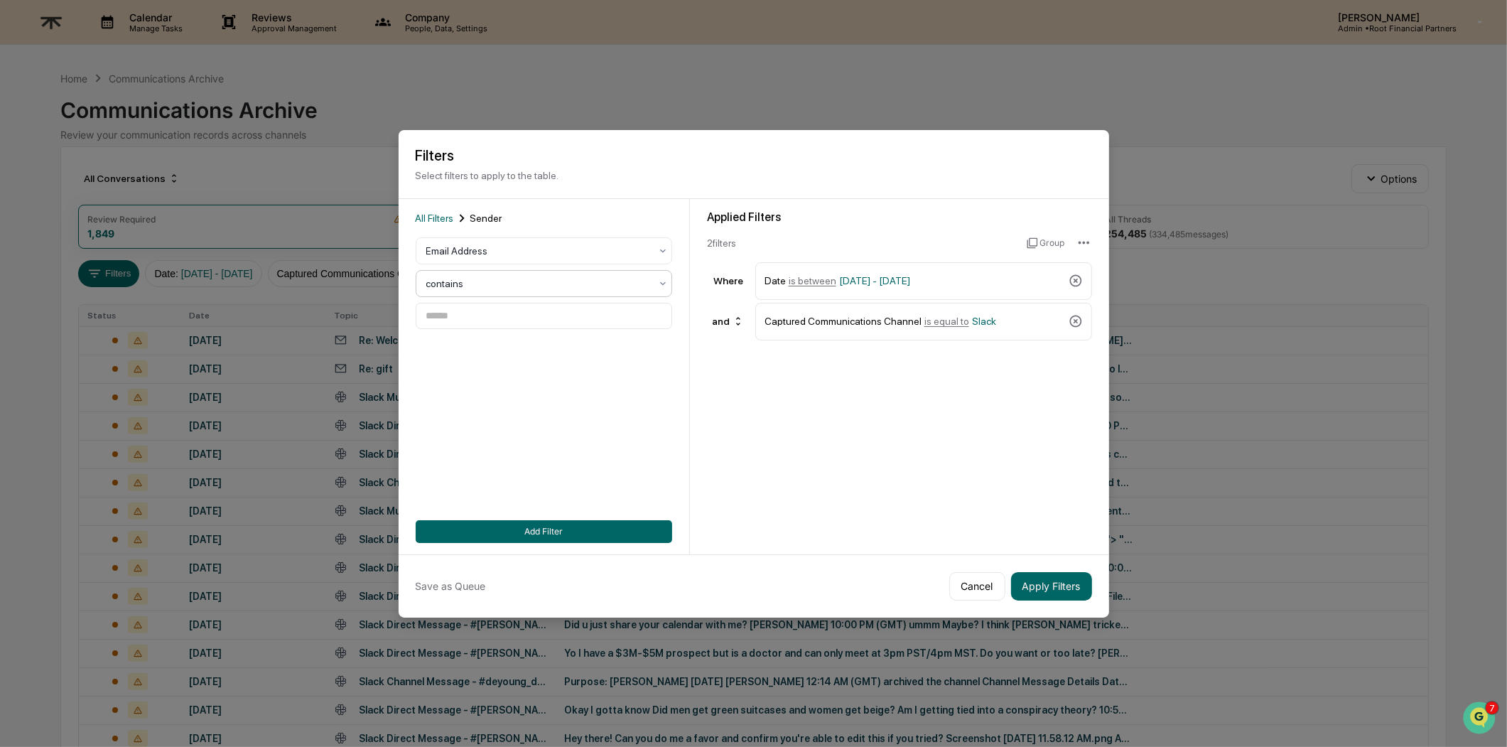
click at [490, 270] on div "contains" at bounding box center [544, 283] width 256 height 27
click at [497, 312] on div "is equal to" at bounding box center [538, 312] width 255 height 28
click at [515, 307] on input at bounding box center [544, 316] width 256 height 26
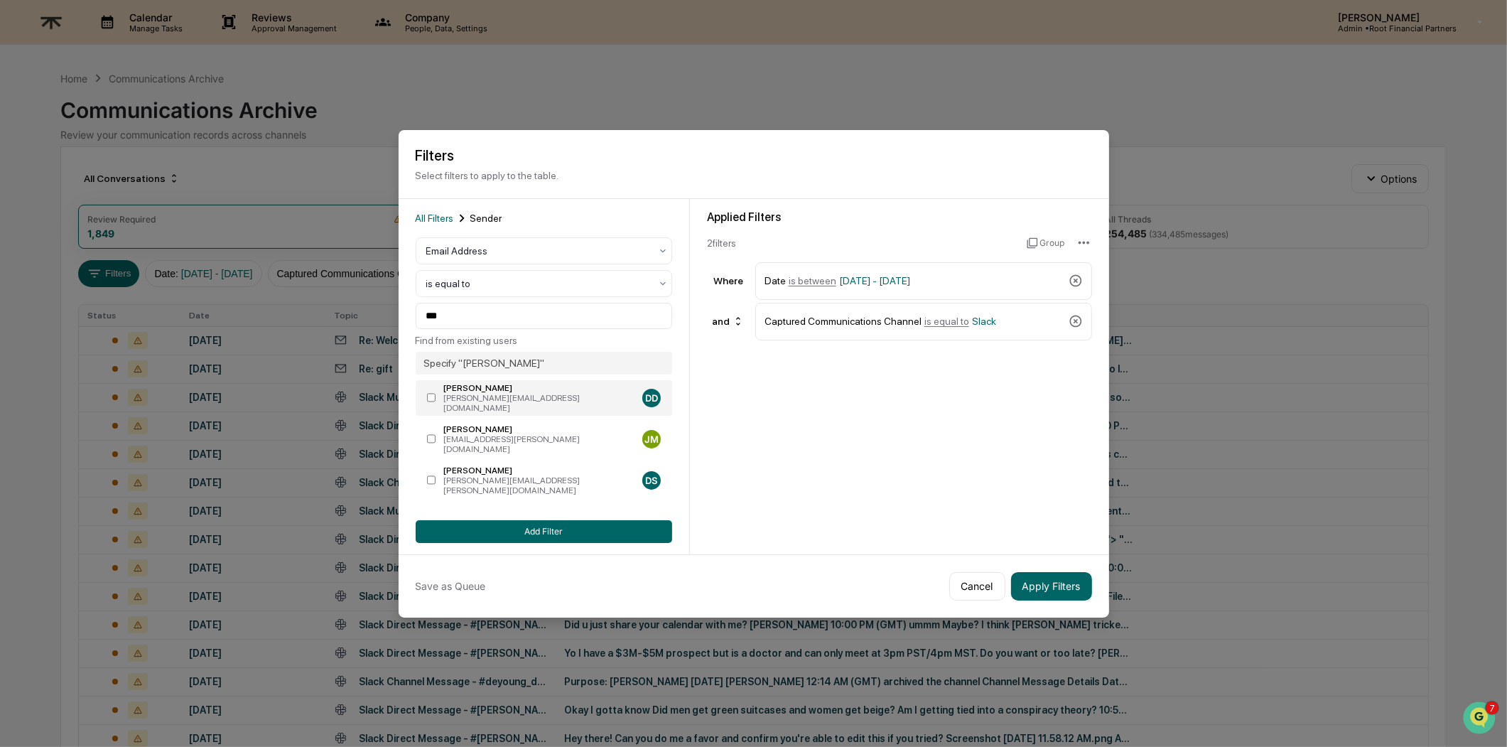
type input "**********"
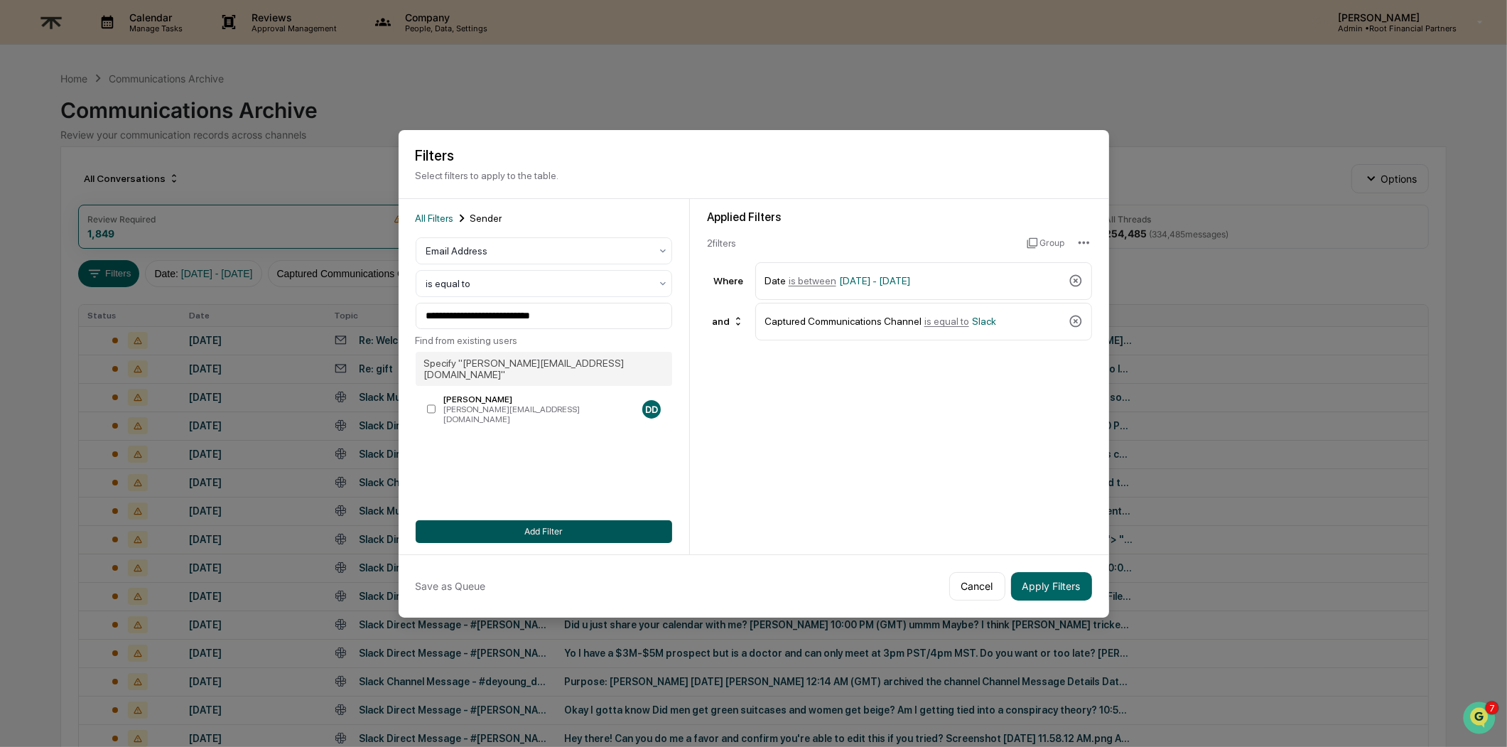
click at [526, 521] on button "Add Filter" at bounding box center [544, 531] width 256 height 23
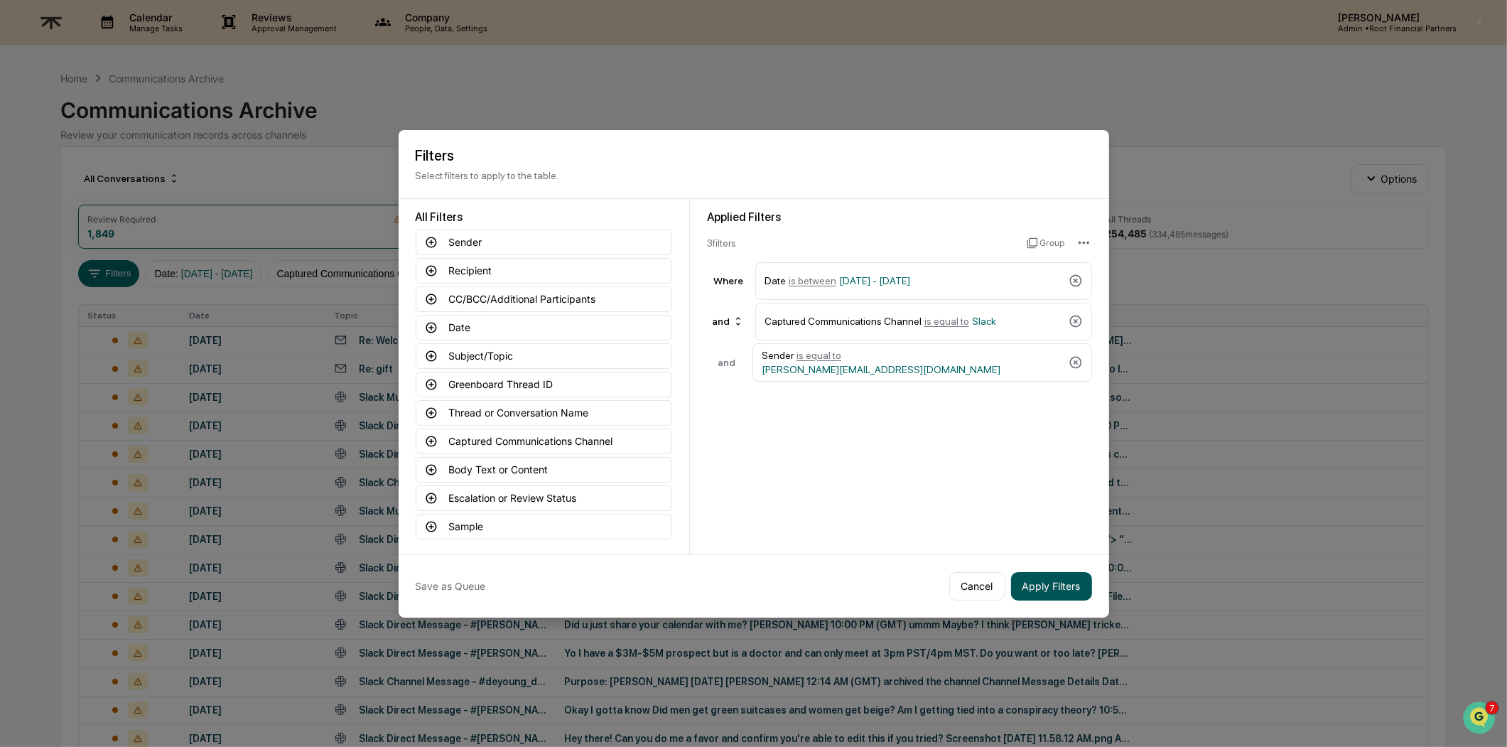
click at [1054, 576] on button "Apply Filters" at bounding box center [1051, 586] width 81 height 28
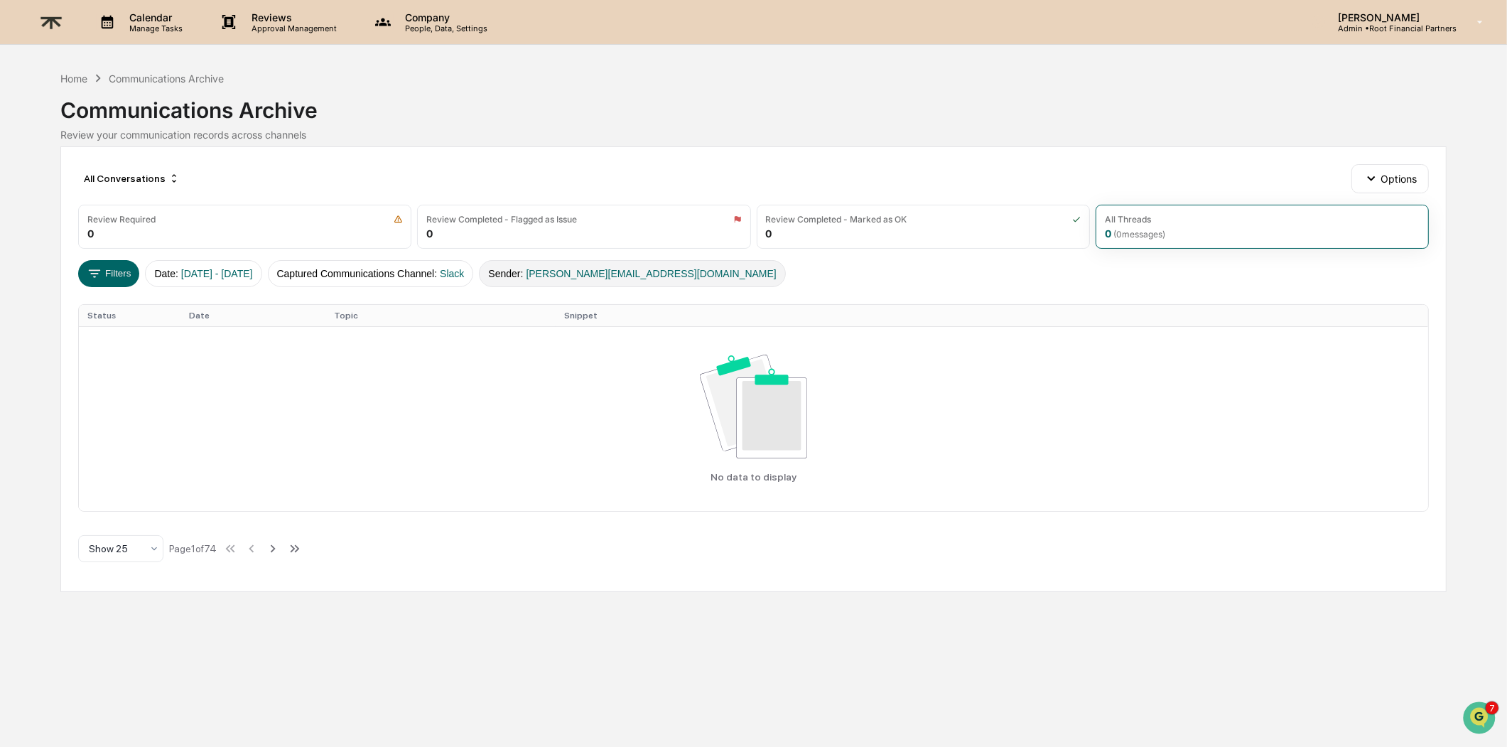
click at [661, 269] on span "[PERSON_NAME][EMAIL_ADDRESS][DOMAIN_NAME]" at bounding box center [651, 273] width 250 height 11
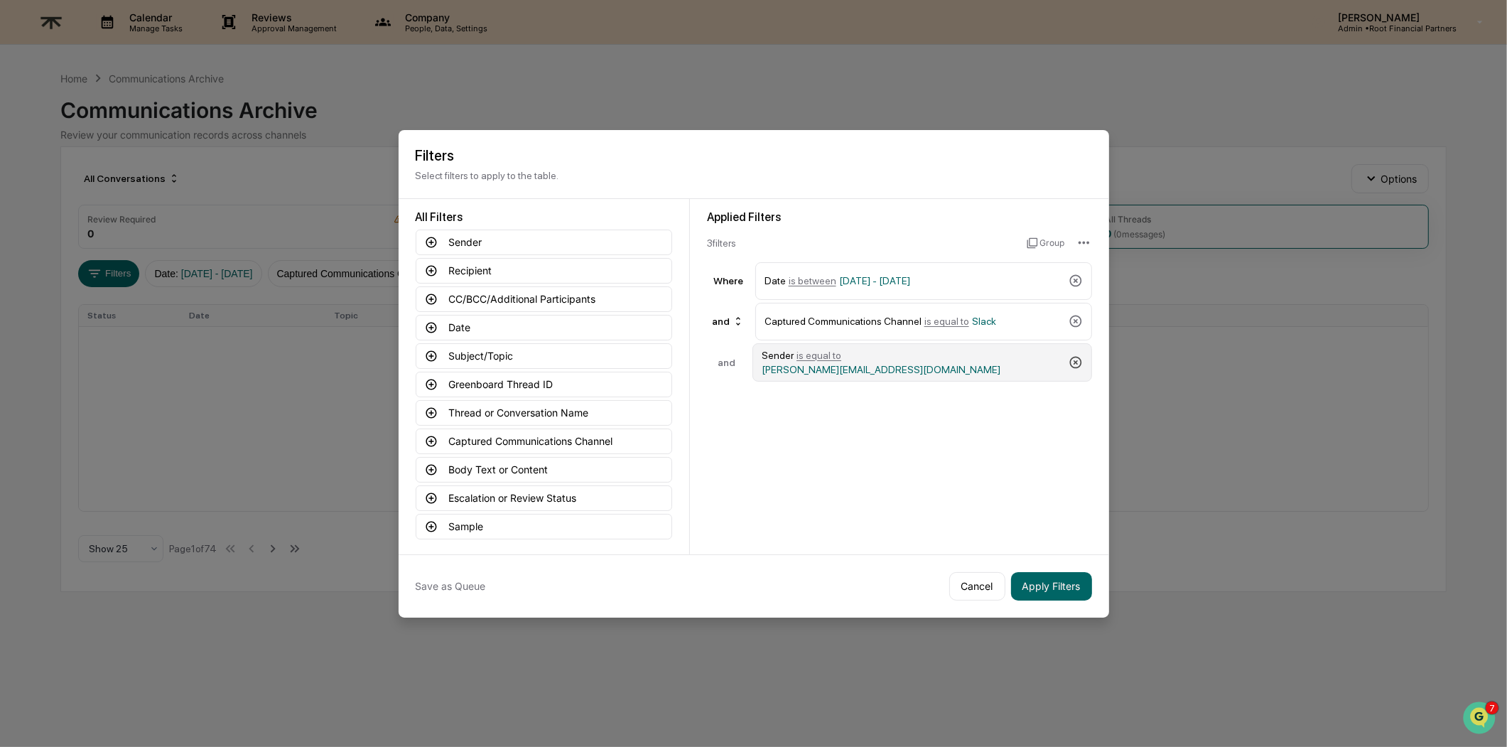
click at [1073, 355] on icon at bounding box center [1076, 362] width 14 height 14
click at [1035, 594] on button "Apply Filters" at bounding box center [1051, 586] width 81 height 28
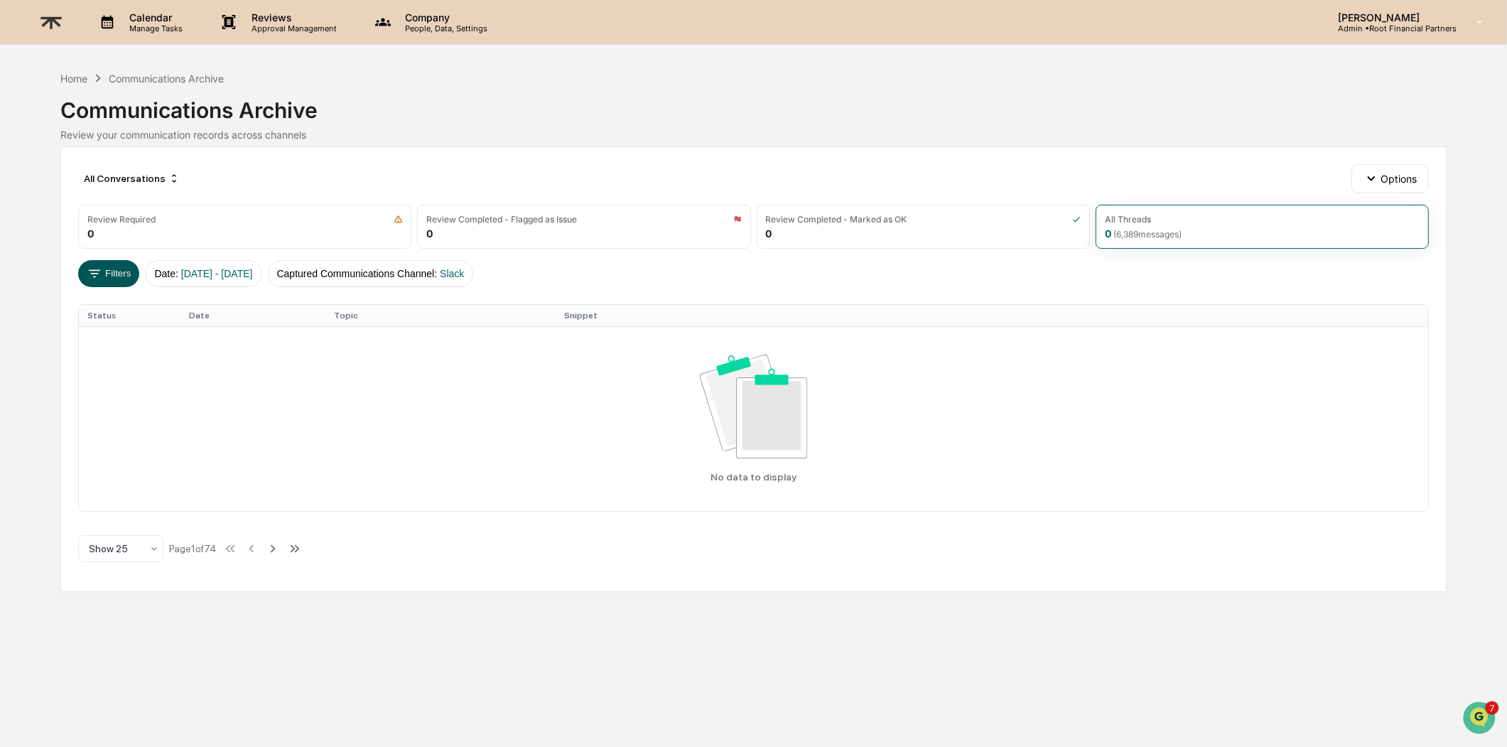
click at [102, 276] on button "Filters" at bounding box center [109, 273] width 62 height 27
click at [243, 276] on span "[DATE] - [DATE]" at bounding box center [217, 273] width 72 height 11
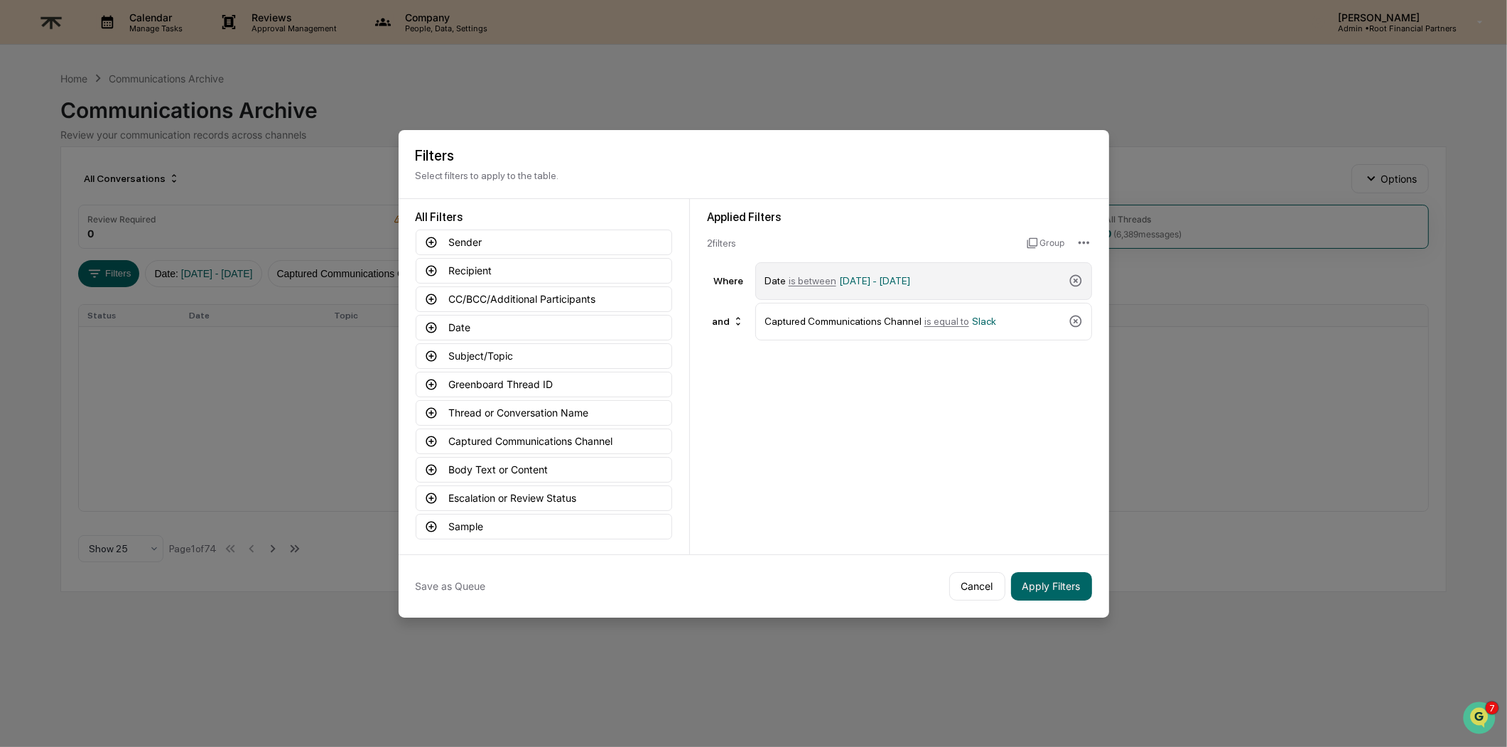
click at [961, 272] on div "Date is between [DATE] - [DATE]" at bounding box center [913, 281] width 298 height 25
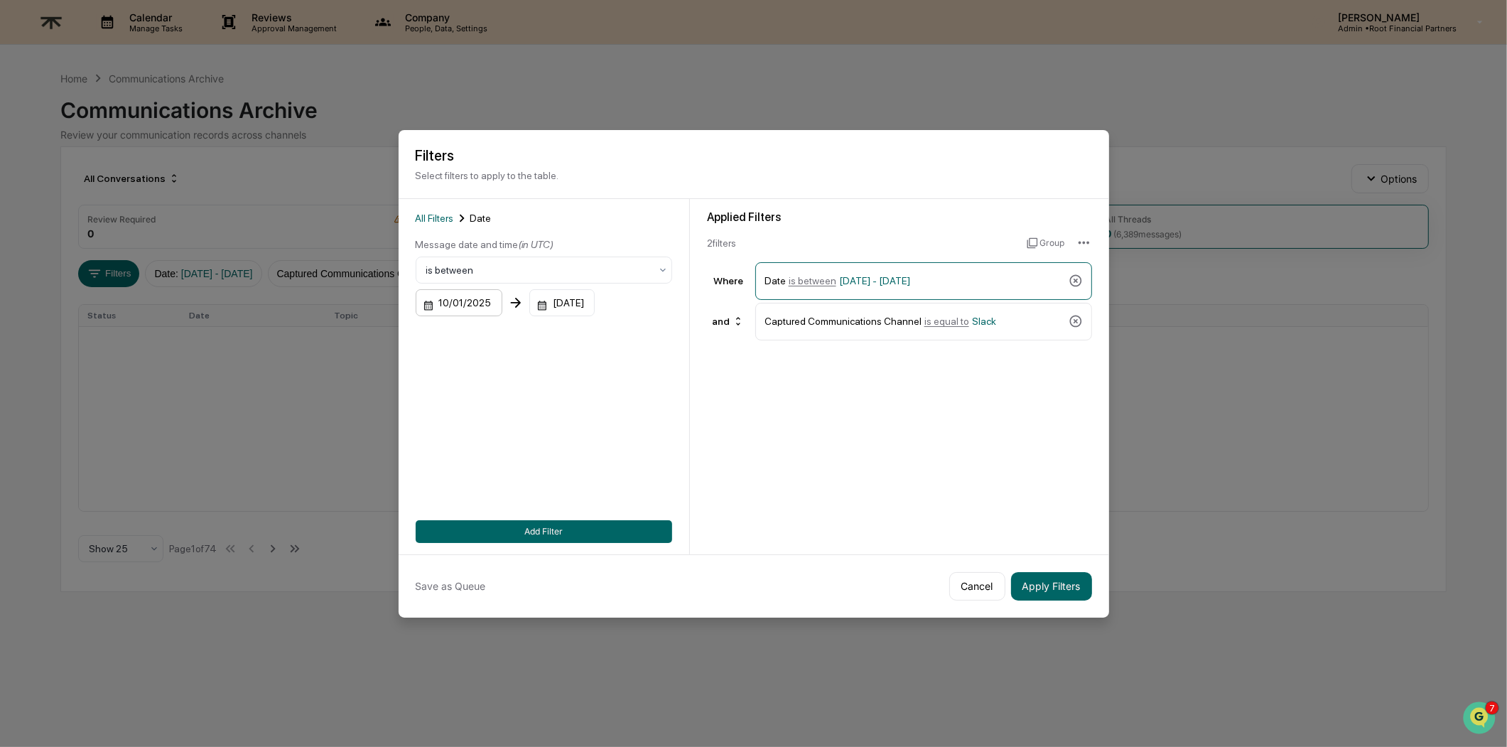
click at [456, 295] on div "10/01/2025" at bounding box center [459, 302] width 87 height 27
click at [583, 332] on icon "Previous month" at bounding box center [588, 333] width 16 height 16
click at [465, 501] on button "29" at bounding box center [467, 500] width 26 height 26
click at [1033, 590] on button "Apply Filters" at bounding box center [1051, 586] width 81 height 28
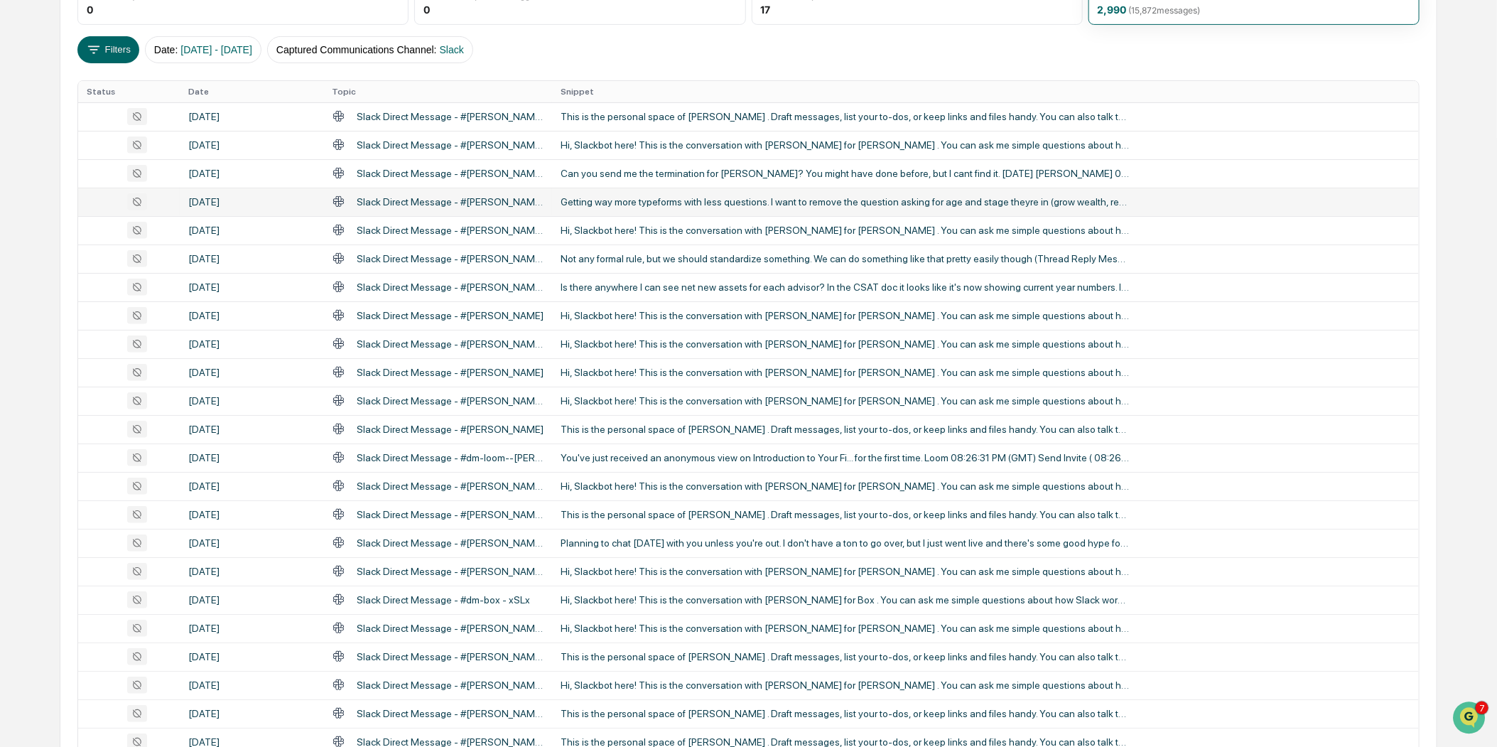
scroll to position [369, 0]
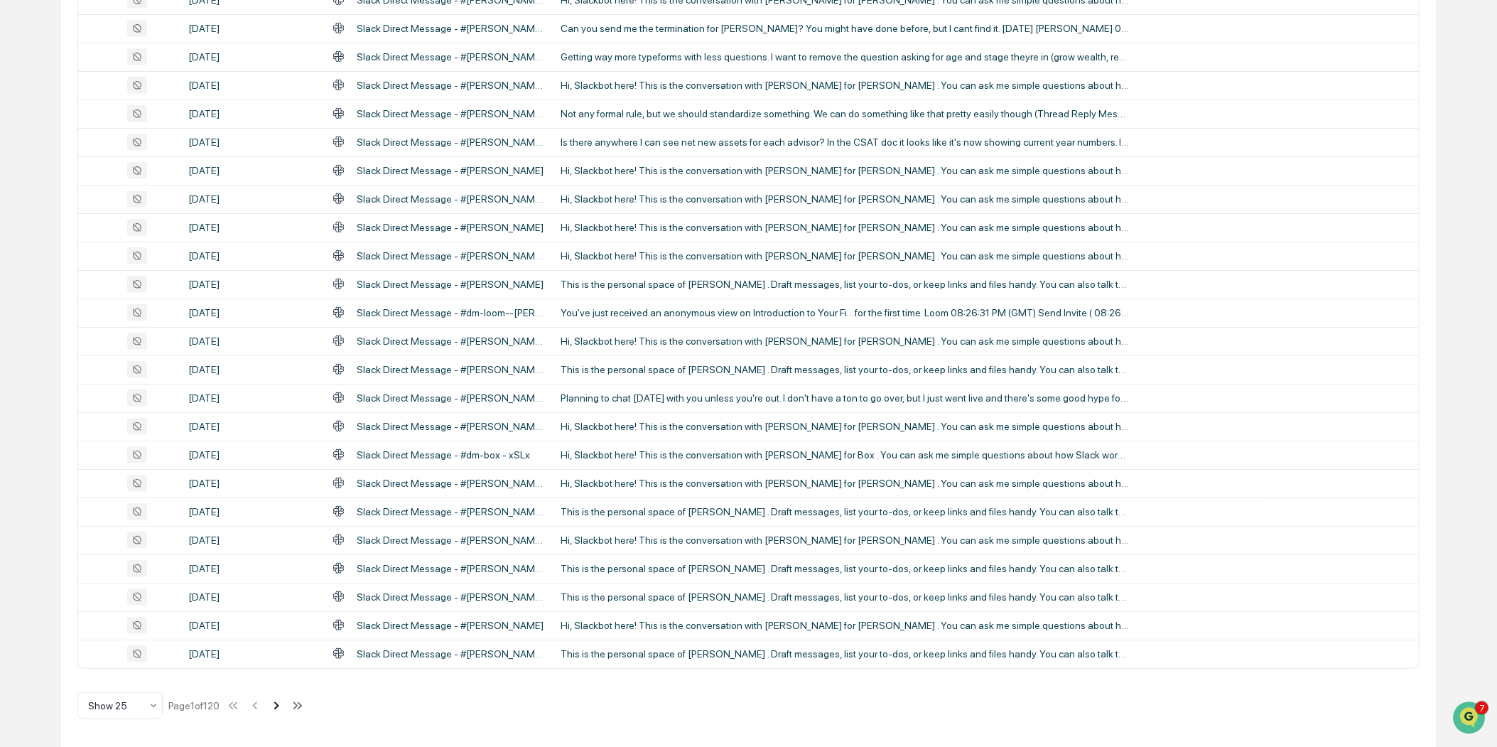
click at [283, 708] on icon at bounding box center [277, 706] width 16 height 16
click at [129, 707] on div at bounding box center [114, 705] width 53 height 14
click at [135, 664] on div "Show 100" at bounding box center [120, 667] width 84 height 28
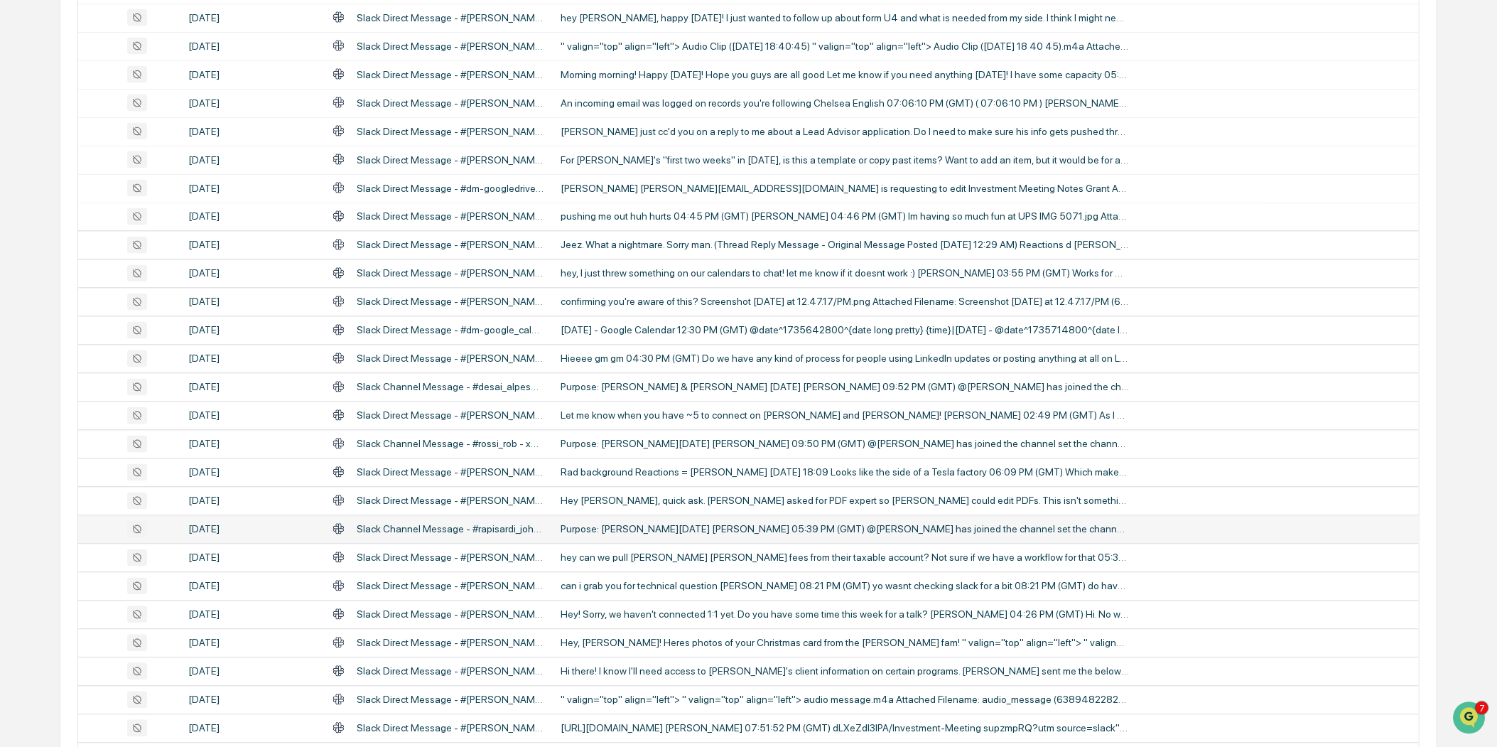
scroll to position [1704, 0]
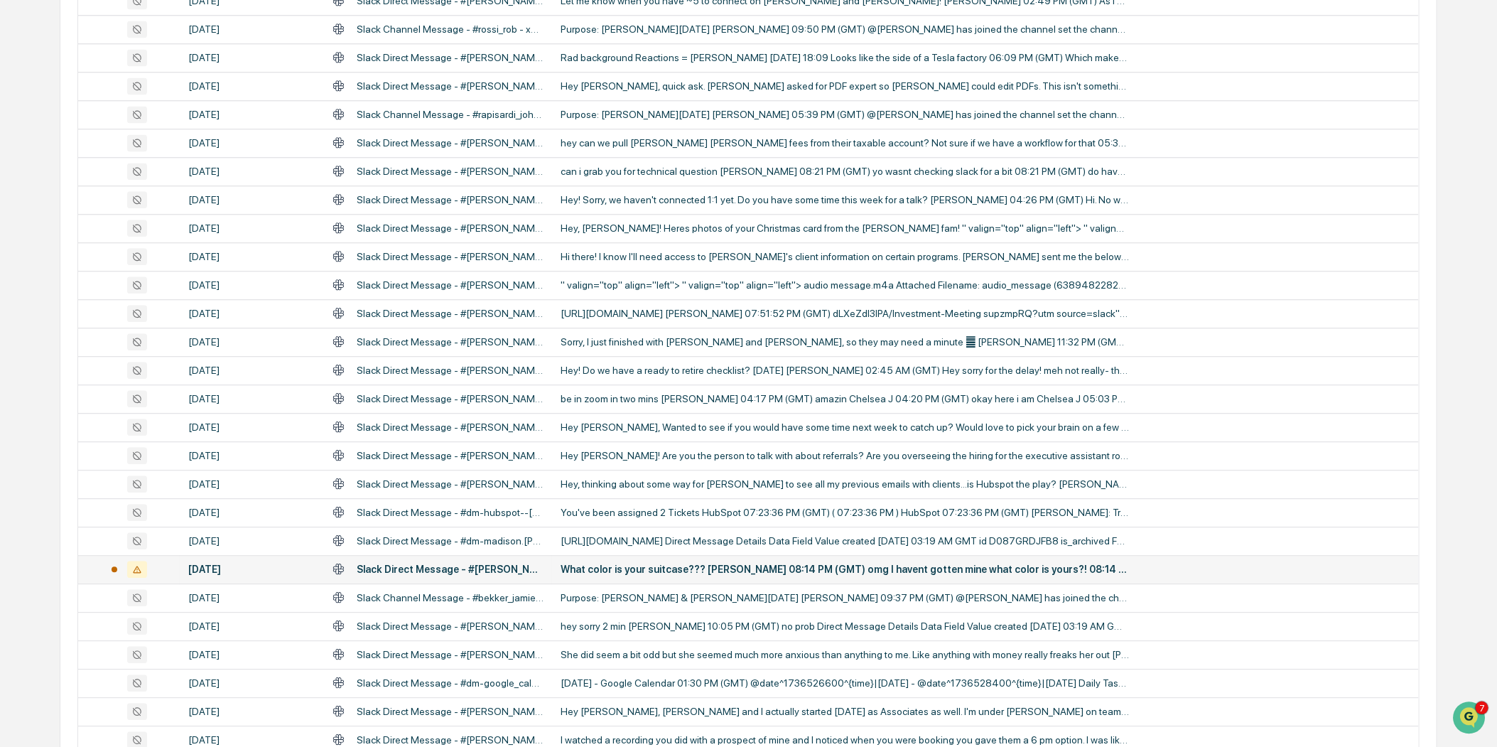
click at [713, 571] on div "What color is your suitcase??? [PERSON_NAME] 08:14 PM (GMT) omg I havent gotten…" at bounding box center [845, 568] width 568 height 11
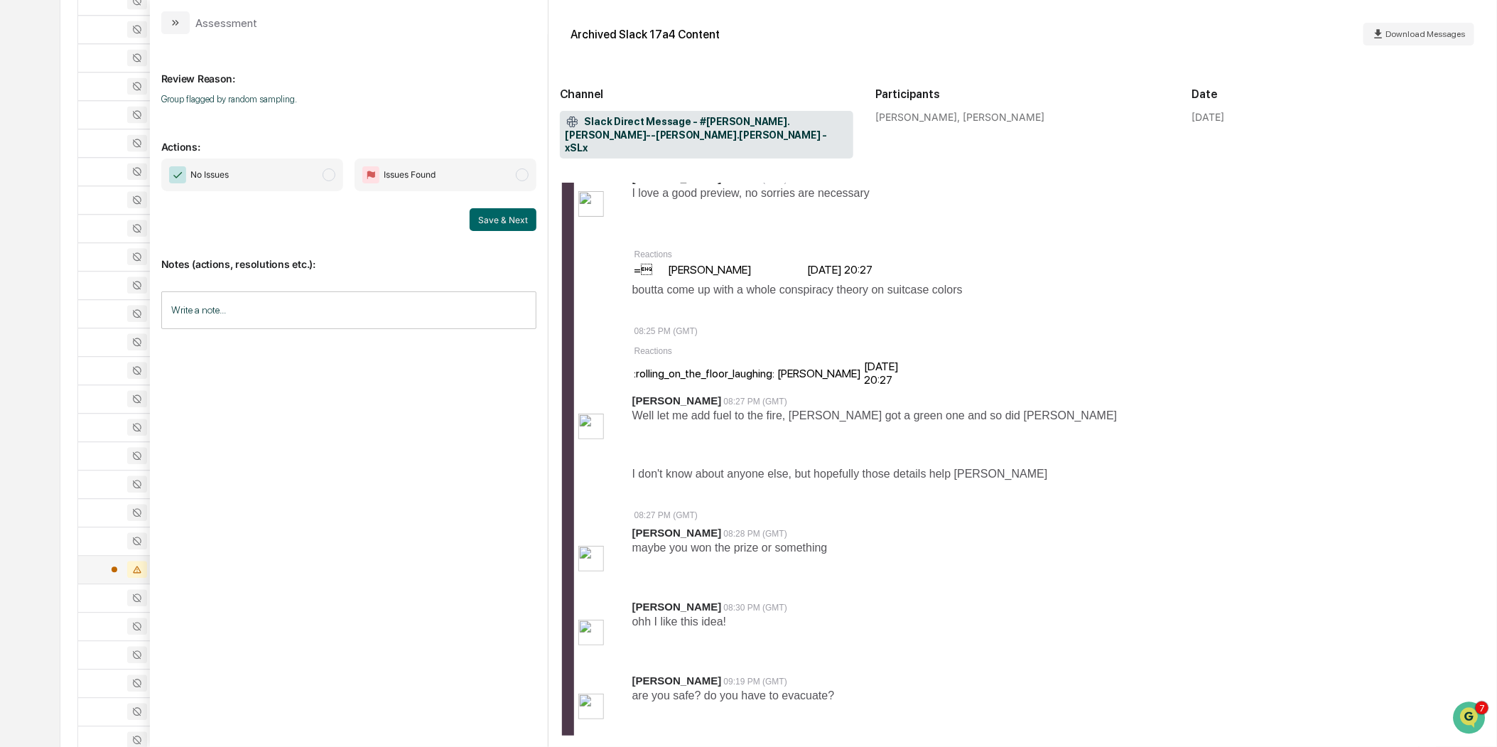
scroll to position [1954, 0]
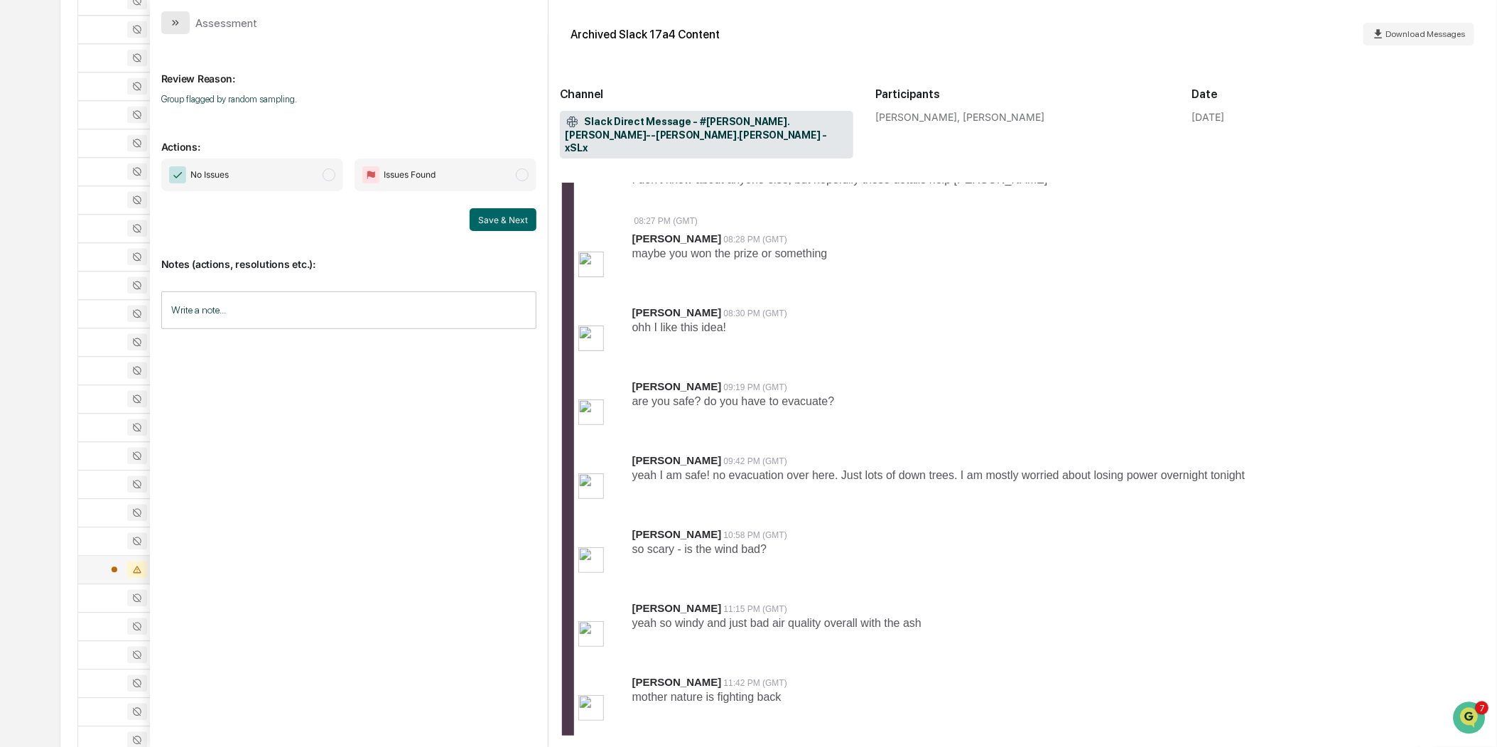
click at [180, 23] on icon "modal" at bounding box center [175, 22] width 11 height 11
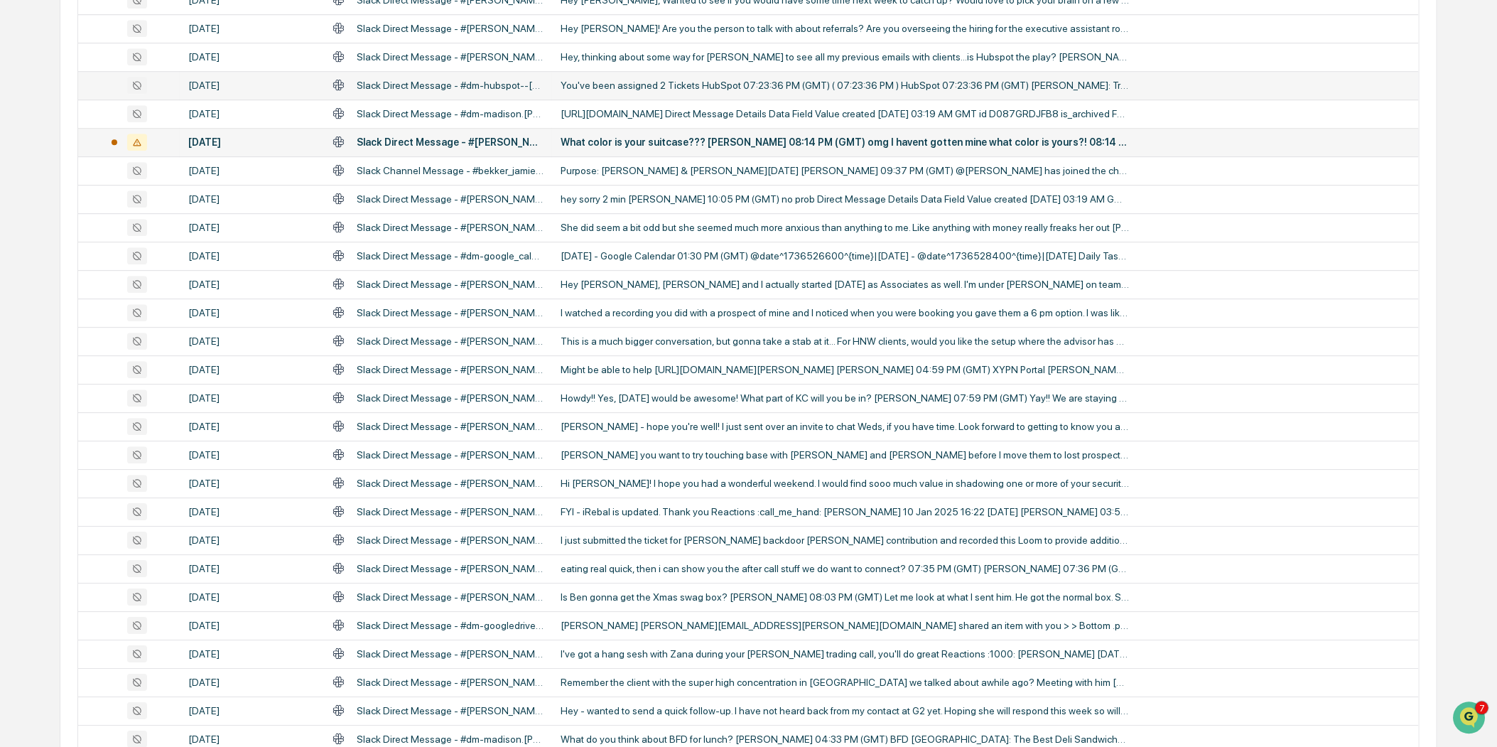
scroll to position [2499, 0]
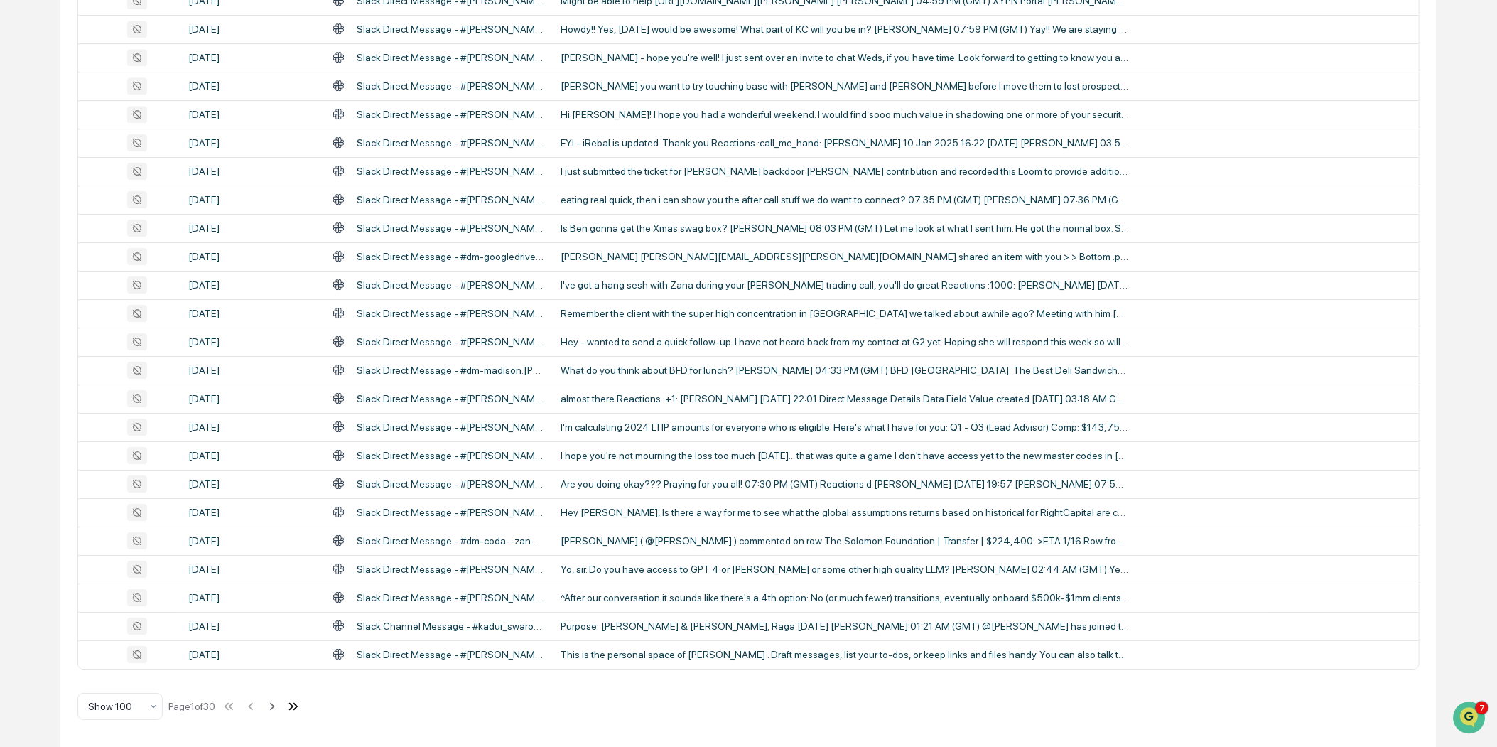
click at [301, 705] on icon at bounding box center [294, 706] width 16 height 16
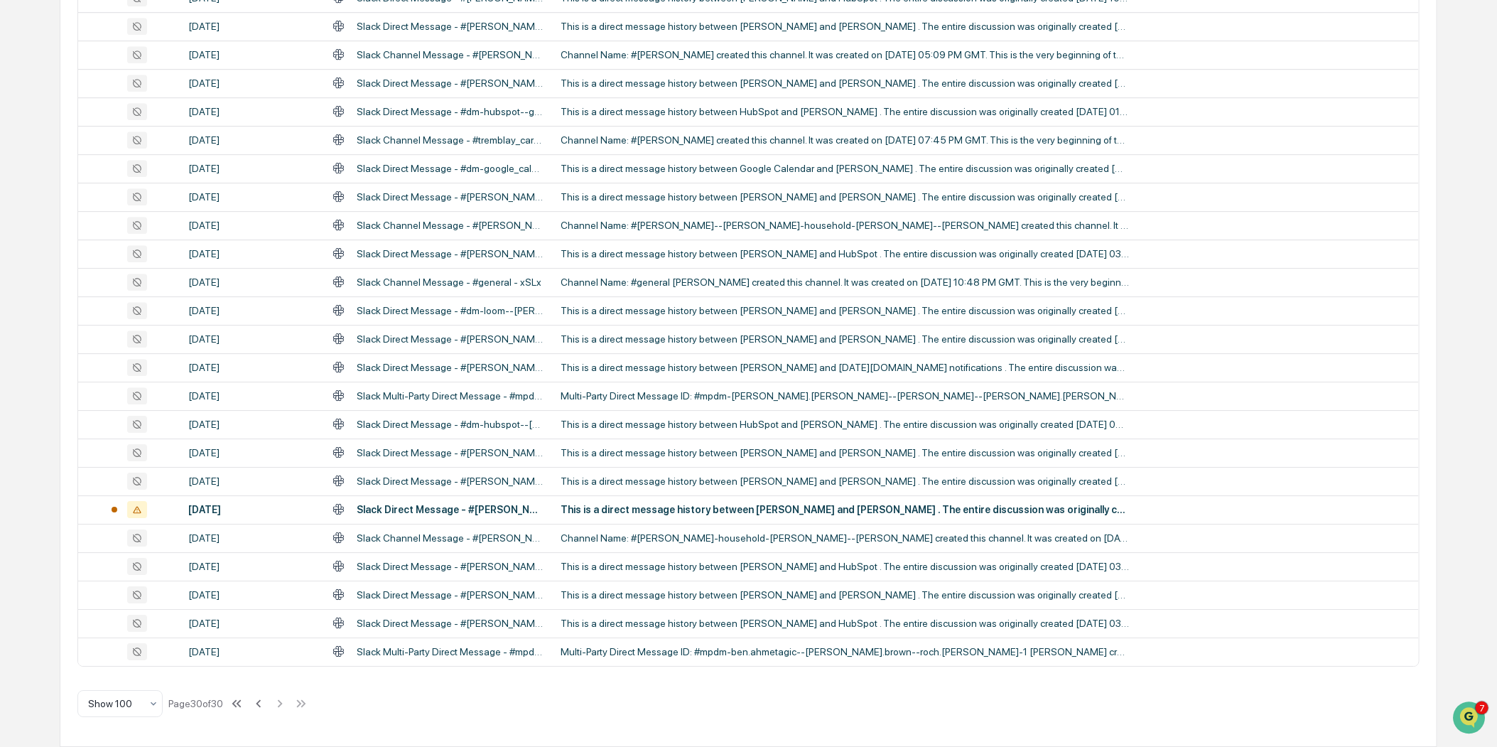
scroll to position [2215, 0]
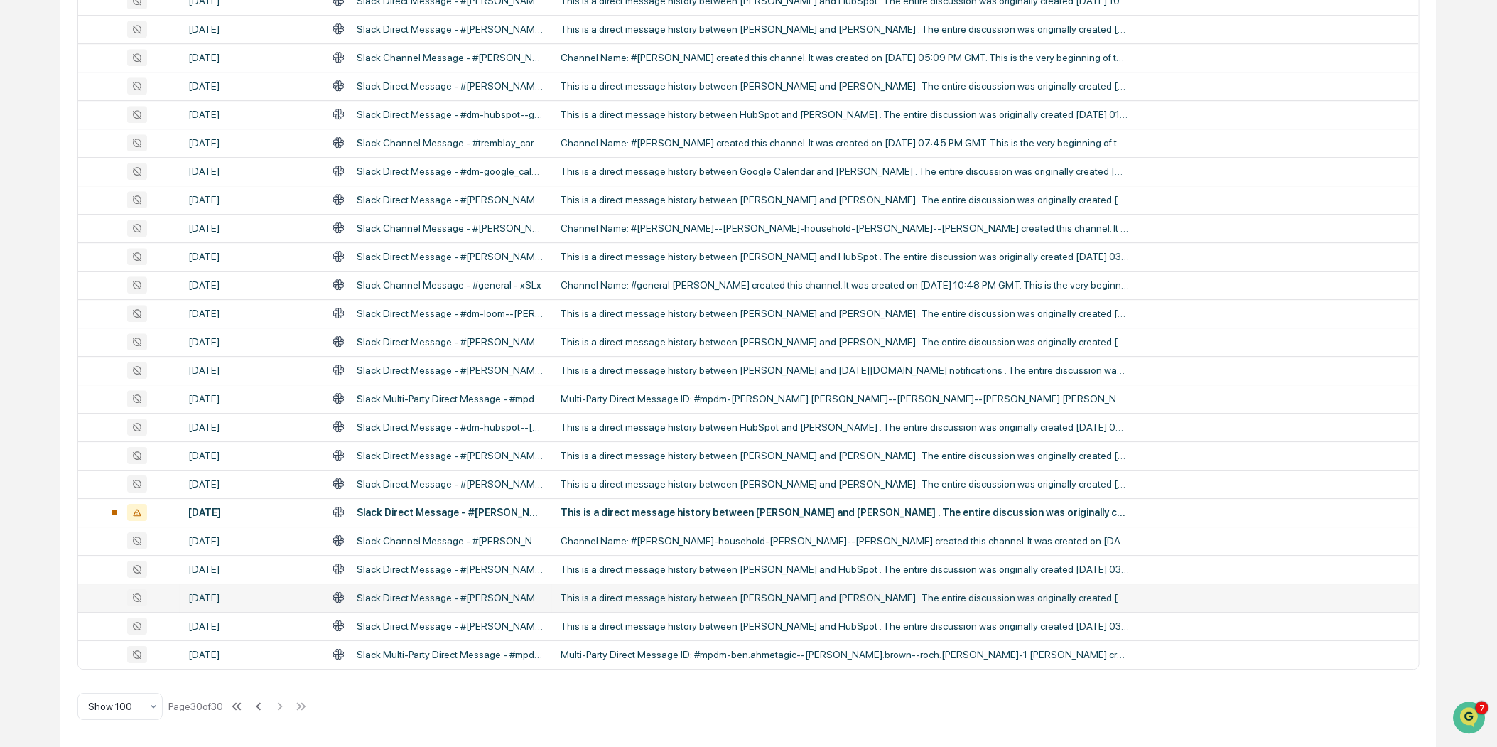
click at [751, 599] on div "This is a direct message history between [PERSON_NAME] and [PERSON_NAME] . The …" at bounding box center [845, 597] width 568 height 11
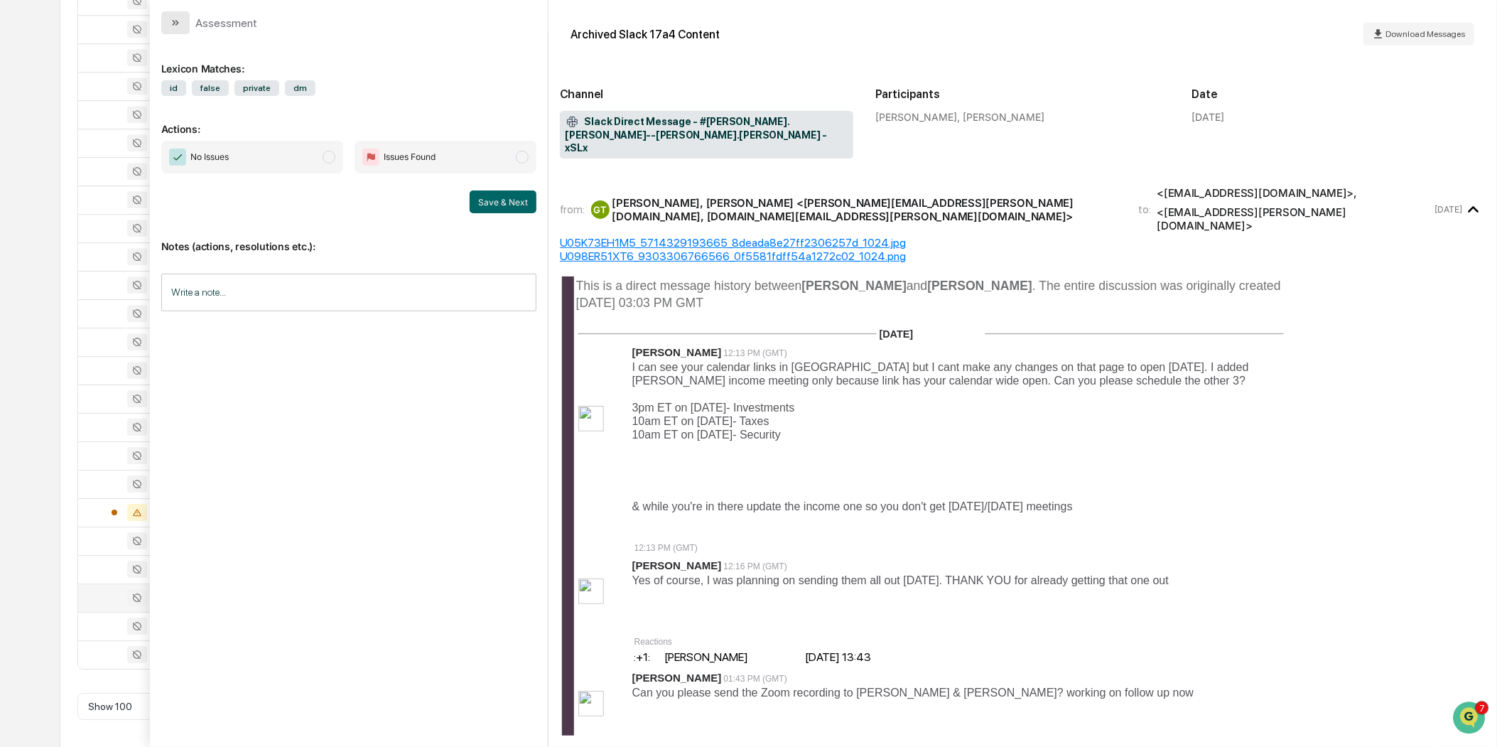
click at [163, 22] on button "modal" at bounding box center [175, 22] width 28 height 23
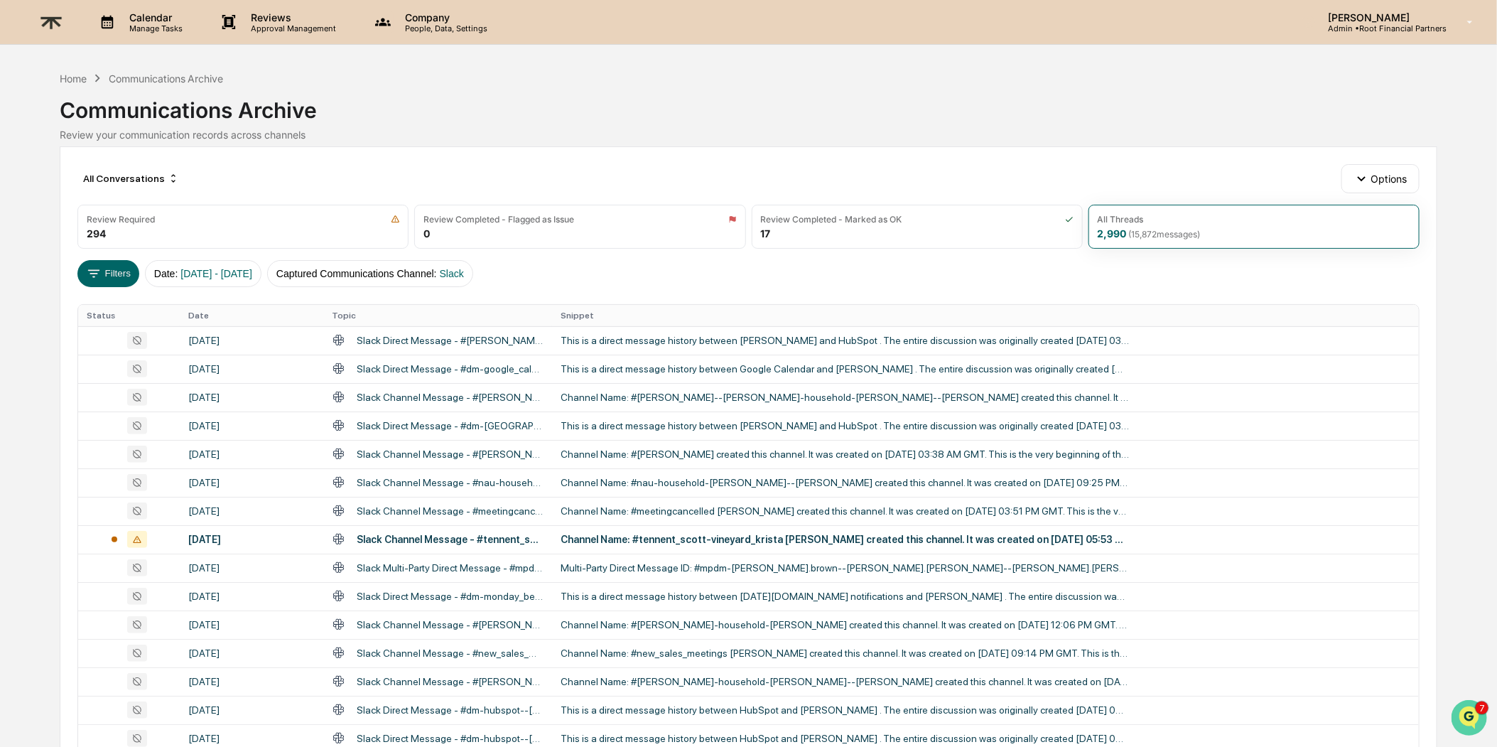
click at [1470, 715] on img "Open customer support" at bounding box center [1469, 717] width 36 height 28
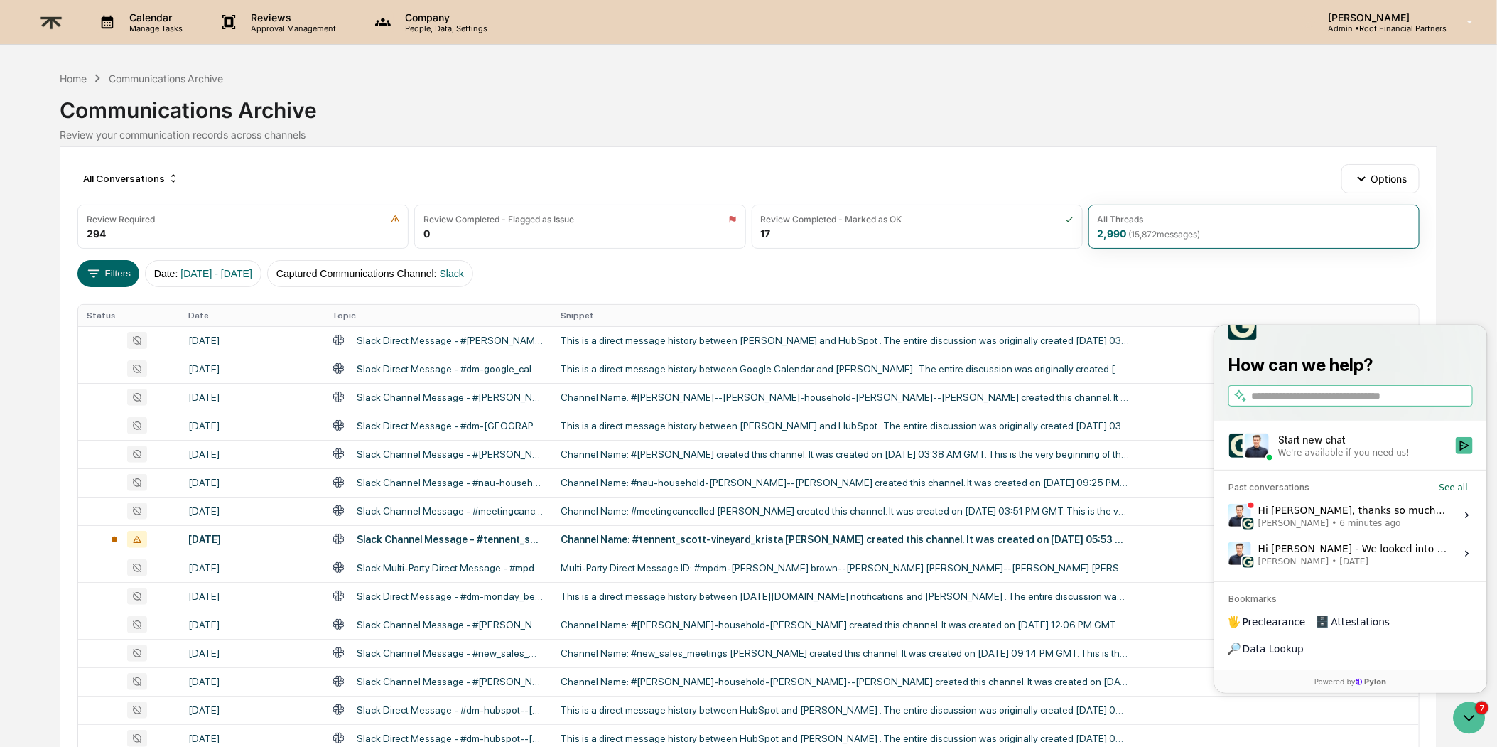
click at [1353, 529] on div "Hi [PERSON_NAME], thanks so much for flagging this. As we were routing the data…" at bounding box center [1351, 515] width 189 height 27
click at [1228, 516] on button "View issue" at bounding box center [1227, 515] width 1 height 1
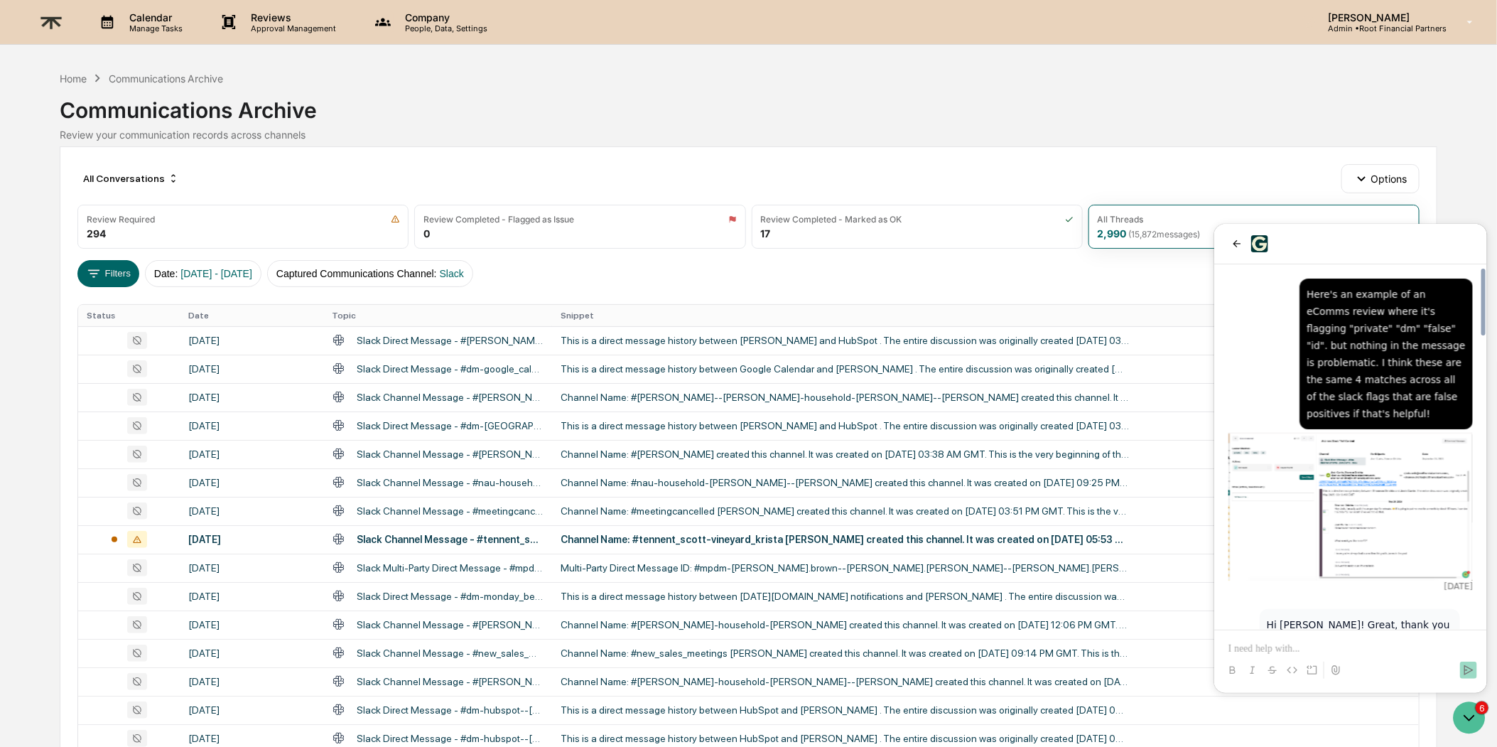
scroll to position [1726, 0]
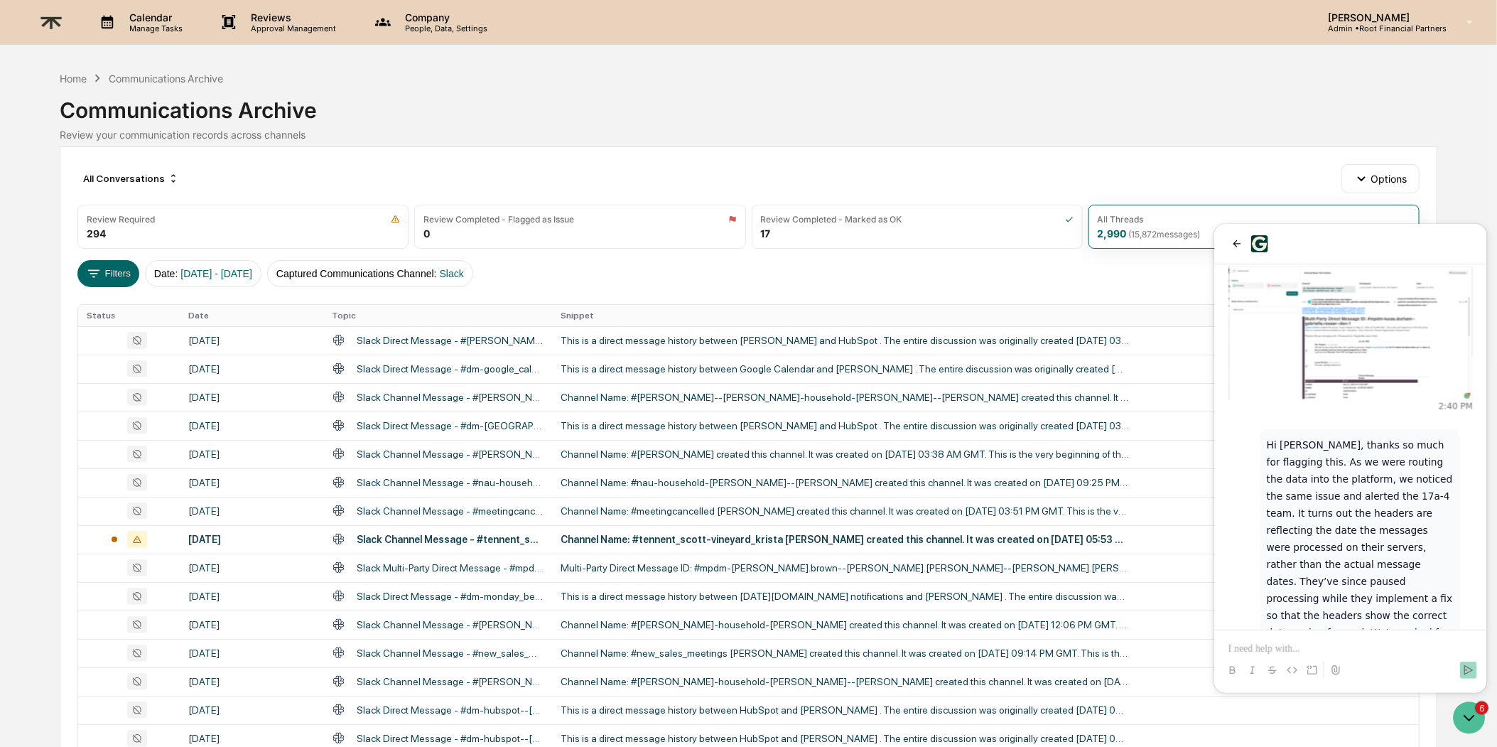
click at [1316, 646] on p at bounding box center [1350, 648] width 244 height 14
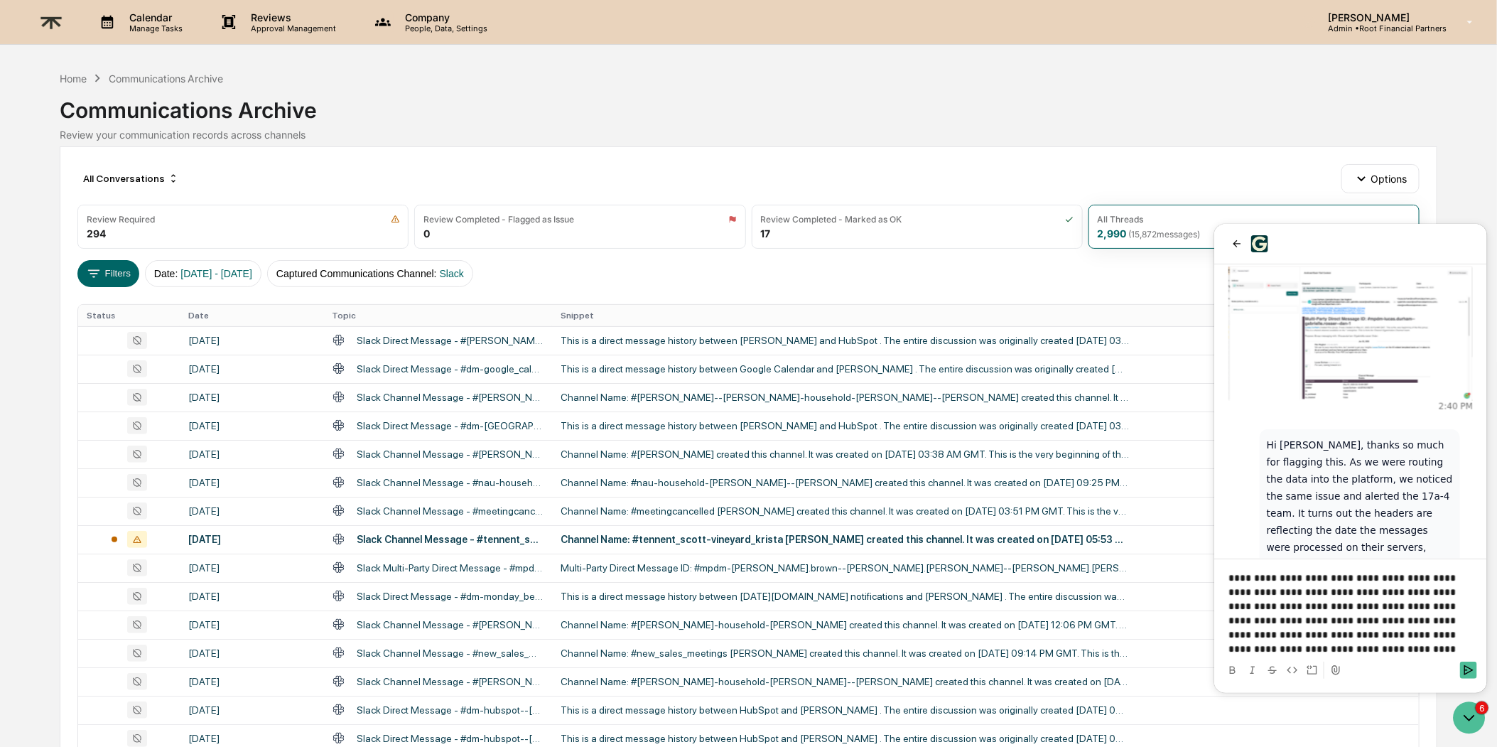
drag, startPoint x: 1422, startPoint y: 654, endPoint x: 1421, endPoint y: 645, distance: 9.3
click at [1421, 645] on p "**********" at bounding box center [1350, 612] width 244 height 85
drag, startPoint x: 1429, startPoint y: 646, endPoint x: 1441, endPoint y: 636, distance: 15.6
click at [1441, 636] on p "**********" at bounding box center [1350, 612] width 244 height 85
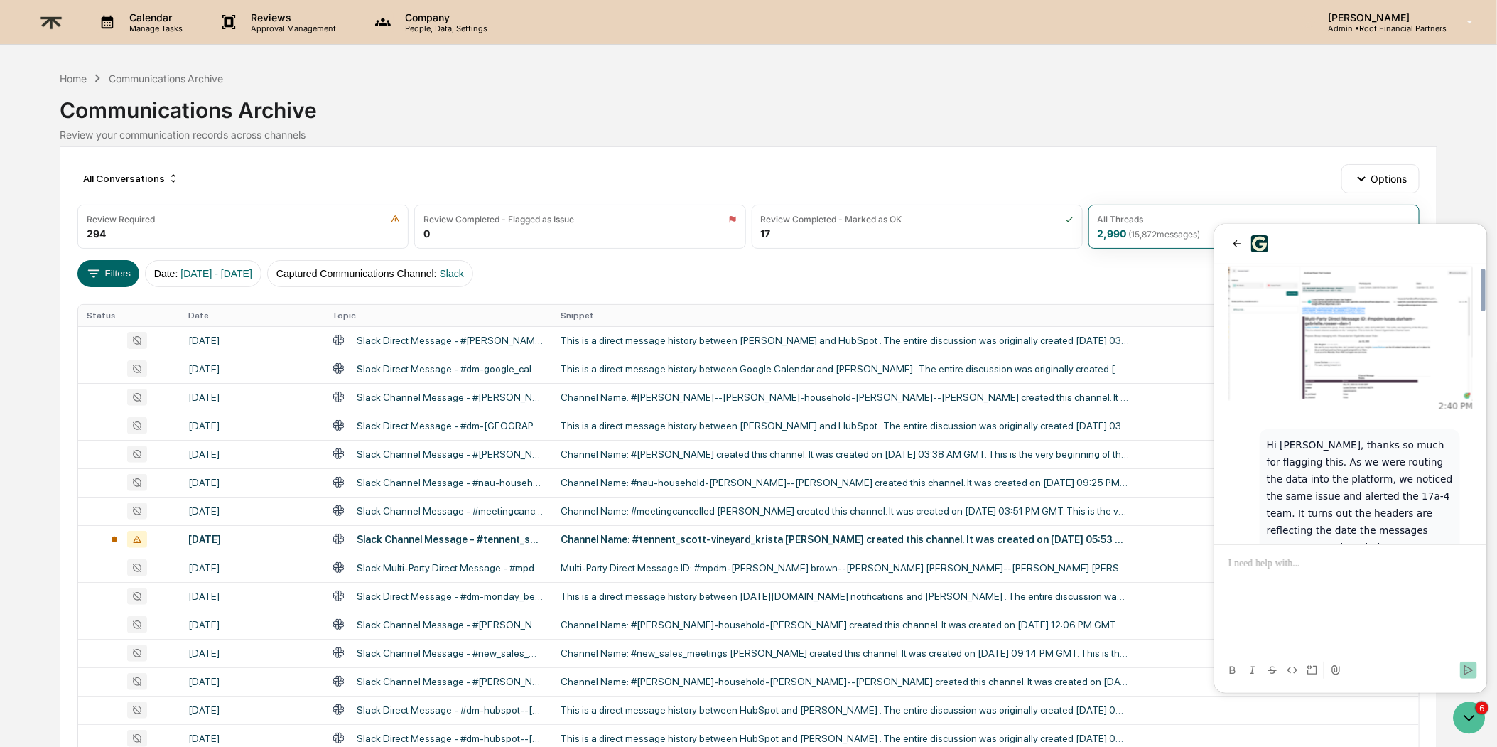
scroll to position [1959, 0]
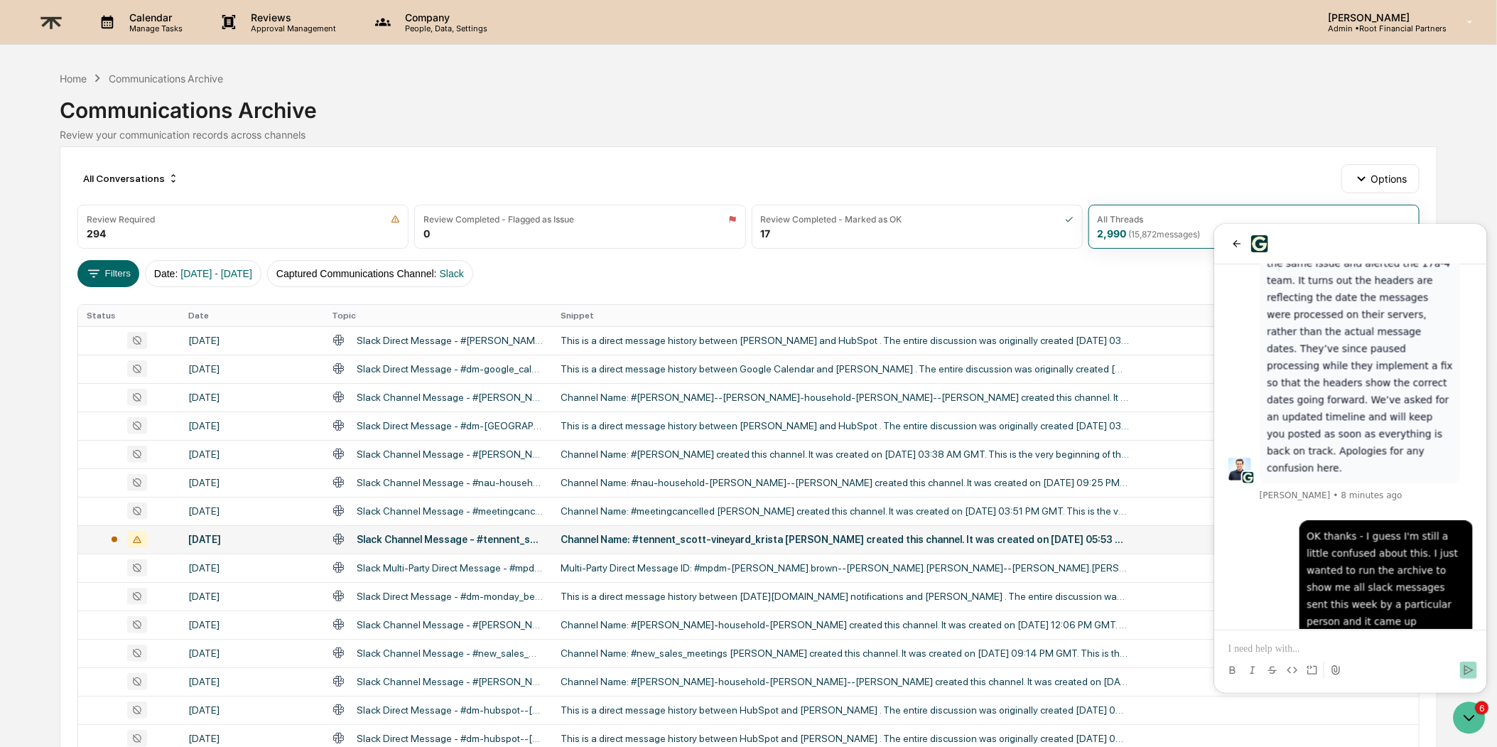
click at [739, 546] on td "Channel Name: #tennent_scott-vineyard_krista [PERSON_NAME] created this channel…" at bounding box center [985, 539] width 867 height 28
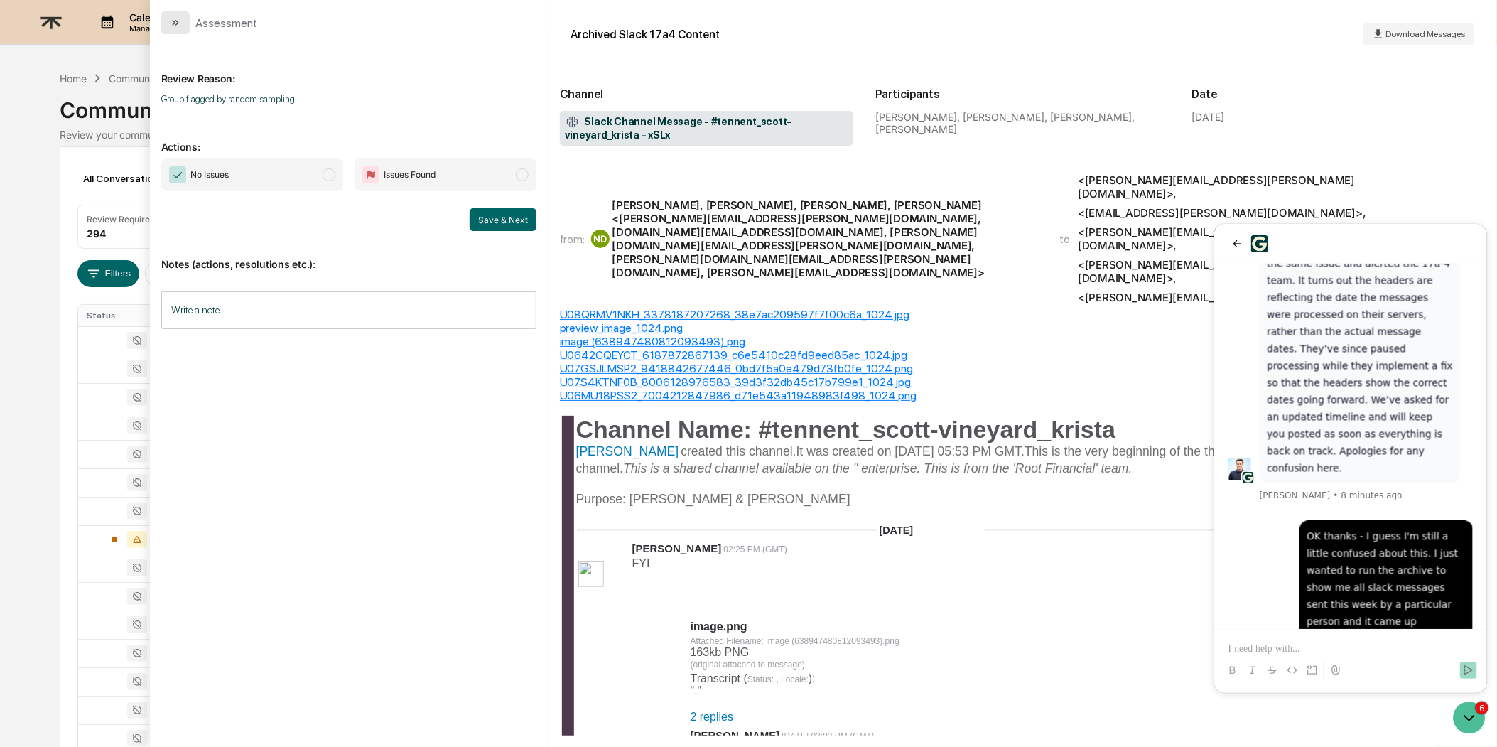
click at [177, 28] on button "modal" at bounding box center [175, 22] width 28 height 23
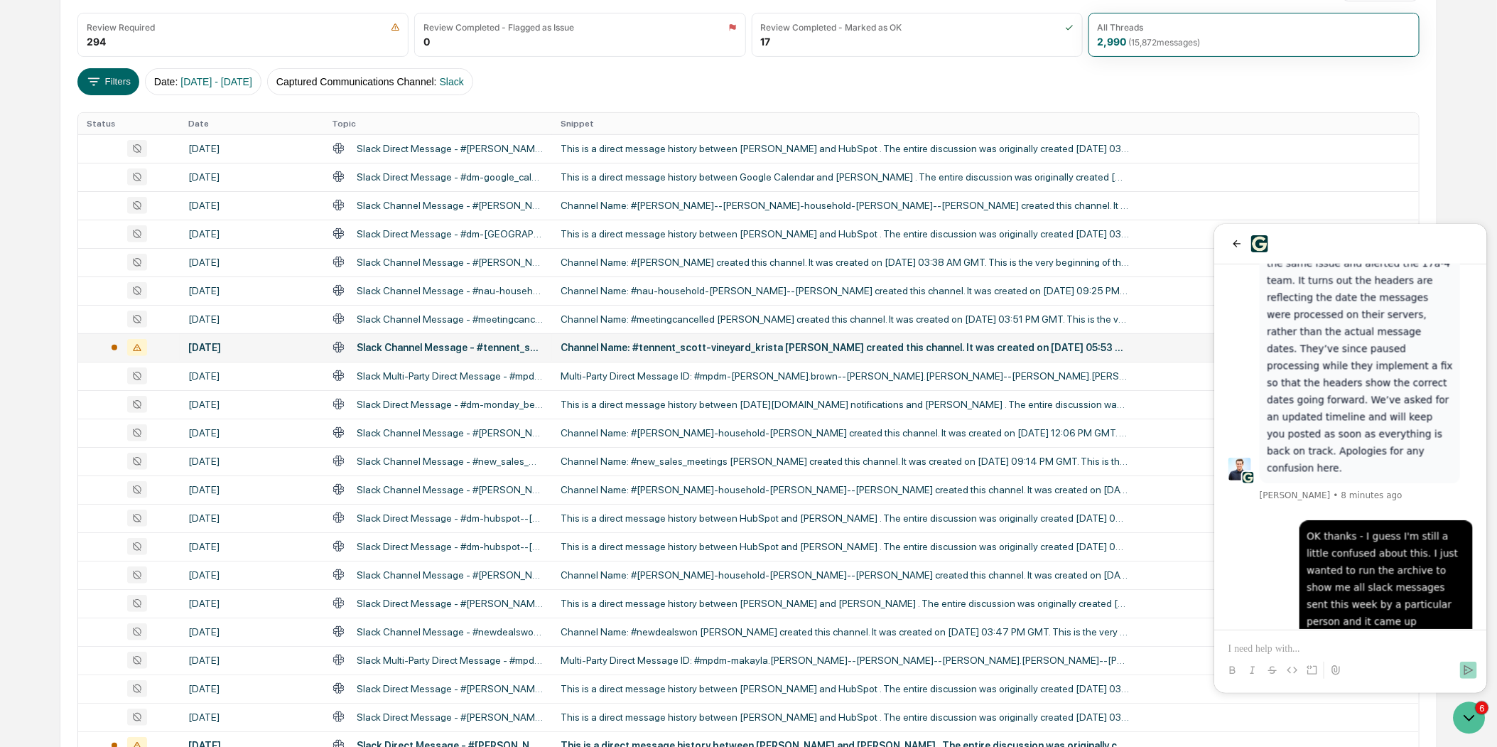
scroll to position [75, 0]
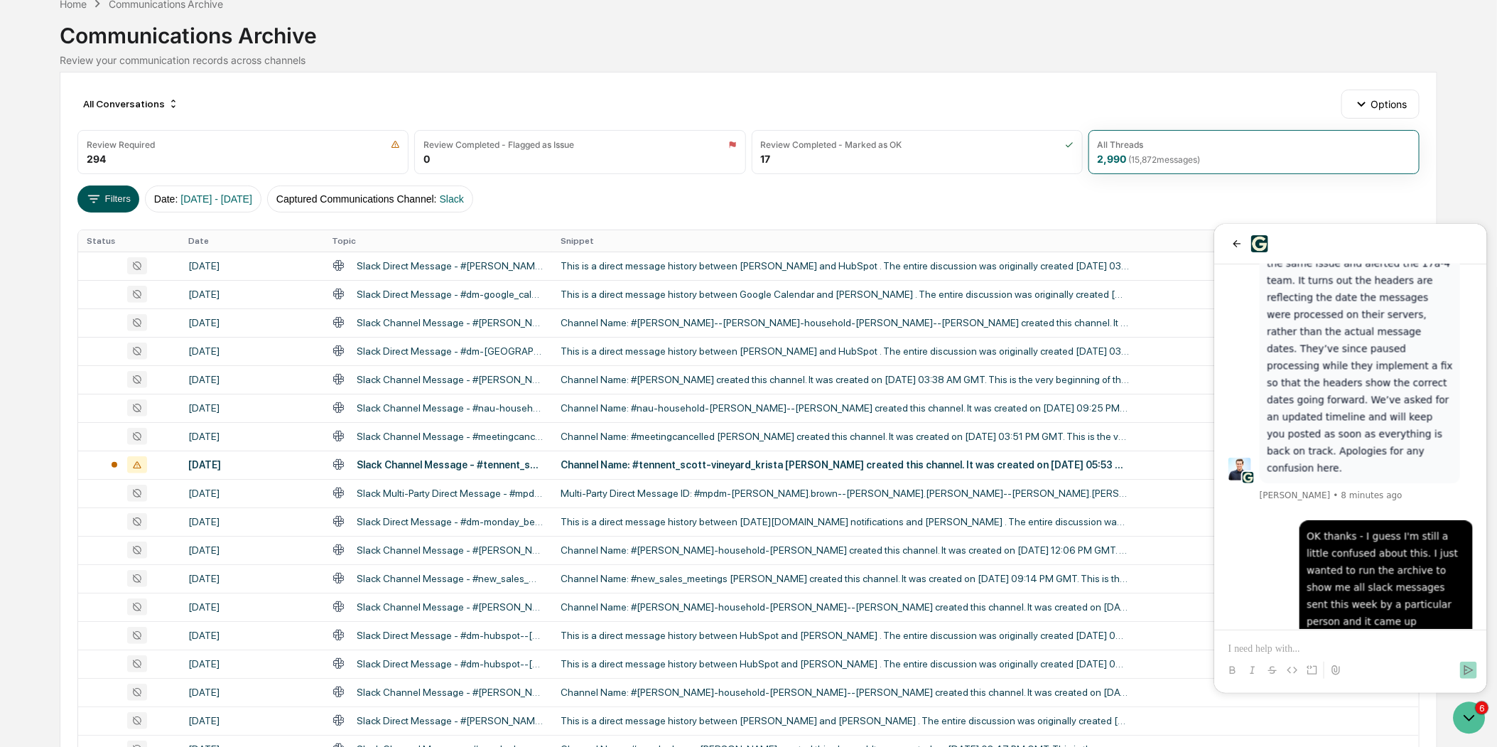
click at [104, 201] on button "Filters" at bounding box center [108, 198] width 62 height 27
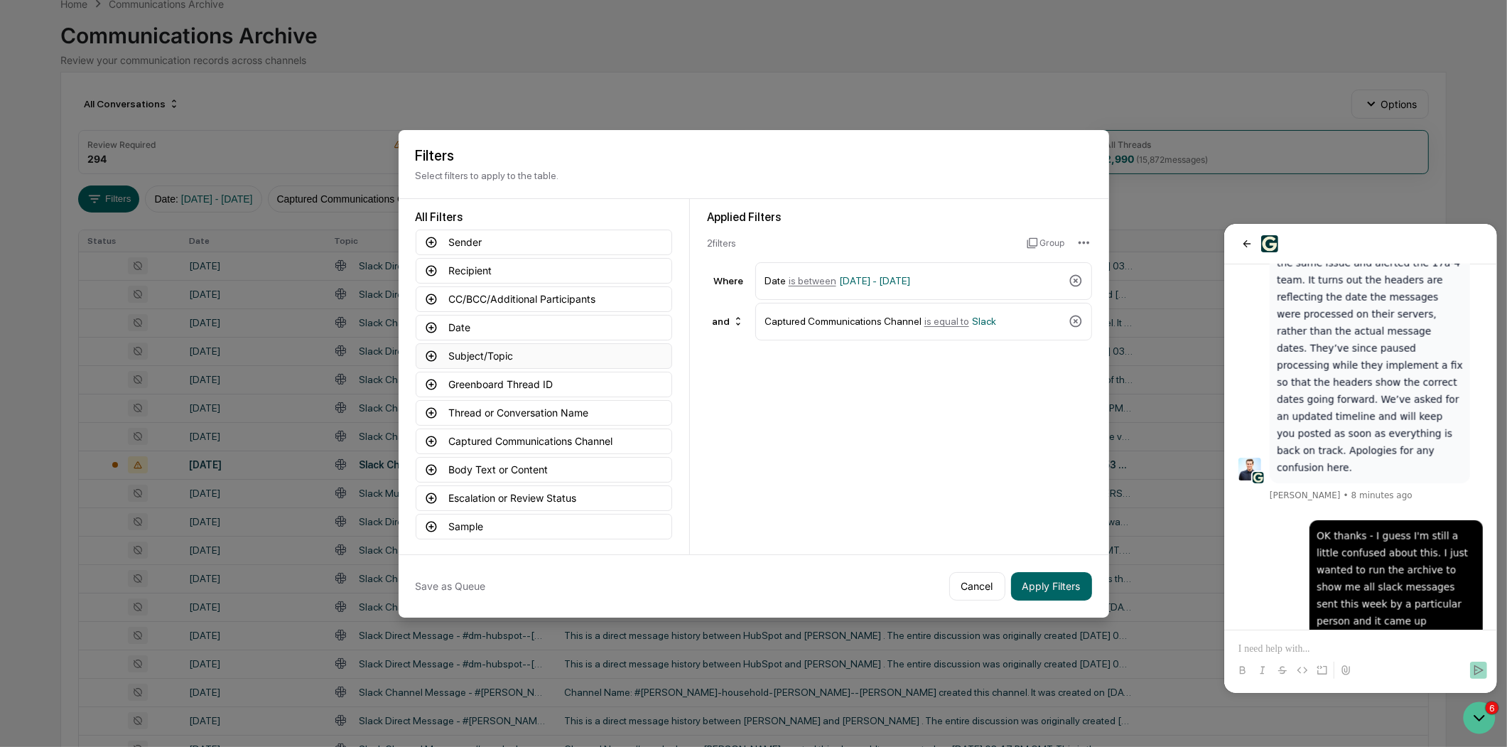
click at [615, 345] on button "Subject/Topic" at bounding box center [544, 356] width 256 height 26
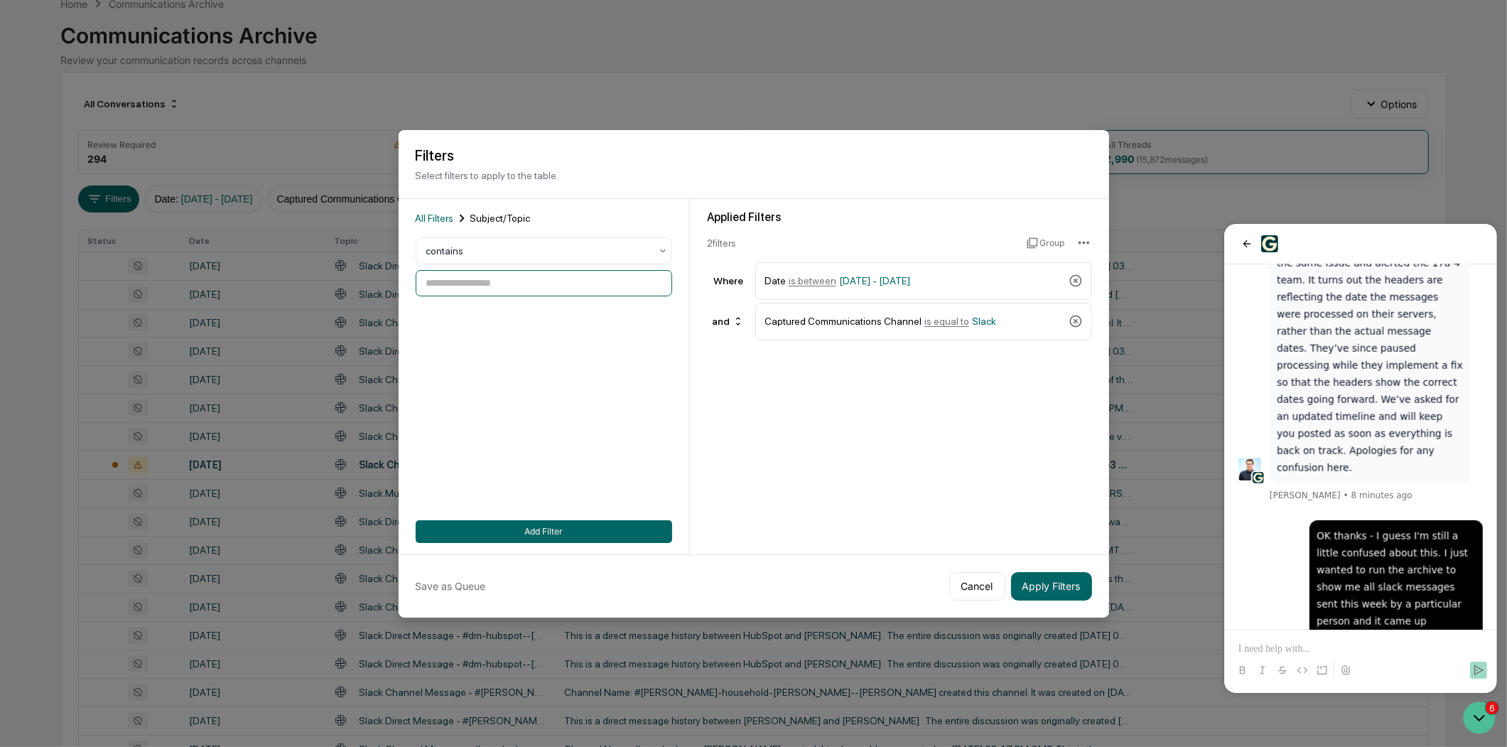
click at [556, 273] on input at bounding box center [544, 283] width 256 height 26
type input "***"
click at [555, 524] on button "Add Filter" at bounding box center [544, 531] width 256 height 23
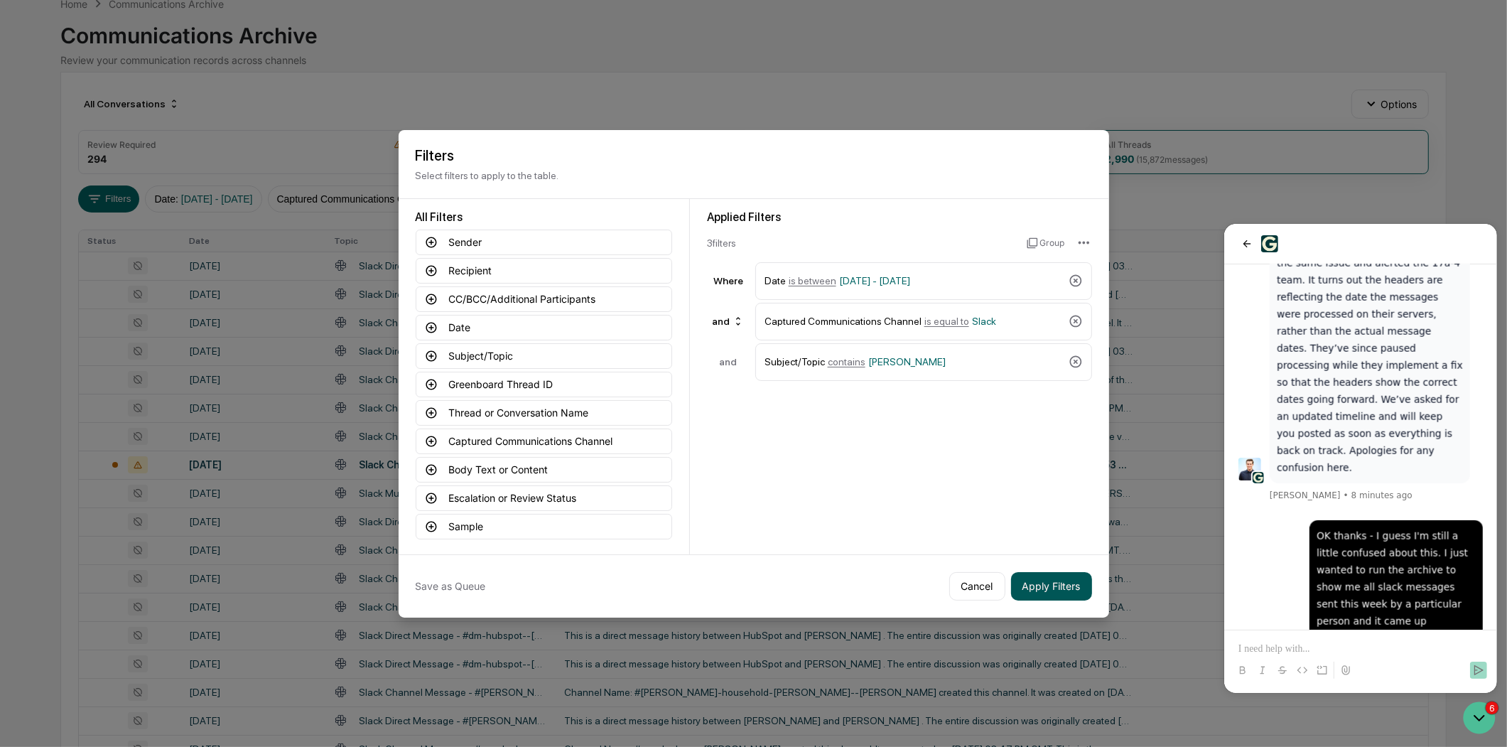
click at [1059, 591] on button "Apply Filters" at bounding box center [1051, 586] width 81 height 28
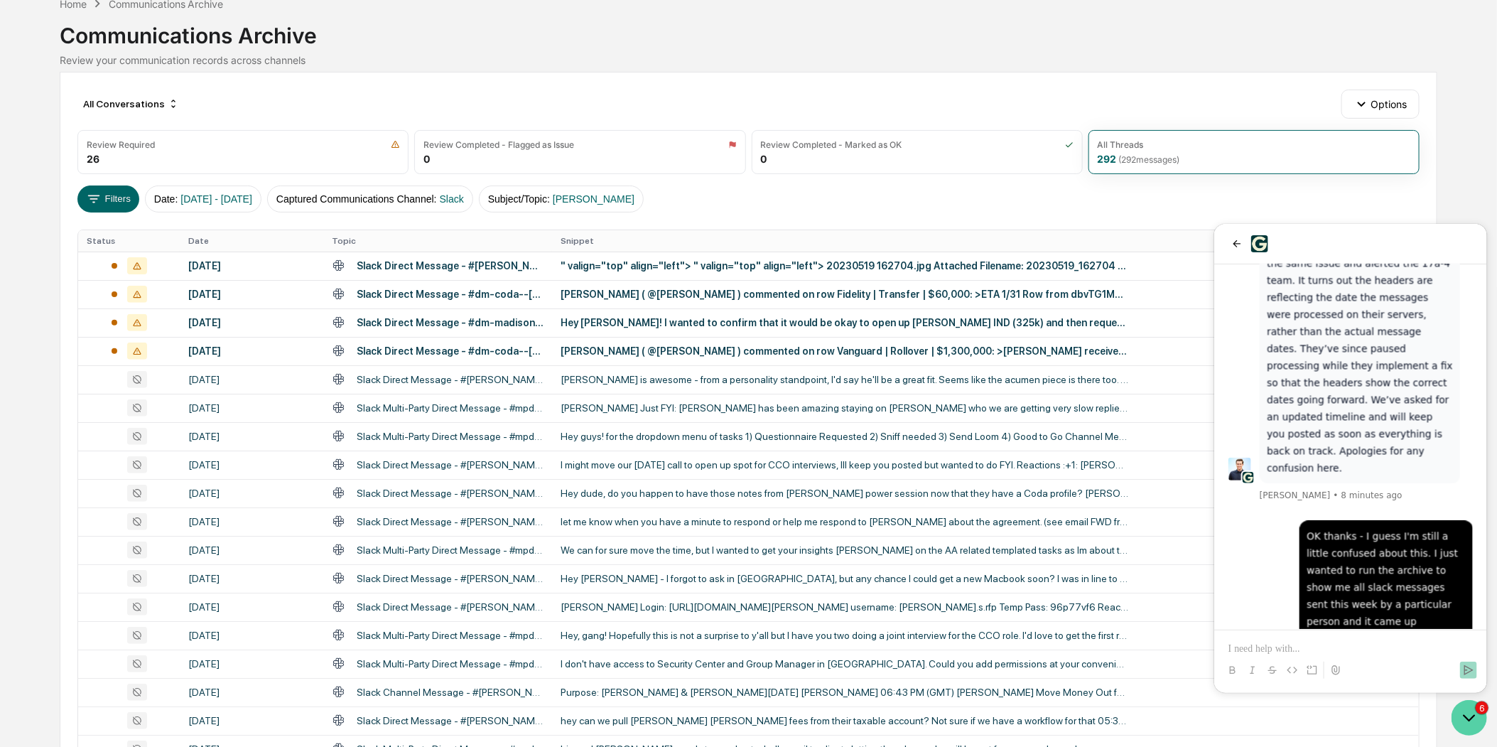
click at [1476, 720] on icon "Open customer support" at bounding box center [1469, 717] width 36 height 36
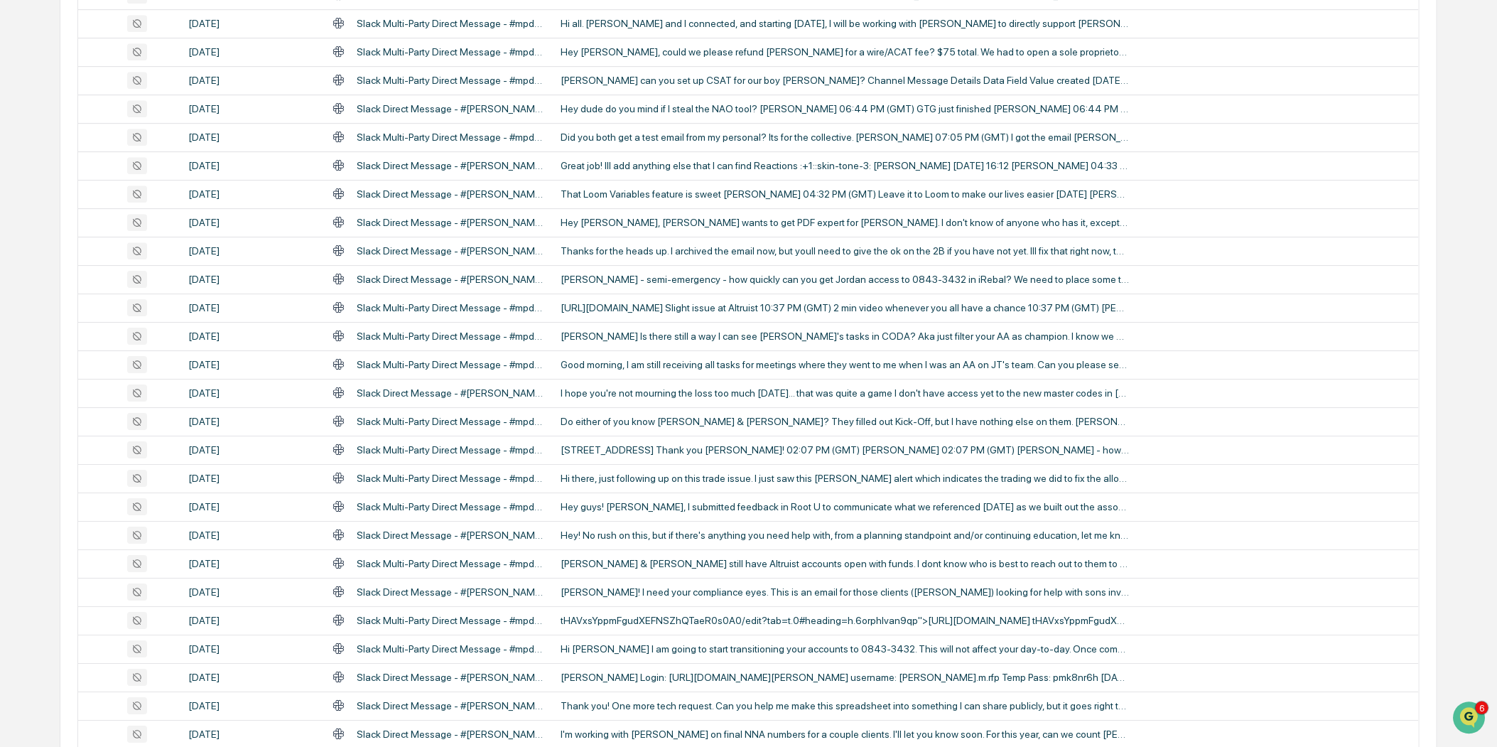
scroll to position [2499, 0]
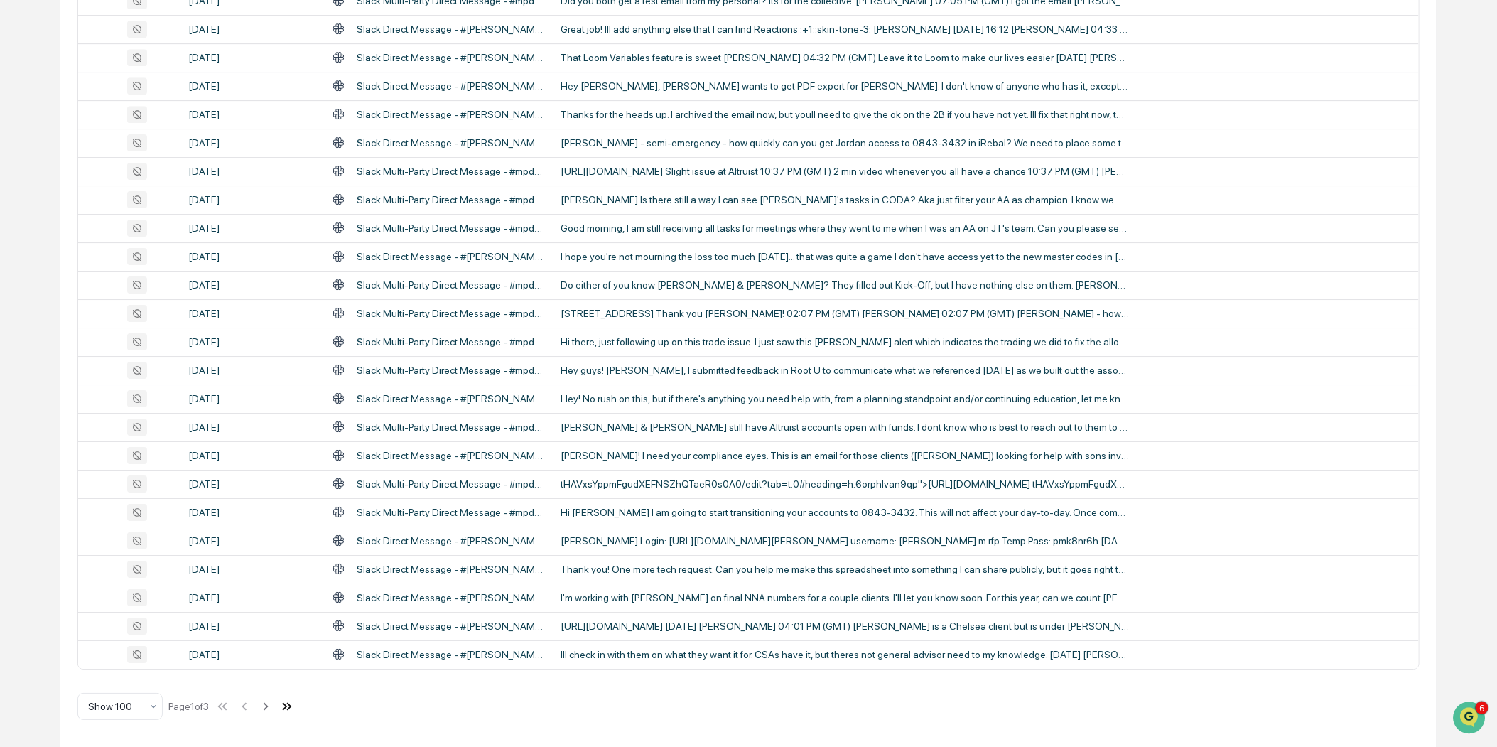
click at [292, 702] on icon at bounding box center [289, 706] width 5 height 8
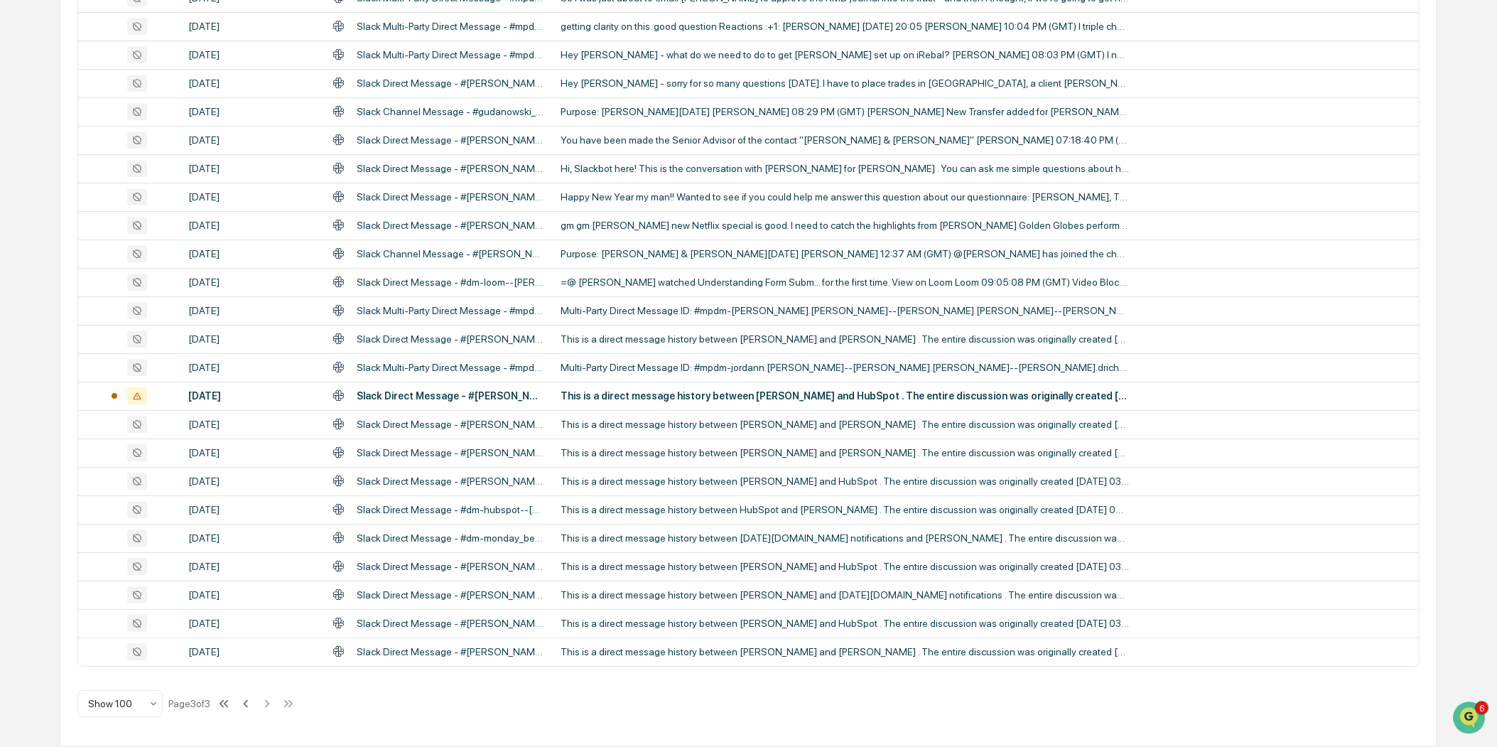
scroll to position [2272, 0]
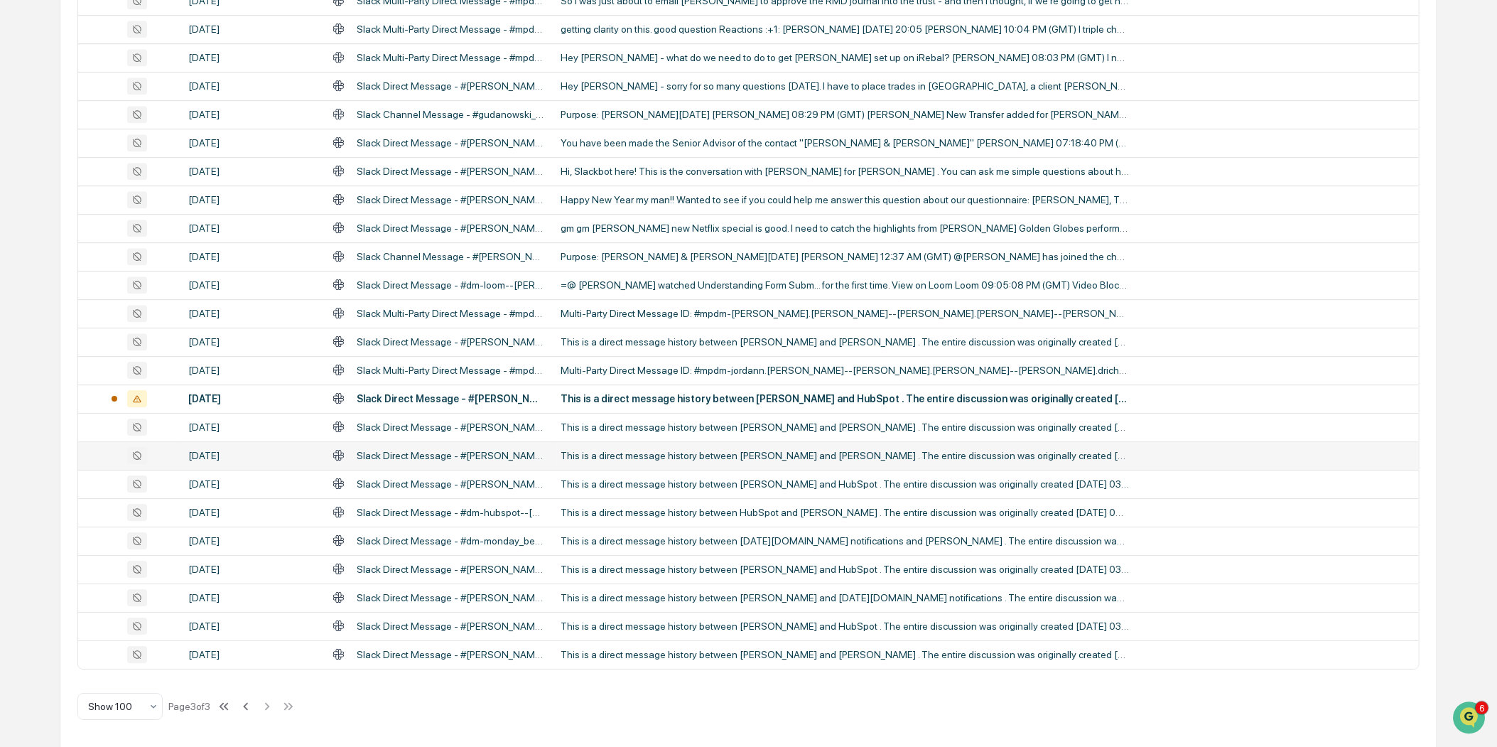
click at [1012, 450] on div "This is a direct message history between [PERSON_NAME] and [PERSON_NAME] . The …" at bounding box center [845, 455] width 568 height 11
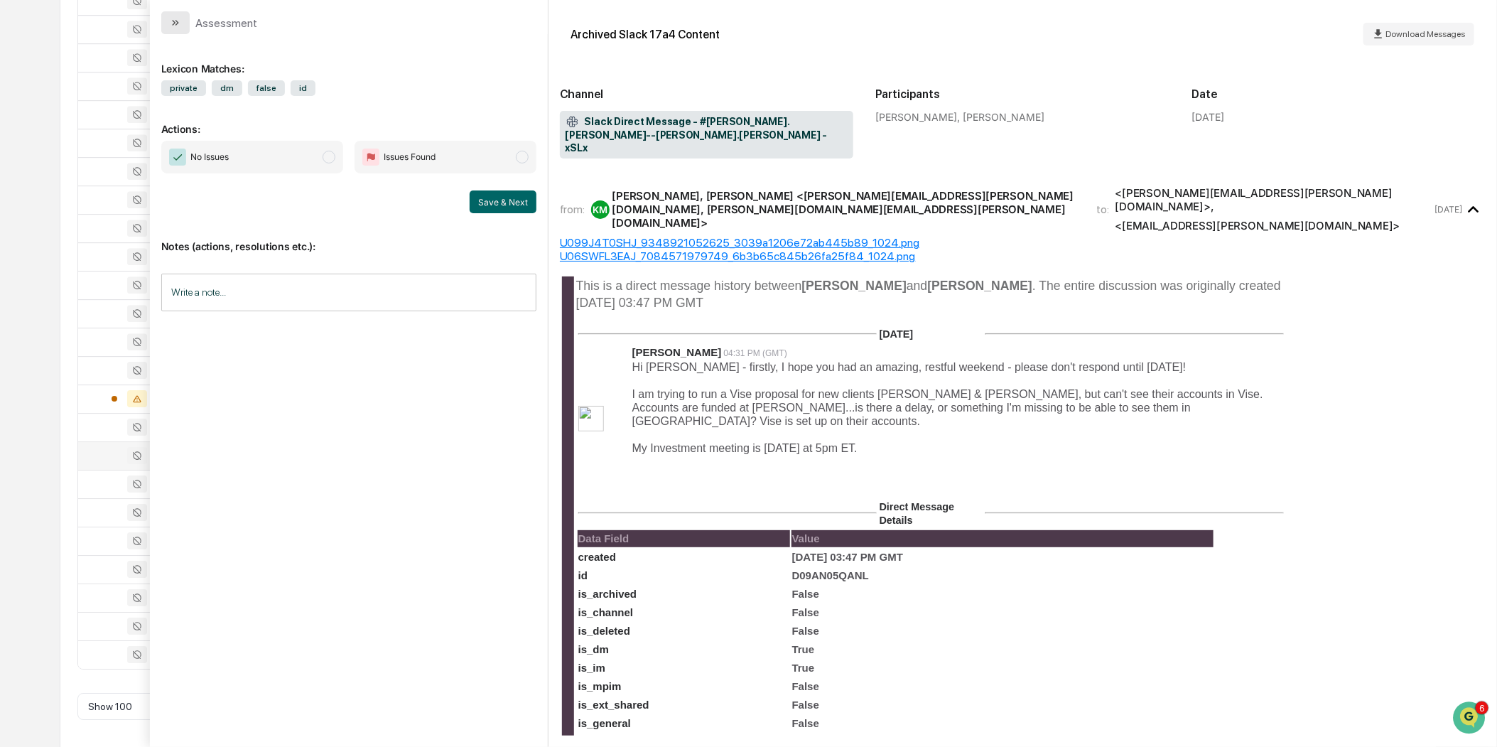
click at [173, 31] on button "modal" at bounding box center [175, 22] width 28 height 23
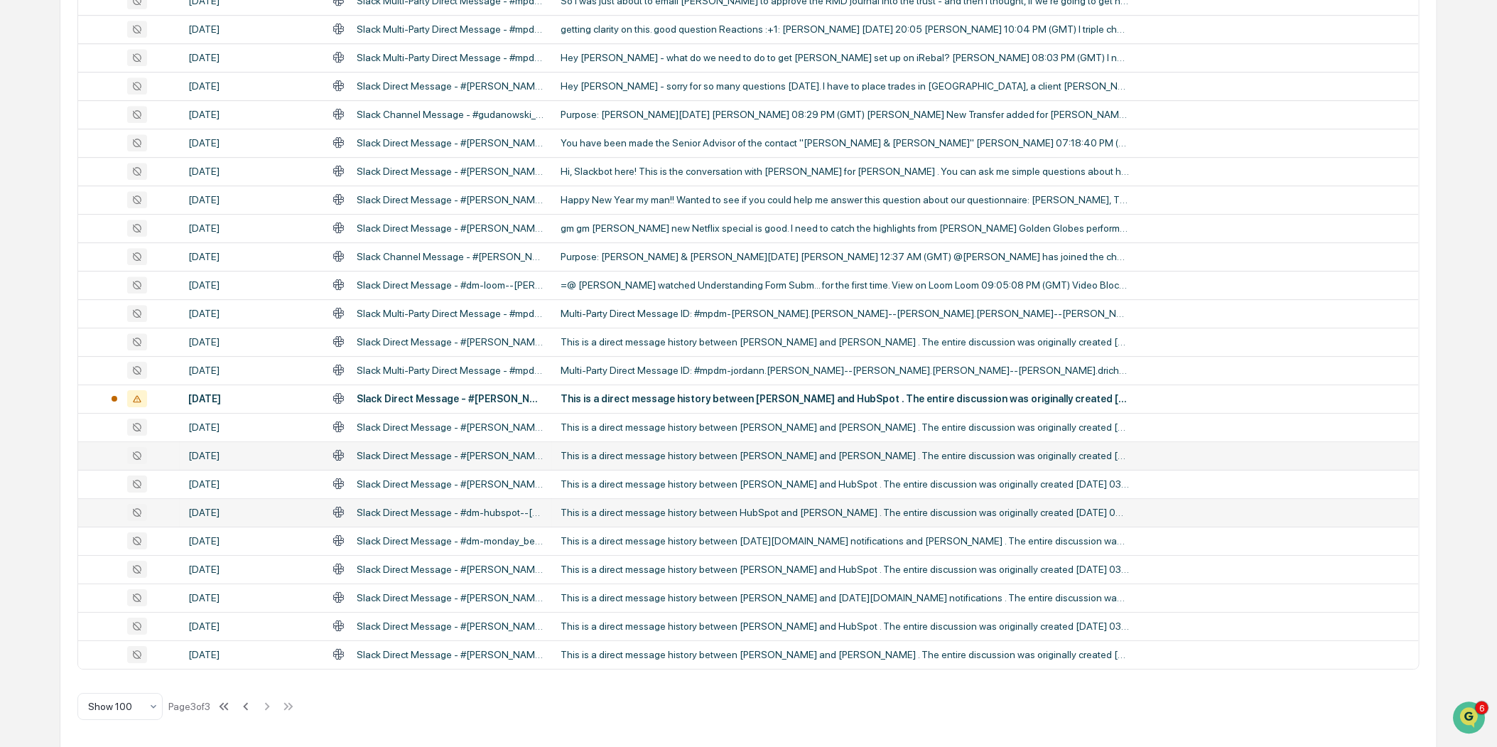
scroll to position [2239, 0]
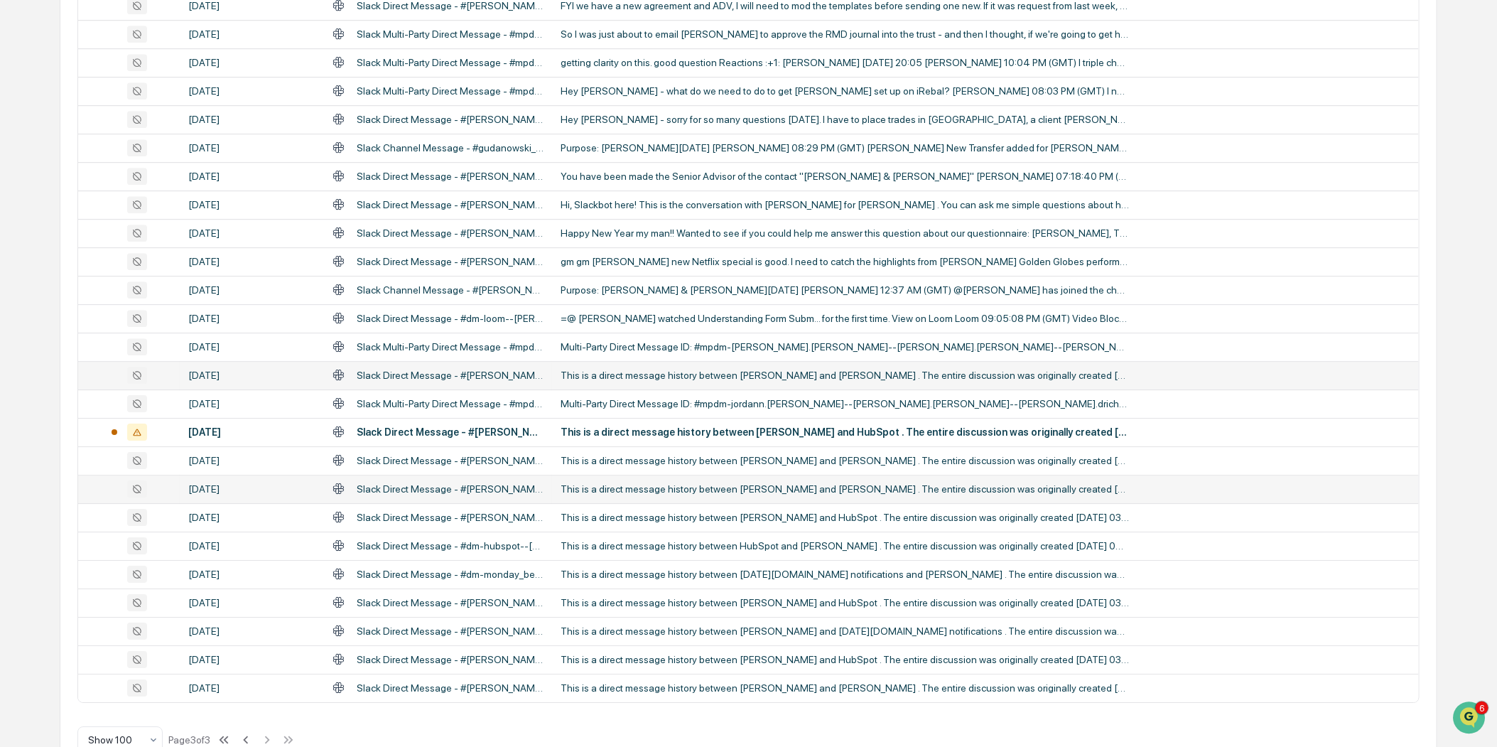
click at [911, 378] on div "This is a direct message history between [PERSON_NAME] and [PERSON_NAME] . The …" at bounding box center [845, 374] width 568 height 11
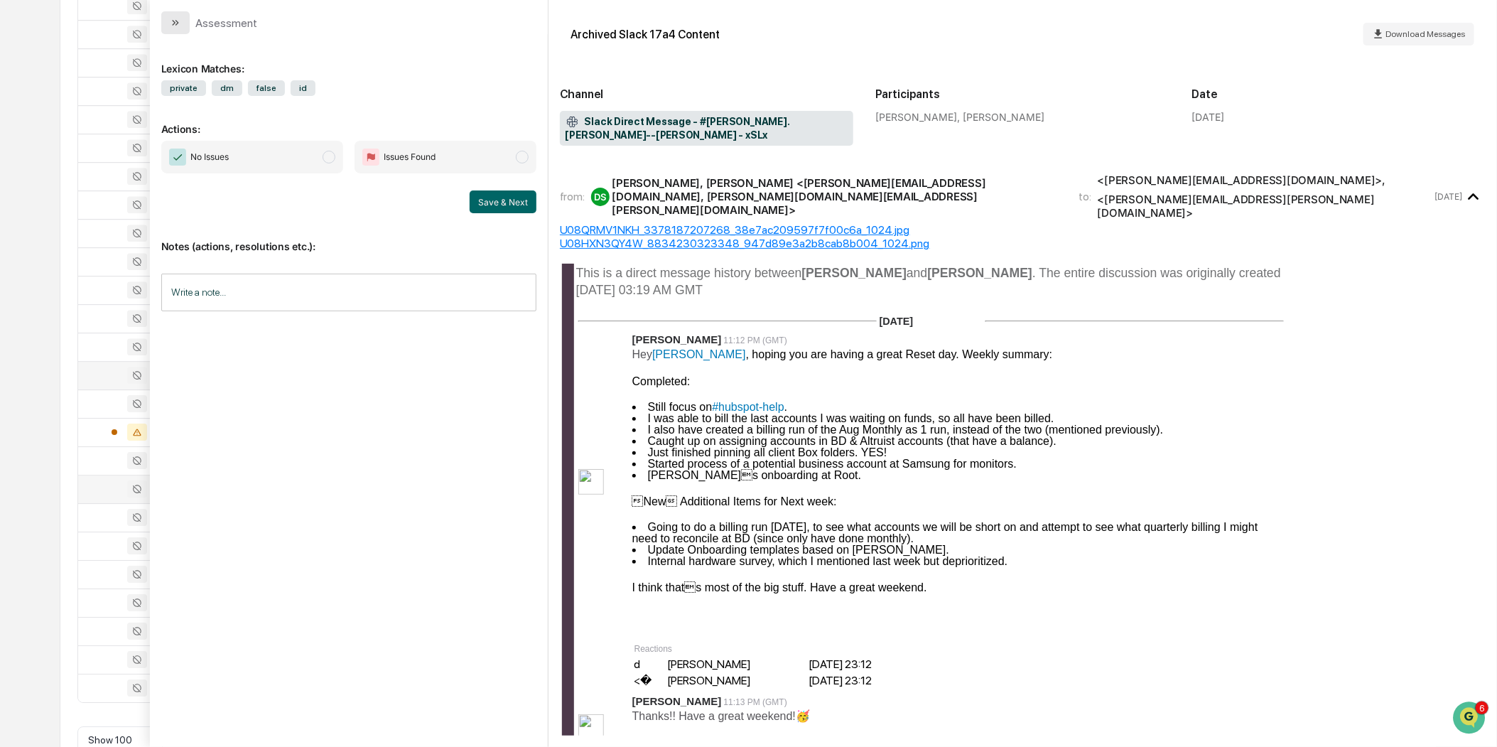
click at [170, 14] on button "modal" at bounding box center [175, 22] width 28 height 23
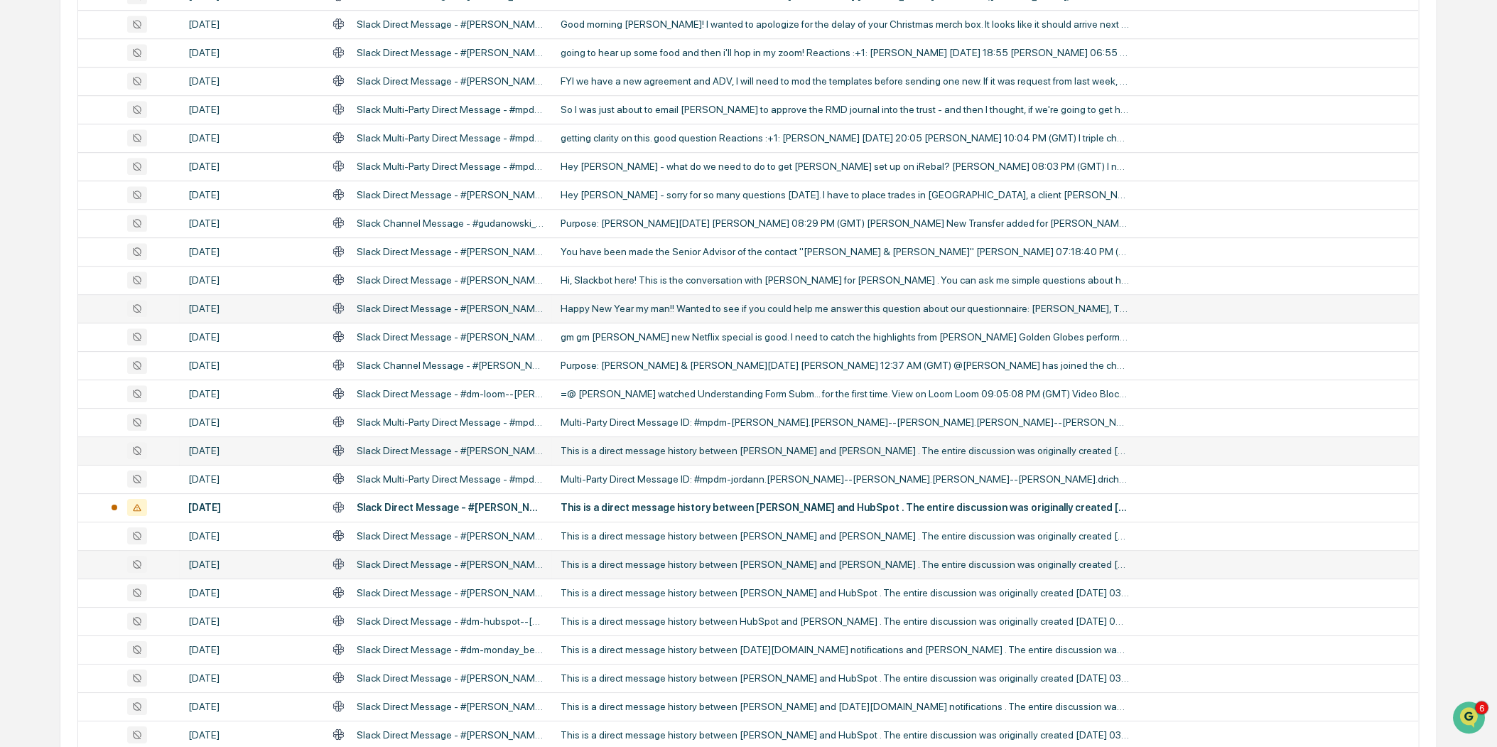
scroll to position [2128, 0]
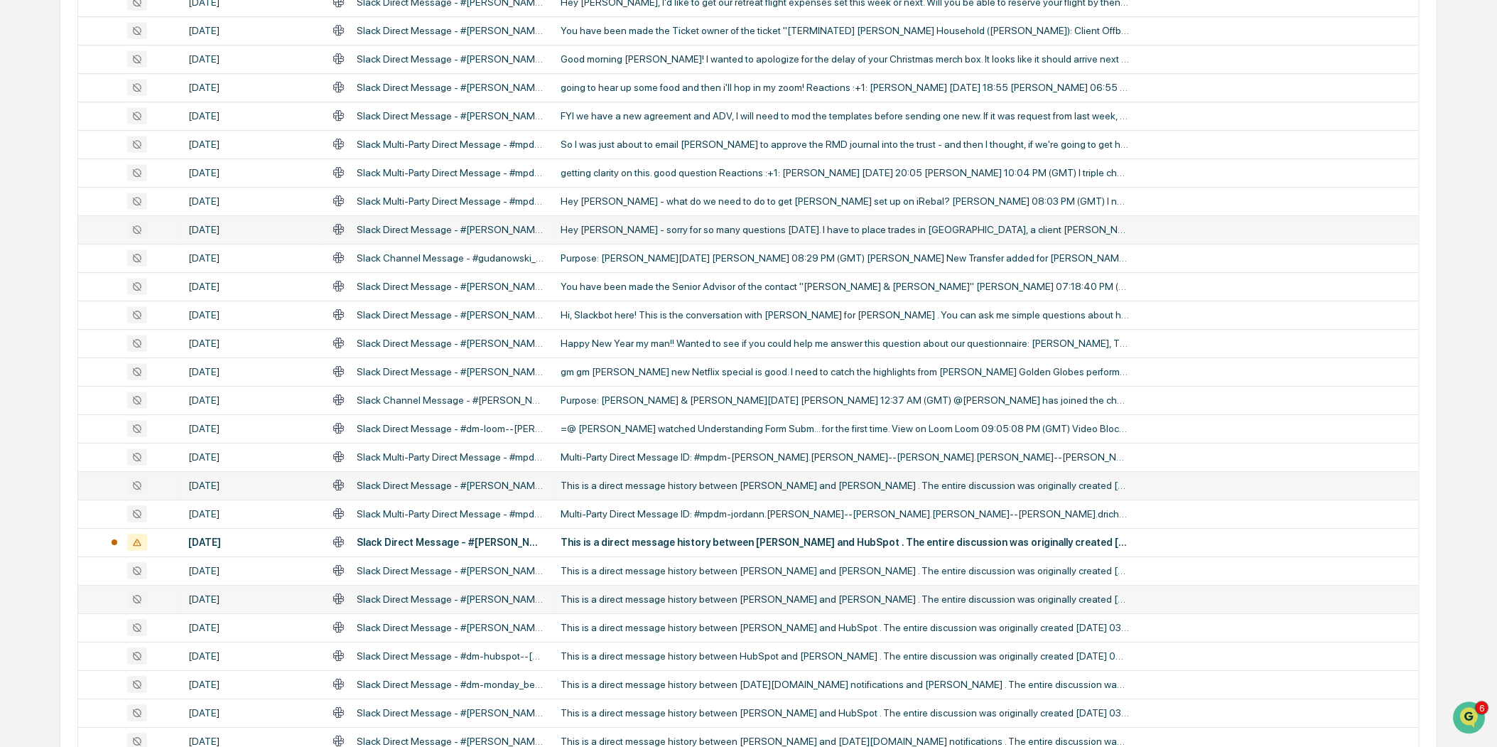
click at [765, 231] on div "Hey [PERSON_NAME] - sorry for so many questions [DATE]. I have to place trades …" at bounding box center [845, 229] width 568 height 11
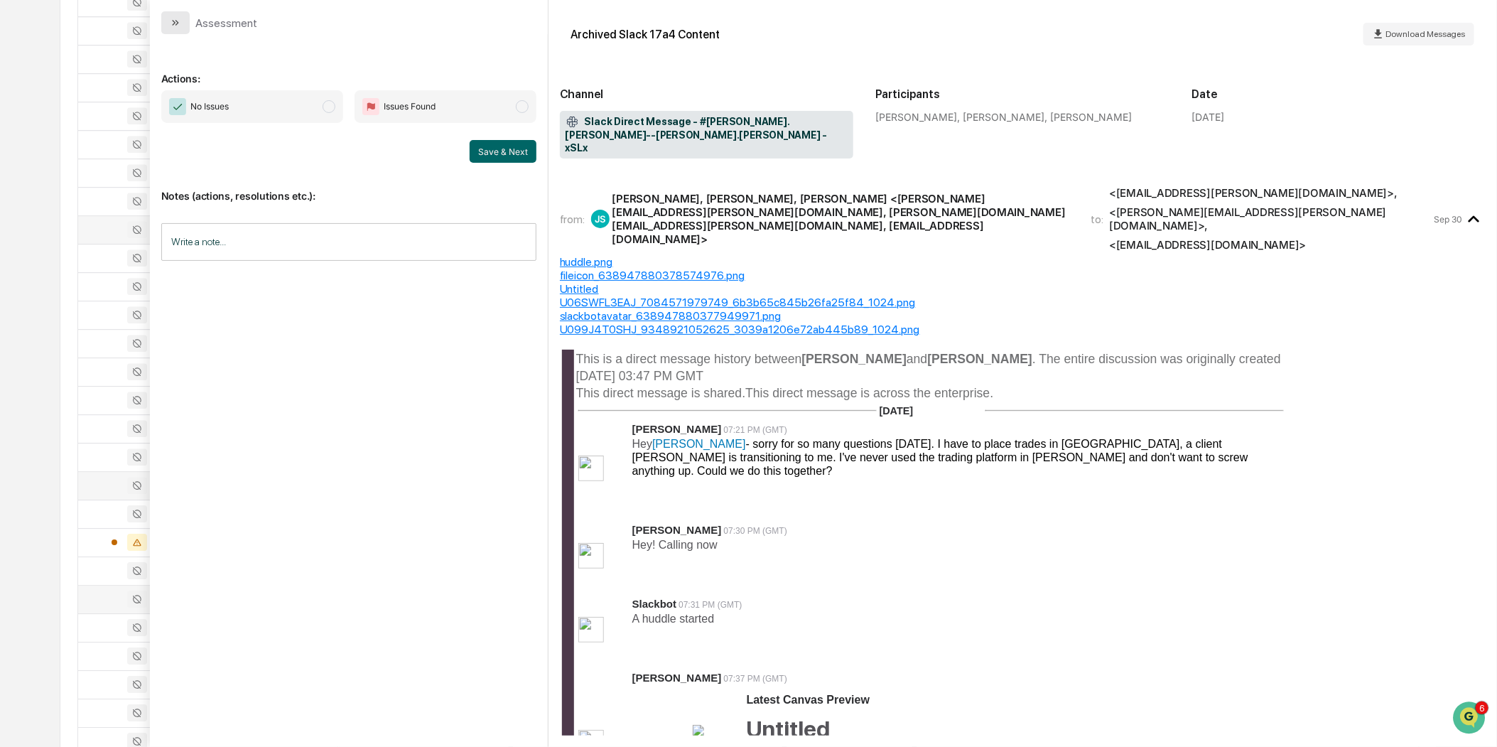
click at [179, 21] on icon "modal" at bounding box center [175, 22] width 11 height 11
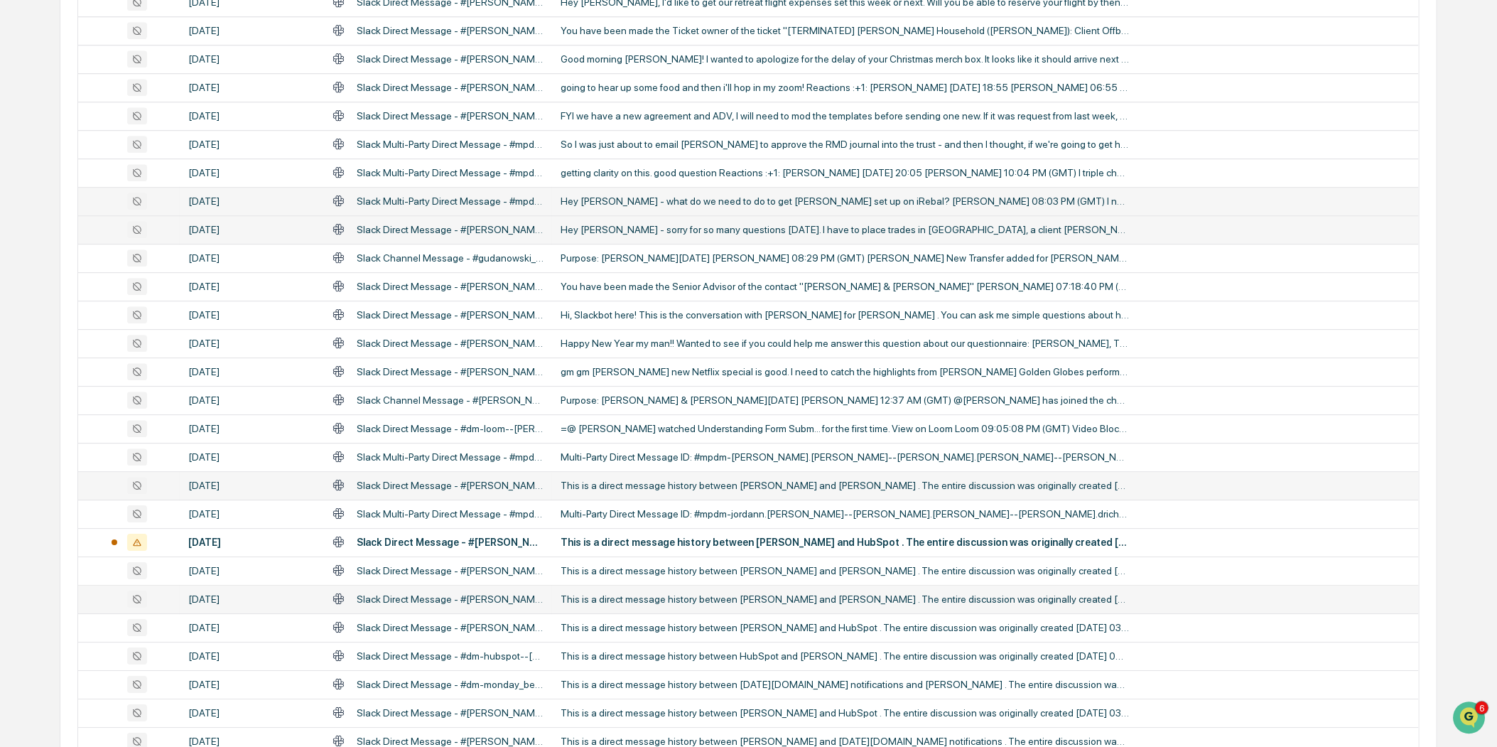
click at [805, 198] on div "Hey [PERSON_NAME] - what do we need to do to get [PERSON_NAME] set up on iRebal…" at bounding box center [845, 200] width 568 height 11
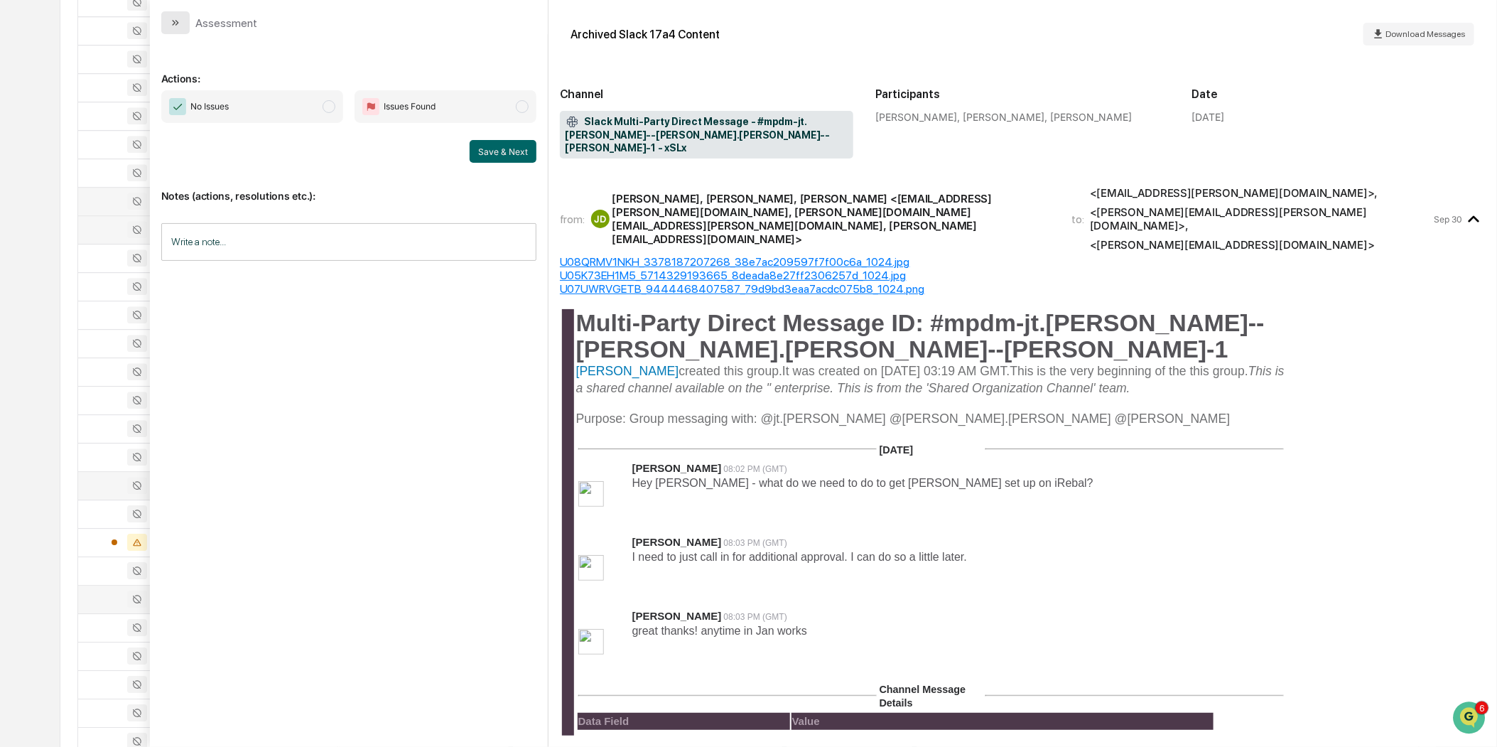
click at [176, 21] on icon "modal" at bounding box center [177, 23] width 4 height 6
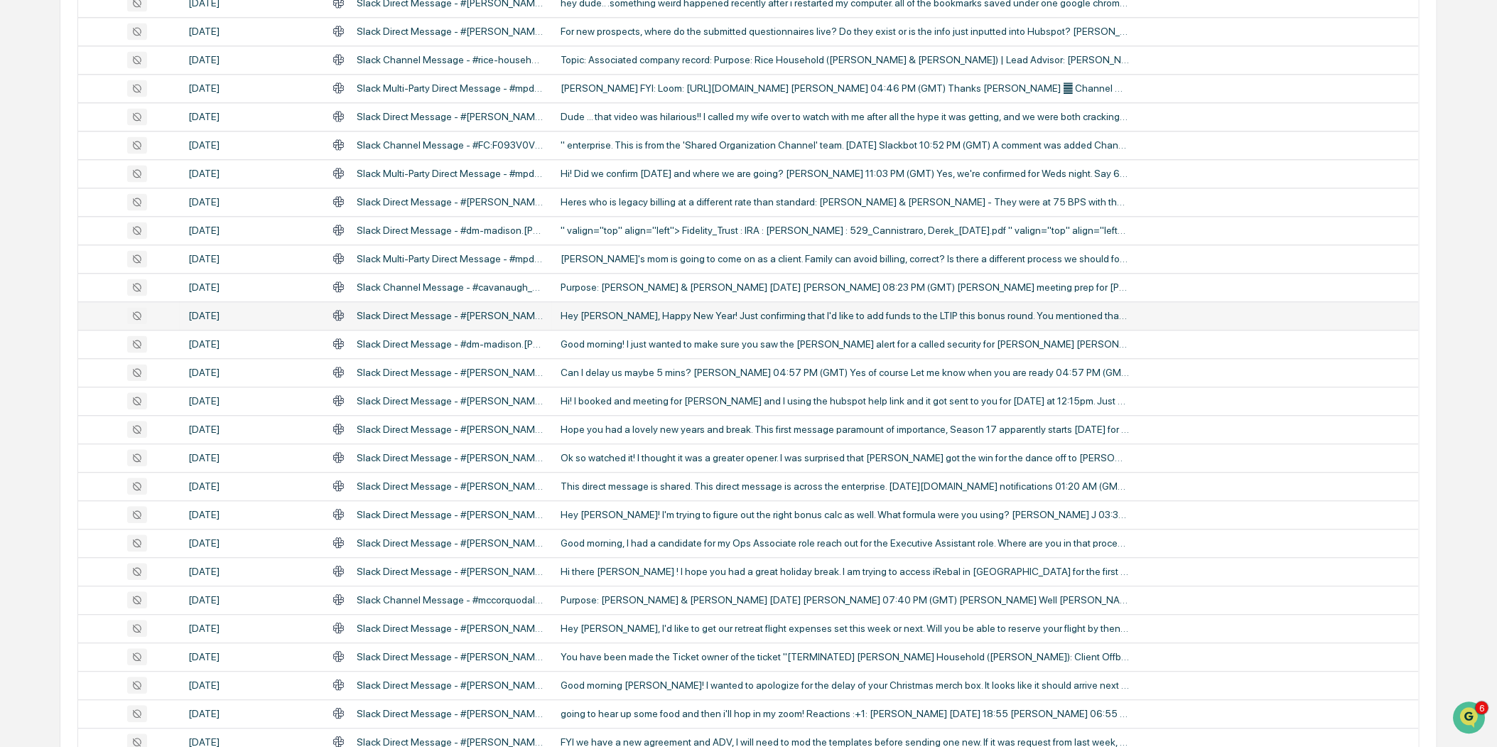
scroll to position [1401, 0]
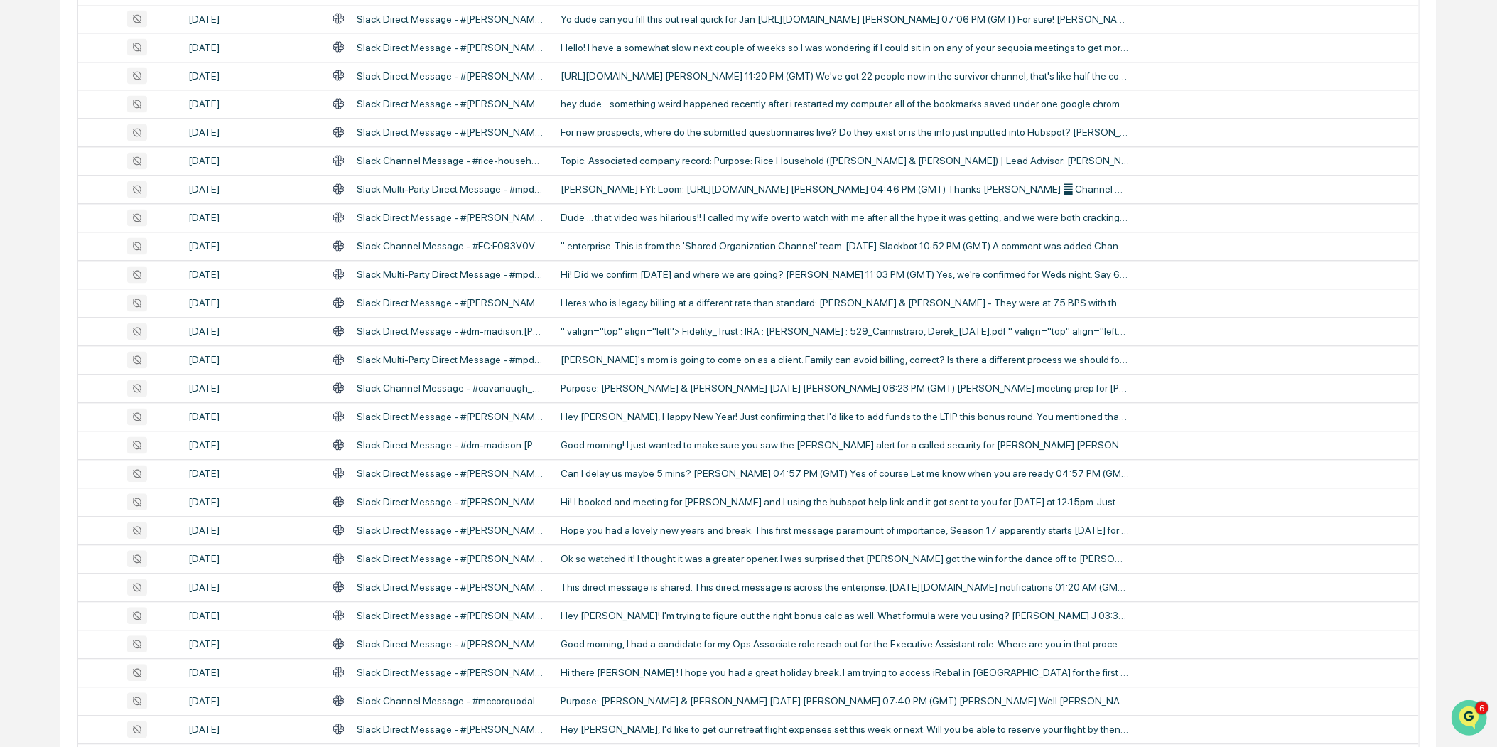
click at [1473, 715] on img "Open customer support" at bounding box center [1469, 717] width 36 height 28
